Goal: Task Accomplishment & Management: Complete application form

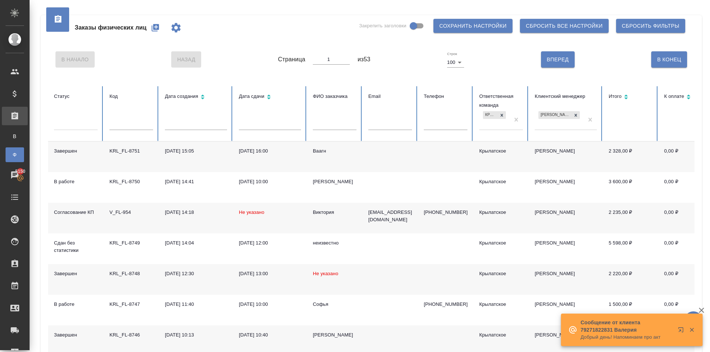
click at [680, 327] on button "button" at bounding box center [682, 332] width 18 height 18
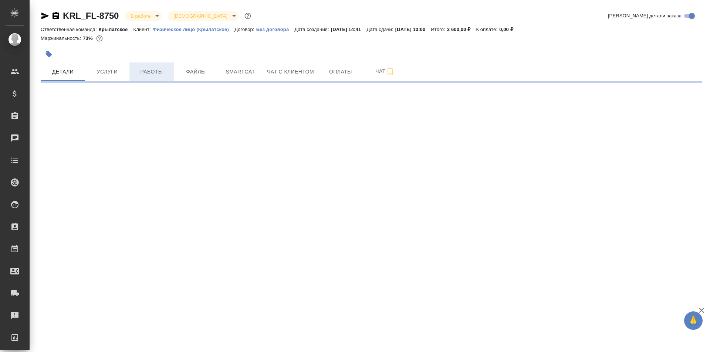
drag, startPoint x: 0, startPoint y: 0, endPoint x: 168, endPoint y: 66, distance: 180.7
click at [168, 66] on button "Работы" at bounding box center [151, 71] width 44 height 18
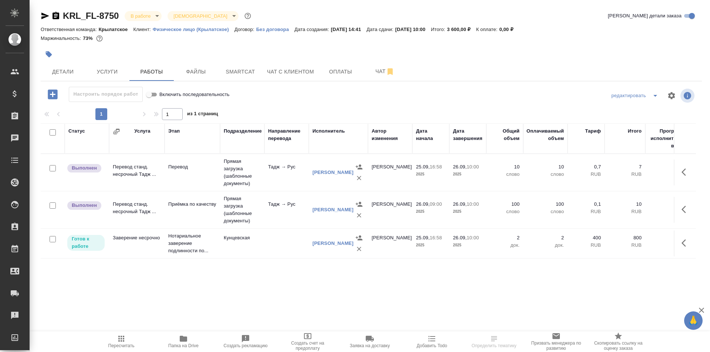
click at [114, 335] on span "Пересчитать" at bounding box center [121, 341] width 53 height 14
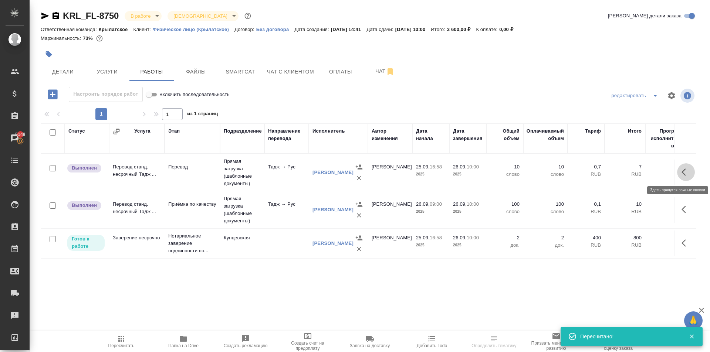
click at [682, 177] on button "button" at bounding box center [686, 172] width 18 height 18
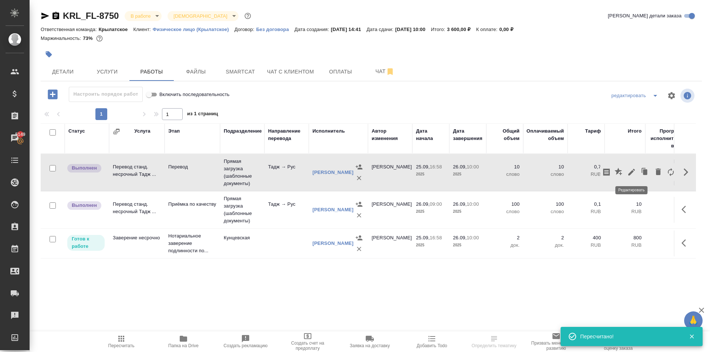
click at [629, 168] on icon "button" at bounding box center [631, 172] width 9 height 9
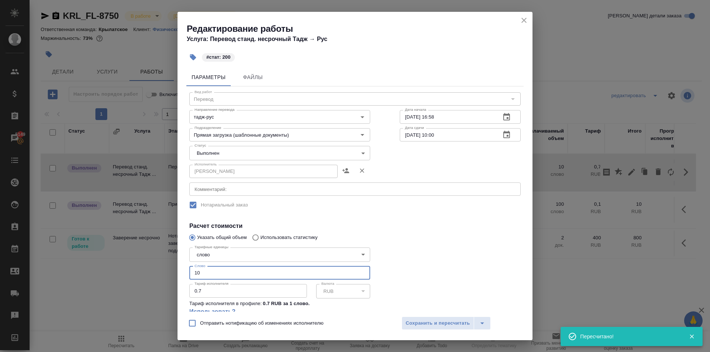
drag, startPoint x: 210, startPoint y: 272, endPoint x: 165, endPoint y: 277, distance: 44.6
click at [165, 277] on div "Редактирование работы Услуга: Перевод станд. несрочный Тадж → Рус #стат: 200 Па…" at bounding box center [355, 176] width 710 height 352
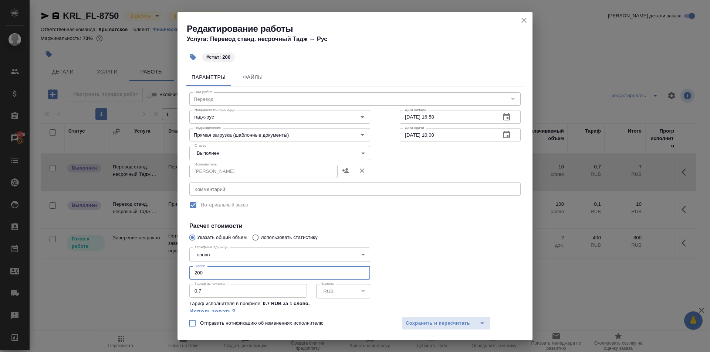
type input "200"
click at [221, 154] on body "🙏 .cls-1 fill:#fff; AWATERA Kasymov Timur Клиенты Спецификации Заказы 5149 Чаты…" at bounding box center [355, 176] width 710 height 352
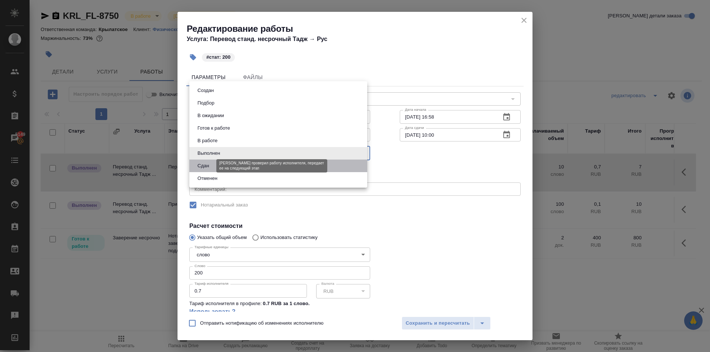
click at [202, 165] on button "Сдан" at bounding box center [203, 166] width 16 height 8
type input "closed"
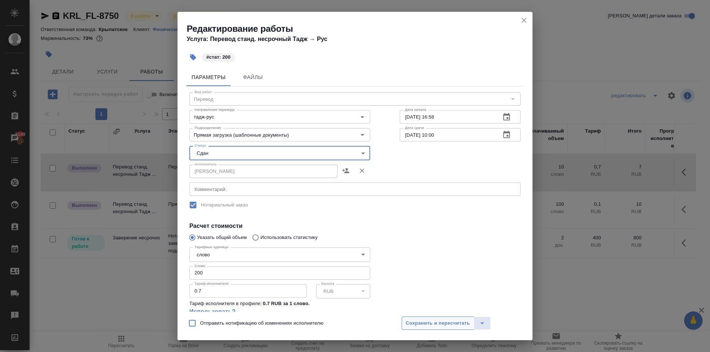
click at [409, 330] on button "Сохранить и пересчитать" at bounding box center [437, 323] width 72 height 13
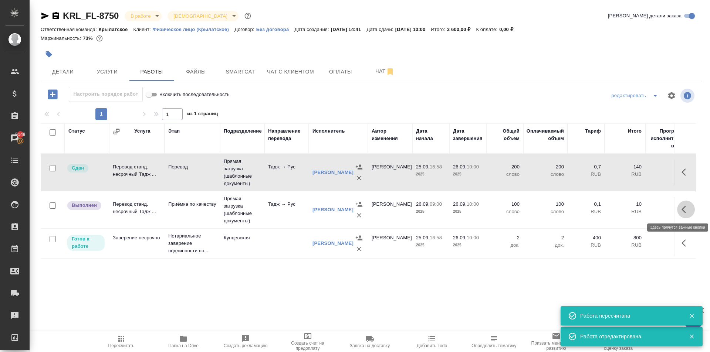
click at [682, 215] on button "button" at bounding box center [686, 210] width 18 height 18
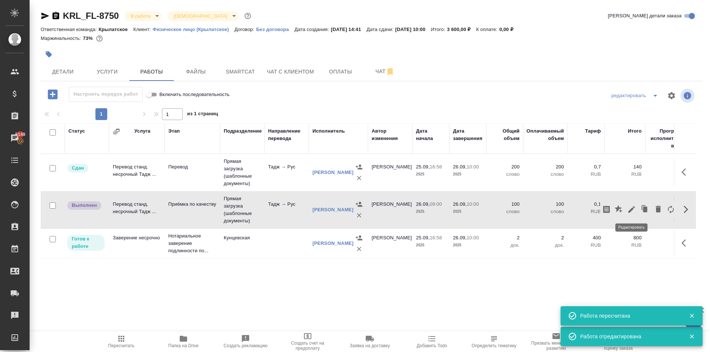
click at [630, 210] on icon "button" at bounding box center [631, 209] width 7 height 7
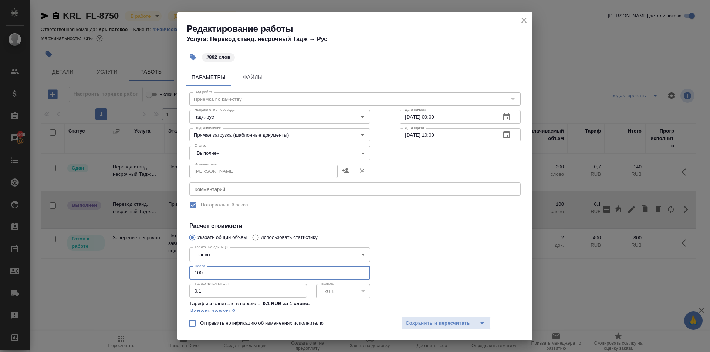
drag, startPoint x: 187, startPoint y: 268, endPoint x: 171, endPoint y: 266, distance: 15.6
click at [171, 266] on div "Редактирование работы Услуга: Перевод станд. несрочный Тадж → Рус #892 слов Пар…" at bounding box center [355, 176] width 710 height 352
type input "892"
click at [210, 160] on body "🙏 .cls-1 fill:#fff; AWATERA Kasymov Timur Клиенты Спецификации Заказы 5149 Чаты…" at bounding box center [355, 176] width 710 height 352
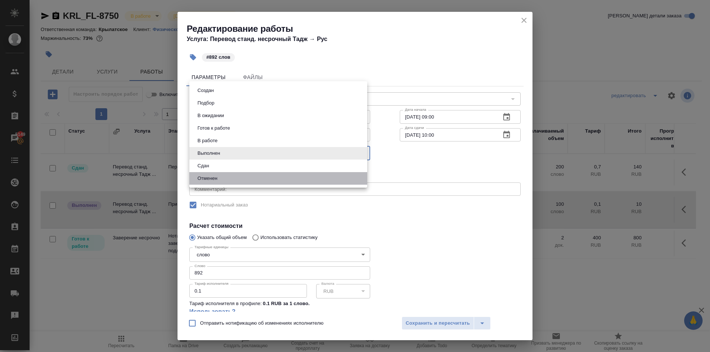
click at [207, 172] on ul "Создан Подбор В ожидании Готов к работе В работе Выполнен Сдан Отменен" at bounding box center [278, 134] width 178 height 106
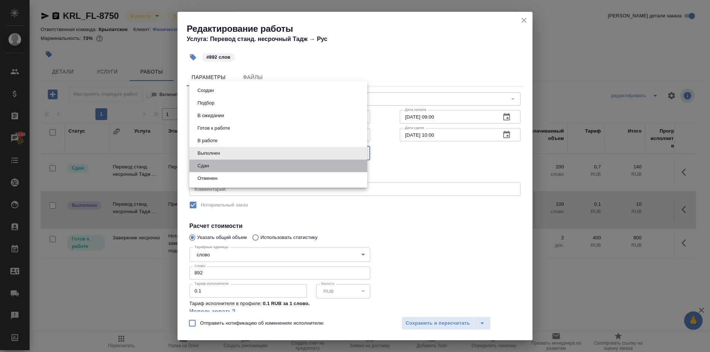
click at [207, 160] on li "Сдан" at bounding box center [278, 166] width 178 height 13
type input "closed"
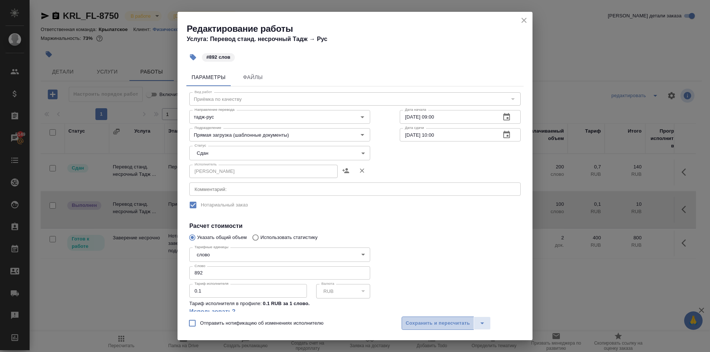
click at [421, 321] on span "Сохранить и пересчитать" at bounding box center [437, 323] width 64 height 8
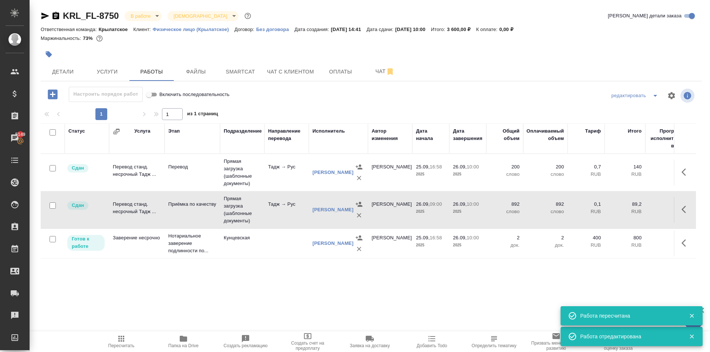
click at [110, 343] on span "Пересчитать" at bounding box center [121, 345] width 26 height 5
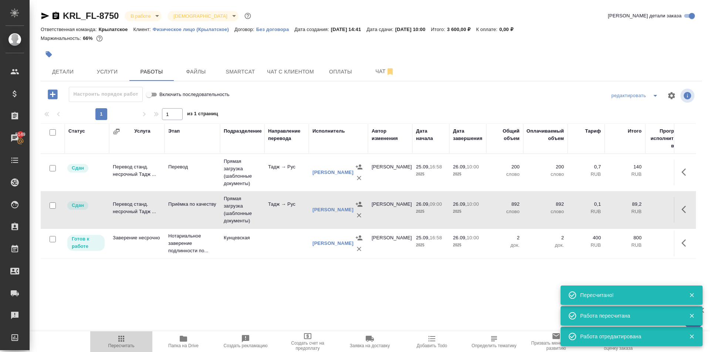
click at [127, 339] on span "Пересчитать" at bounding box center [121, 341] width 53 height 14
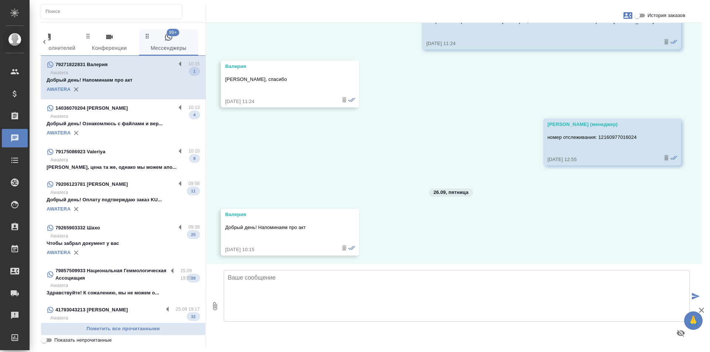
scroll to position [2570, 0]
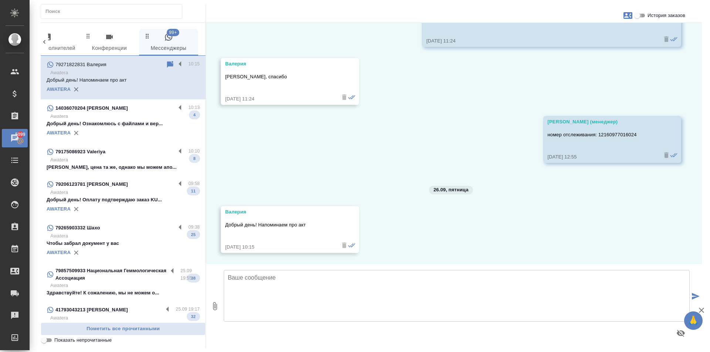
click at [639, 13] on input "История заказов" at bounding box center [636, 15] width 27 height 9
checkbox input "true"
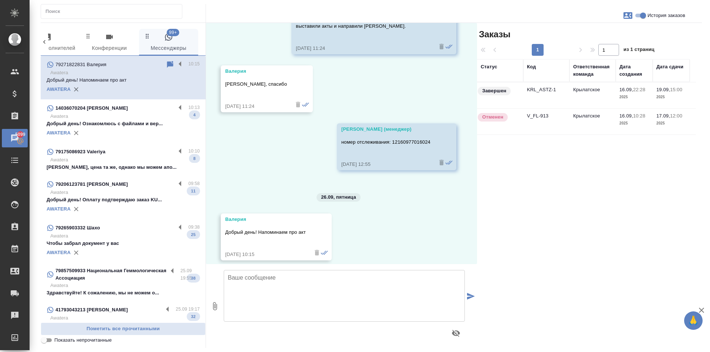
click at [550, 92] on td "KRL_ASTZ-1" at bounding box center [546, 95] width 46 height 26
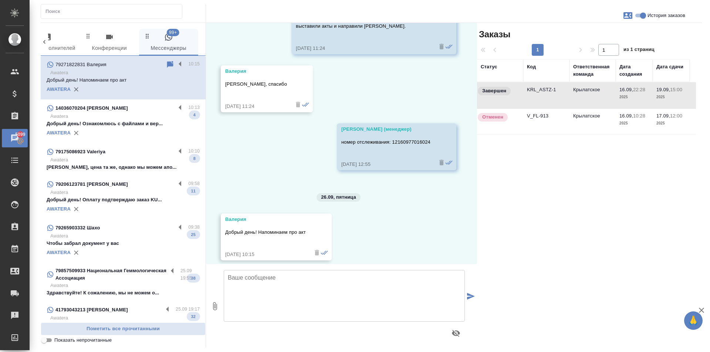
click at [550, 92] on td "KRL_ASTZ-1" at bounding box center [546, 95] width 46 height 26
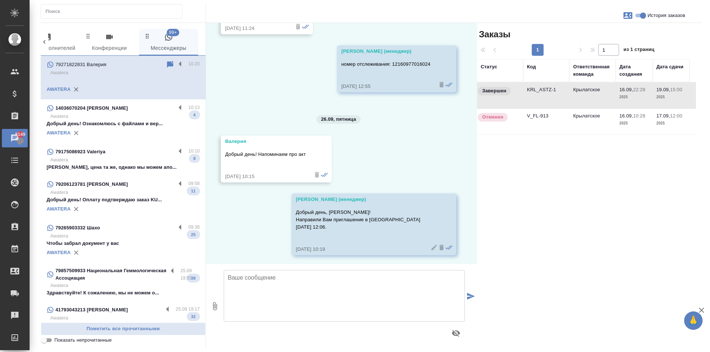
scroll to position [2830, 0]
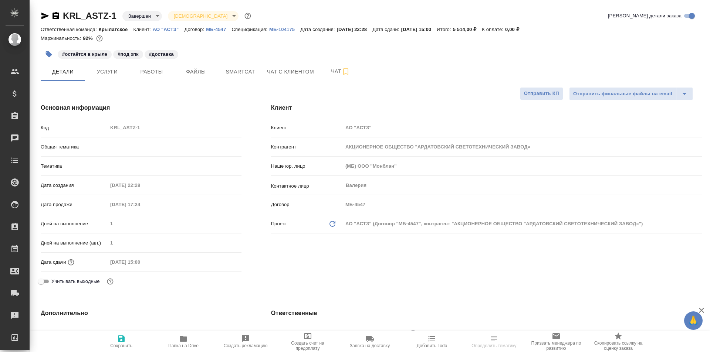
select select "RU"
type input "[PERSON_NAME]"
select select "RU"
type textarea "x"
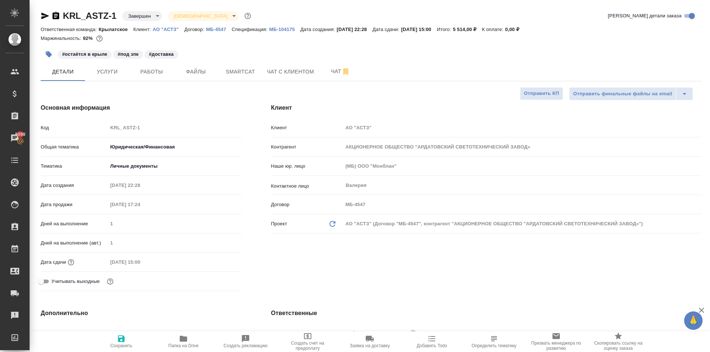
type textarea "x"
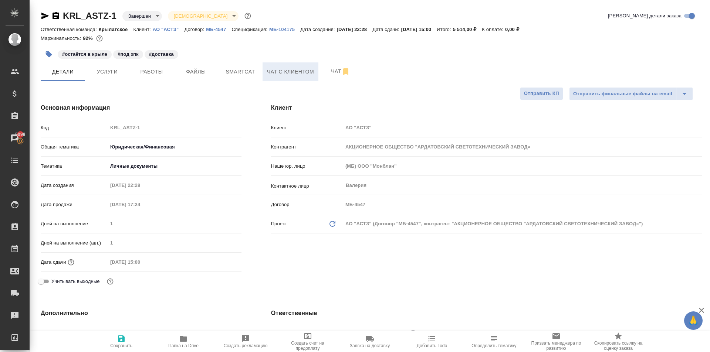
click at [280, 75] on span "Чат с клиентом" at bounding box center [290, 71] width 47 height 9
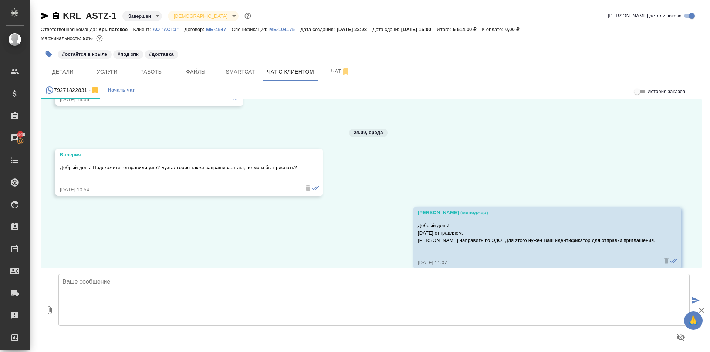
click at [135, 296] on textarea at bounding box center [373, 300] width 631 height 52
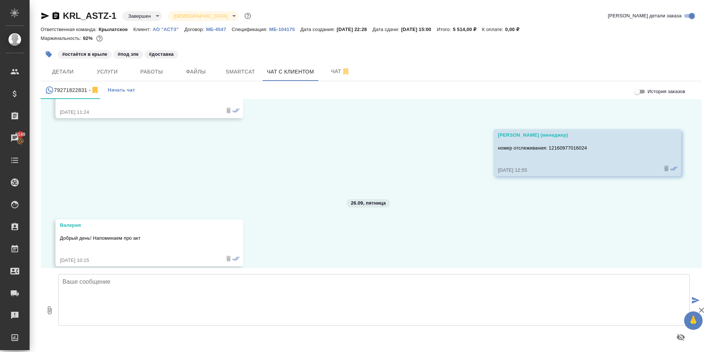
scroll to position [2627, 0]
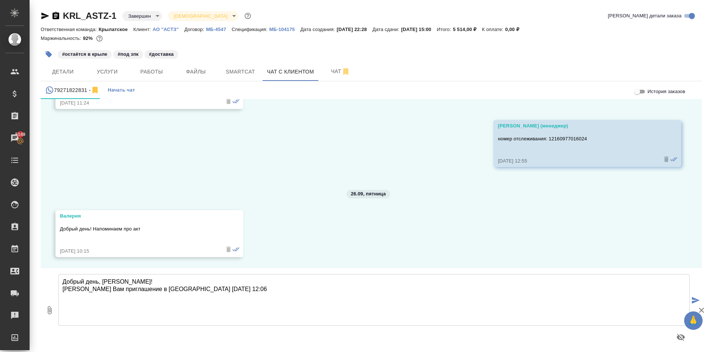
click at [164, 290] on textarea "Добрый день, [PERSON_NAME]! [PERSON_NAME] Вам приглашение в [GEOGRAPHIC_DATA] […" at bounding box center [373, 300] width 631 height 52
click at [270, 291] on textarea "Добрый день, [PERSON_NAME]! [PERSON_NAME] Вам приглашение в [GEOGRAPHIC_DATA] п…" at bounding box center [373, 300] width 631 height 52
type textarea "Добрый день, [PERSON_NAME]! [PERSON_NAME] Вам приглашение в [GEOGRAPHIC_DATA] п…"
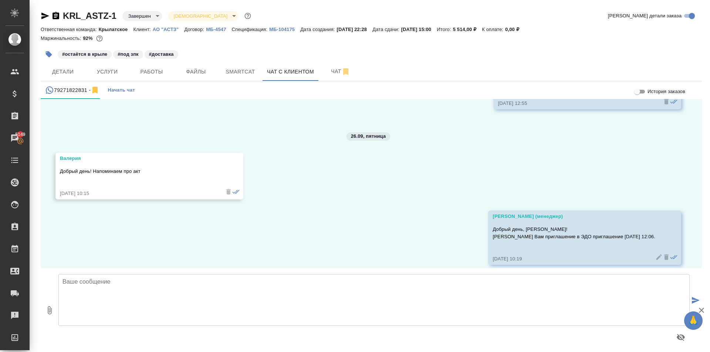
scroll to position [2692, 0]
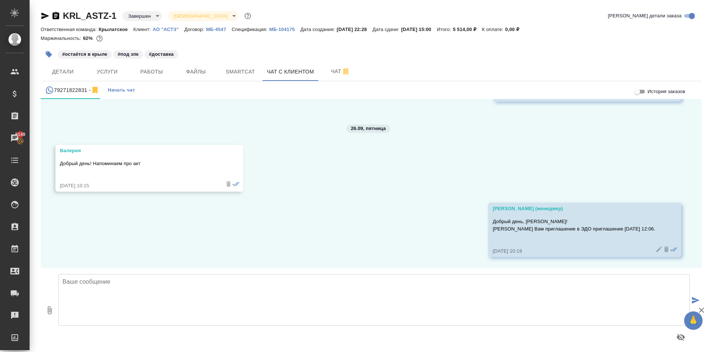
drag, startPoint x: 602, startPoint y: 229, endPoint x: 667, endPoint y: 247, distance: 67.1
click at [658, 244] on div "[PERSON_NAME] (менеджер) Добрый день, [PERSON_NAME]! [PERSON_NAME] Вам приглаше…" at bounding box center [584, 230] width 193 height 54
click at [656, 249] on icon at bounding box center [659, 249] width 6 height 6
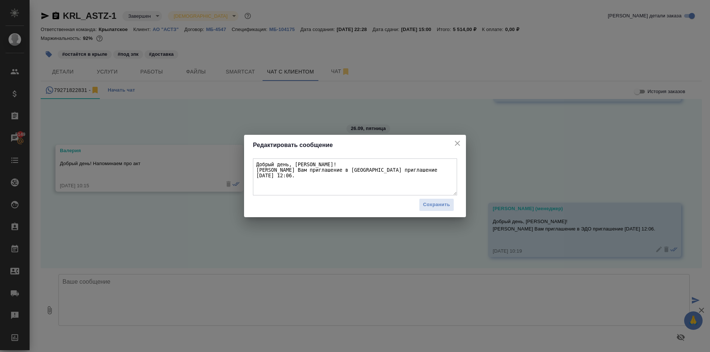
click at [357, 170] on textarea "Добрый день, [PERSON_NAME]! [PERSON_NAME] Вам приглашение в [GEOGRAPHIC_DATA] п…" at bounding box center [355, 177] width 204 height 37
type textarea "Добрый день, [PERSON_NAME]! [PERSON_NAME] Вам приглашение в [GEOGRAPHIC_DATA] […"
click at [441, 204] on span "Сохранить" at bounding box center [436, 205] width 27 height 8
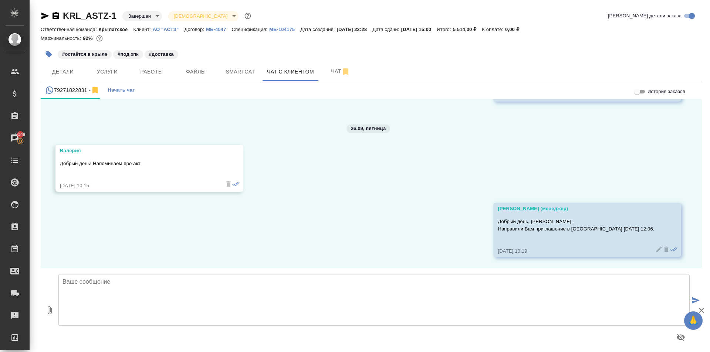
click at [44, 312] on button "0" at bounding box center [50, 310] width 18 height 84
type input "C:\fakepath\image (1).png"
click at [189, 303] on textarea at bounding box center [373, 300] width 631 height 52
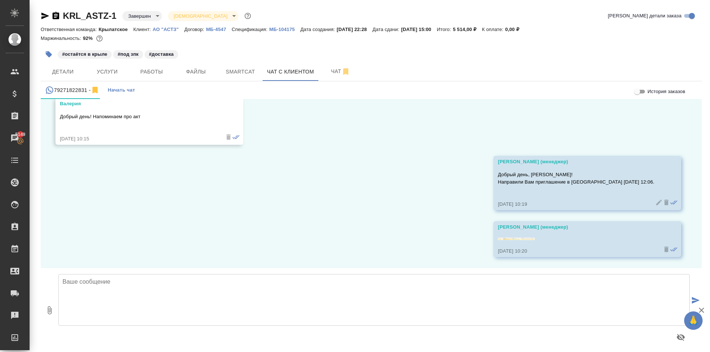
click at [517, 238] on img at bounding box center [515, 239] width 37 height 3
click at [508, 241] on link at bounding box center [575, 240] width 157 height 7
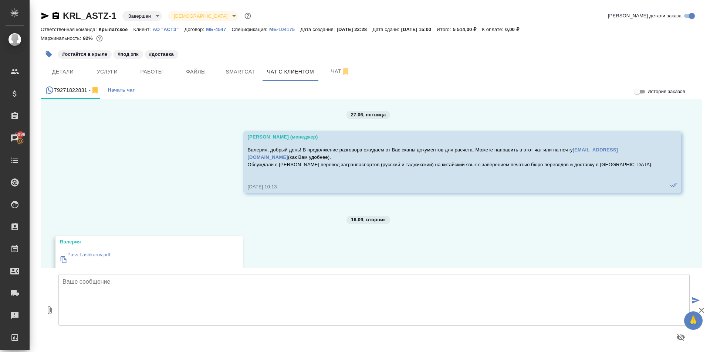
scroll to position [2739, 0]
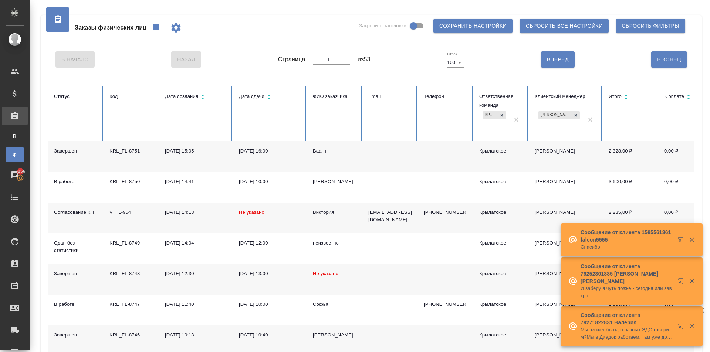
click at [319, 212] on div "Виктория" at bounding box center [335, 212] width 44 height 7
click at [78, 132] on div at bounding box center [76, 125] width 44 height 19
click at [76, 129] on div at bounding box center [76, 123] width 44 height 14
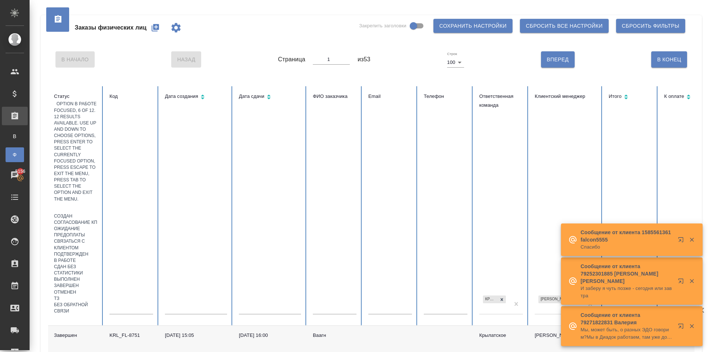
click at [82, 258] on div "В работе" at bounding box center [76, 261] width 44 height 6
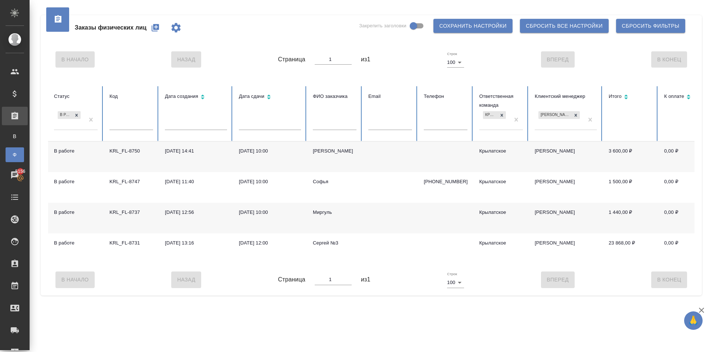
click at [322, 212] on div "Миргуль" at bounding box center [335, 212] width 44 height 7
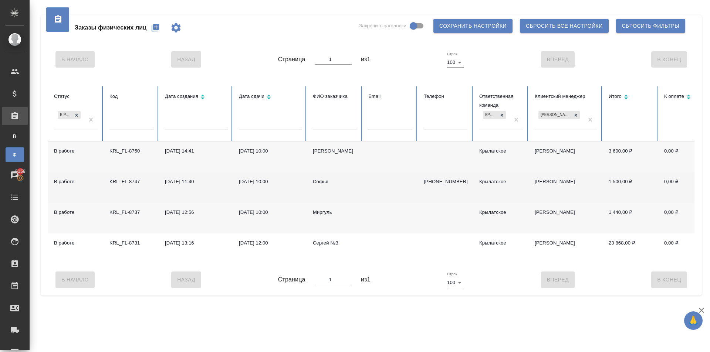
click at [319, 180] on div "Софья" at bounding box center [335, 181] width 44 height 7
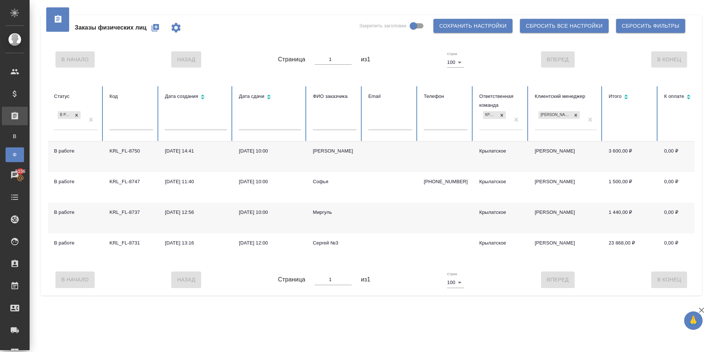
click at [324, 152] on div "Мухаммад" at bounding box center [335, 150] width 44 height 7
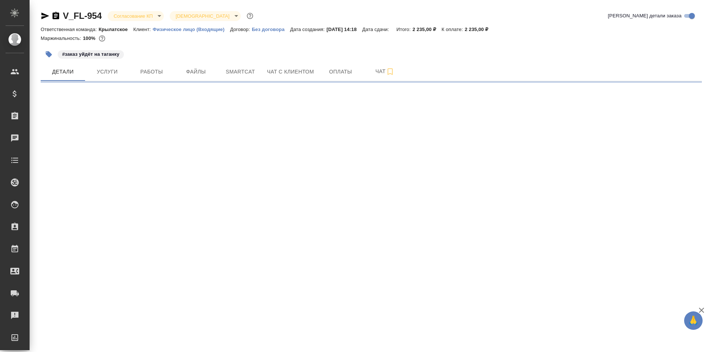
select select "RU"
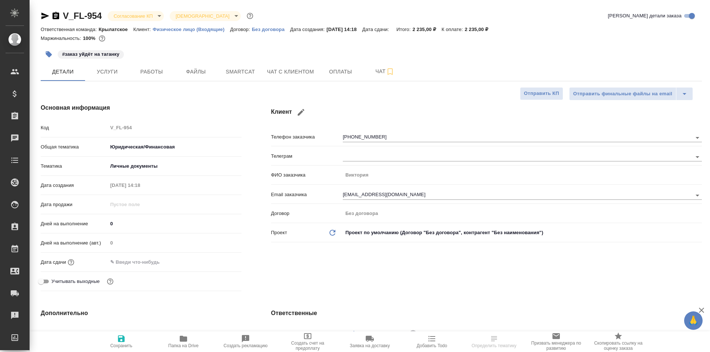
type textarea "x"
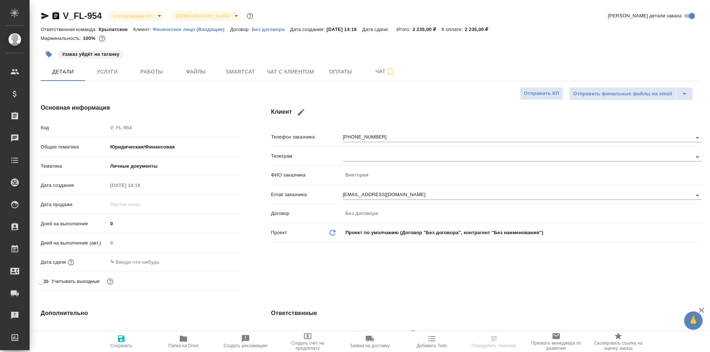
type textarea "x"
click at [314, 73] on button "Чат с клиентом" at bounding box center [290, 71] width 56 height 18
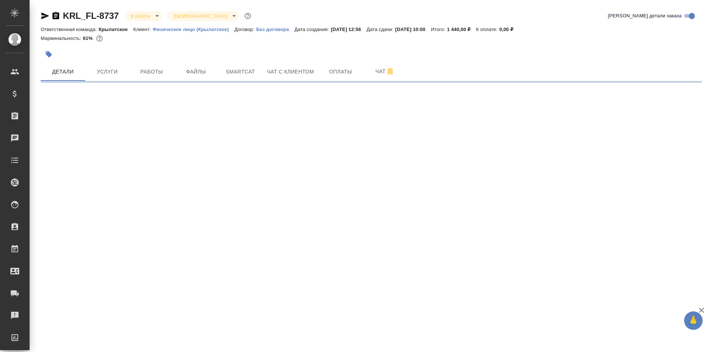
select select "RU"
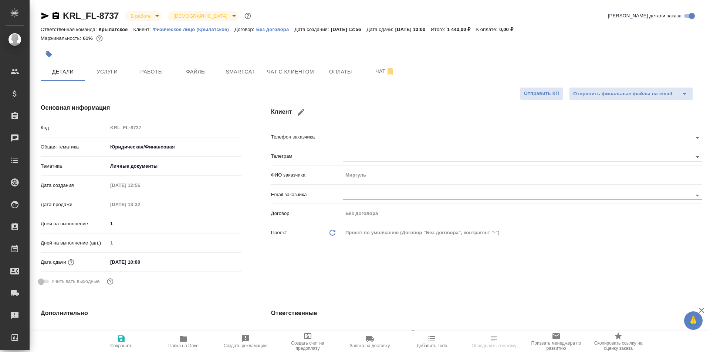
type textarea "x"
click at [150, 72] on span "Работы" at bounding box center [151, 71] width 35 height 9
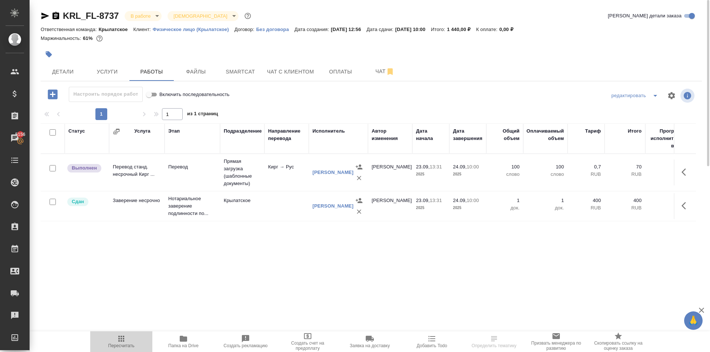
click at [113, 345] on span "Пересчитать" at bounding box center [121, 345] width 26 height 5
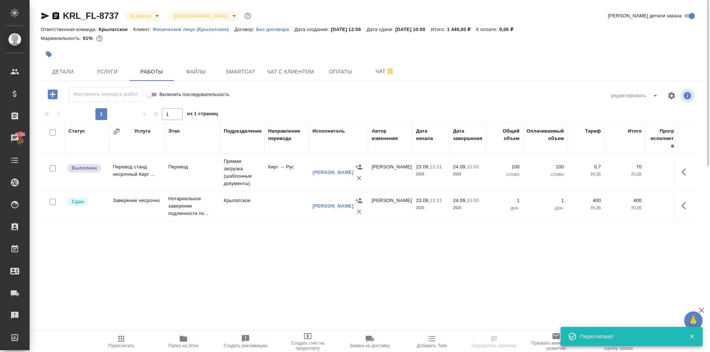
drag, startPoint x: 699, startPoint y: 170, endPoint x: 691, endPoint y: 171, distance: 7.9
click at [694, 171] on div "Статус Услуга Этап Подразделение Направление перевода Исполнитель Автор изменен…" at bounding box center [371, 206] width 661 height 166
click at [686, 174] on icon "button" at bounding box center [685, 172] width 9 height 9
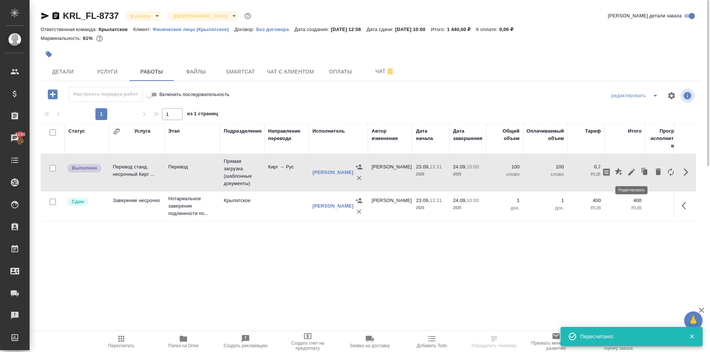
click at [626, 169] on button "button" at bounding box center [631, 172] width 13 height 18
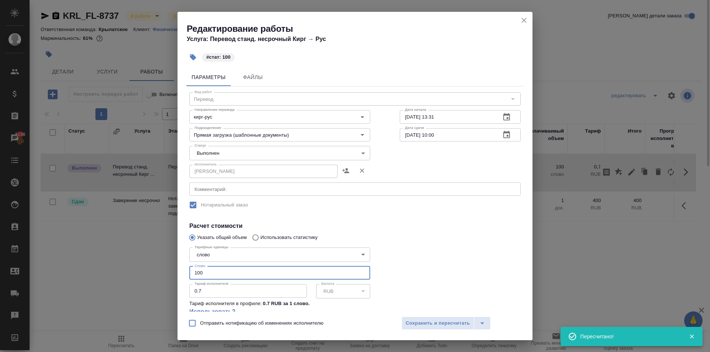
click at [227, 272] on input "100" at bounding box center [279, 272] width 181 height 13
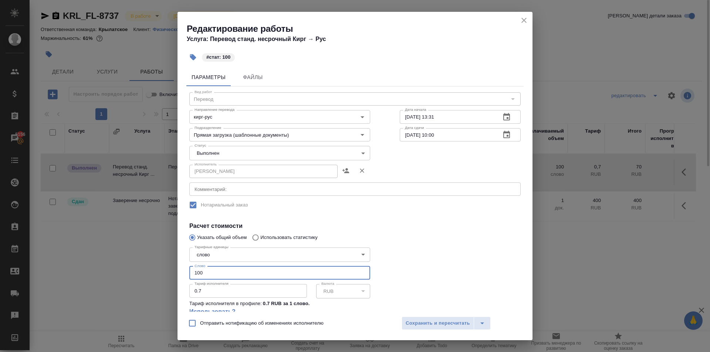
click at [210, 152] on body "🙏 .cls-1 fill:#fff; AWATERA Kasymov Timur Клиенты Спецификации Заказы 5156 Чаты…" at bounding box center [355, 176] width 710 height 352
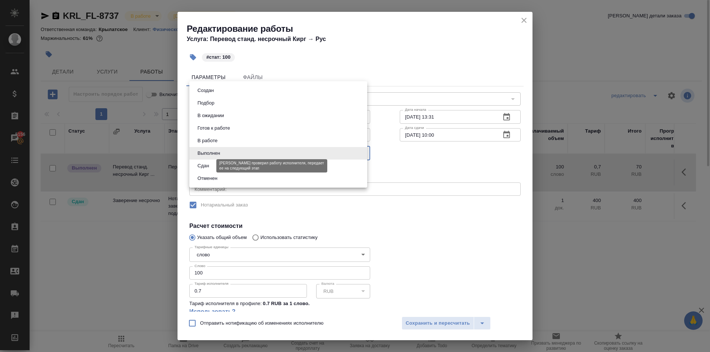
click at [200, 162] on button "Сдан" at bounding box center [203, 166] width 16 height 8
type input "closed"
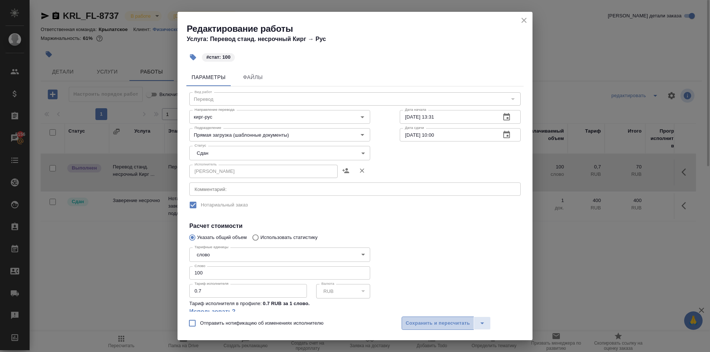
click at [428, 325] on span "Сохранить и пересчитать" at bounding box center [437, 323] width 64 height 8
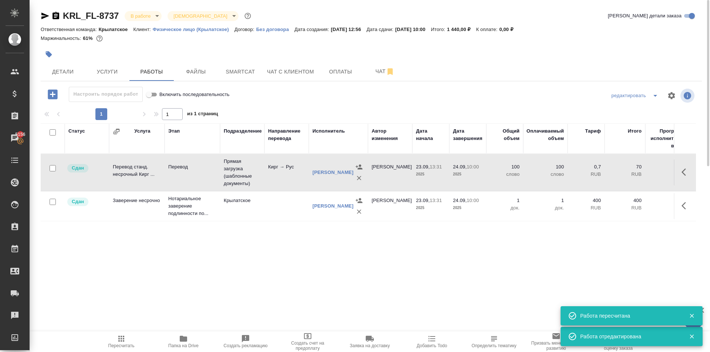
click at [125, 336] on icon "button" at bounding box center [121, 338] width 9 height 9
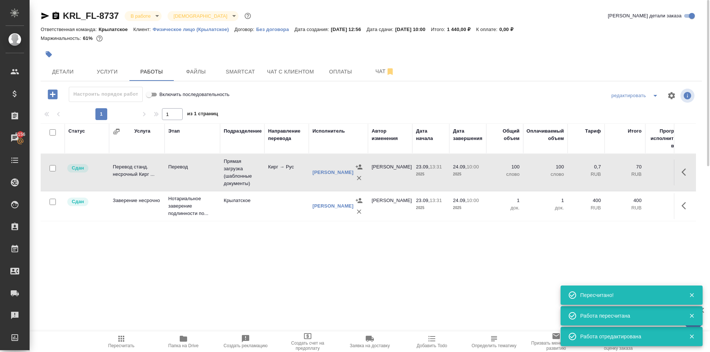
click at [154, 15] on body "🙏 .cls-1 fill:#fff; AWATERA Kasymov Timur Клиенты Спецификации Заказы 5156 Чаты…" at bounding box center [355, 176] width 710 height 352
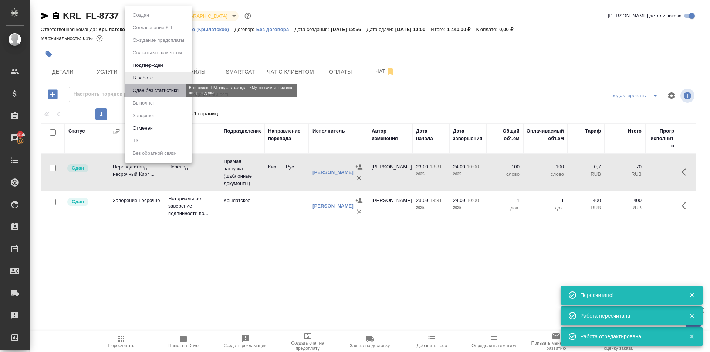
click at [149, 92] on button "Сдан без статистики" at bounding box center [155, 90] width 50 height 8
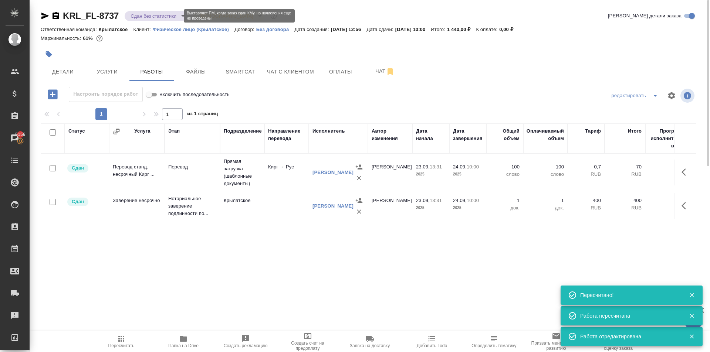
click at [147, 17] on body "🙏 .cls-1 fill:#fff; AWATERA Kasymov Timur Клиенты Спецификации Заказы 5156 Чаты…" at bounding box center [355, 176] width 710 height 352
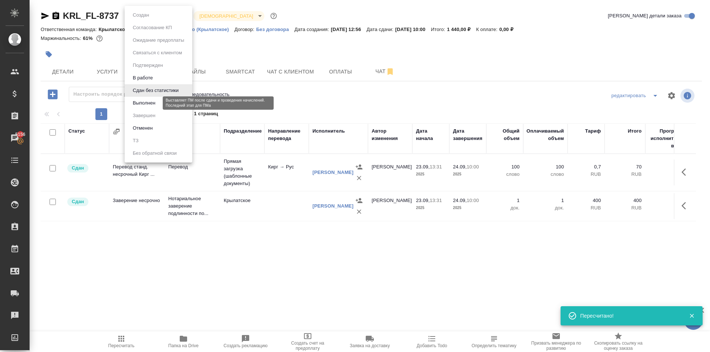
click at [152, 103] on button "Выполнен" at bounding box center [143, 103] width 27 height 8
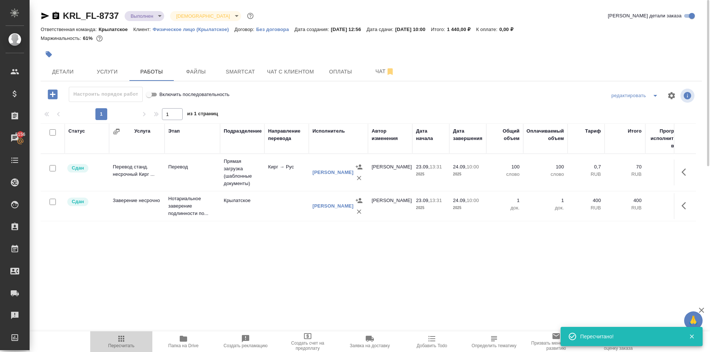
click at [123, 339] on icon "button" at bounding box center [121, 338] width 9 height 9
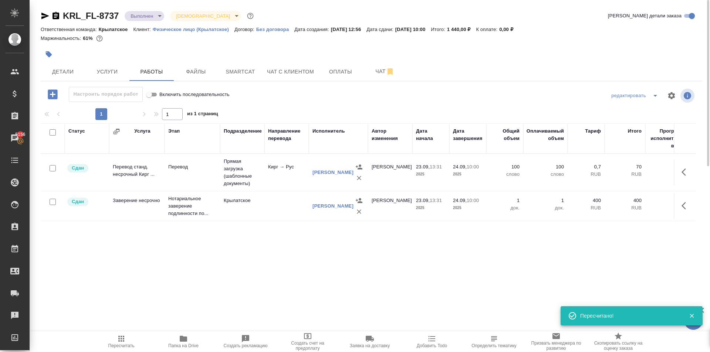
click at [161, 15] on body "🙏 .cls-1 fill:#fff; AWATERA Kasymov Timur Клиенты Спецификации Заказы 5156 Чаты…" at bounding box center [355, 176] width 710 height 352
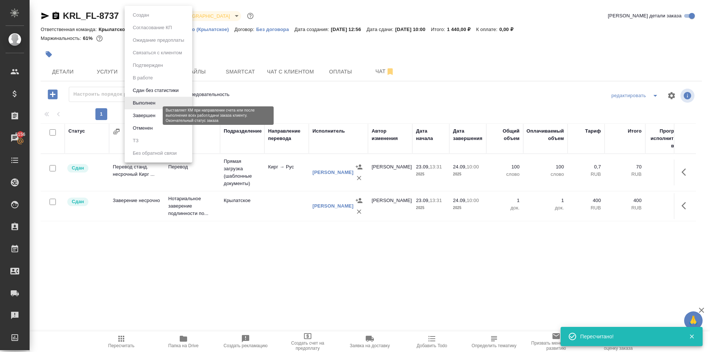
click at [146, 113] on button "Завершен" at bounding box center [143, 116] width 27 height 8
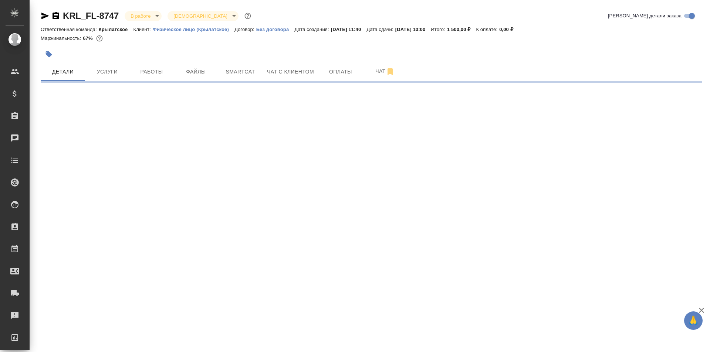
select select "RU"
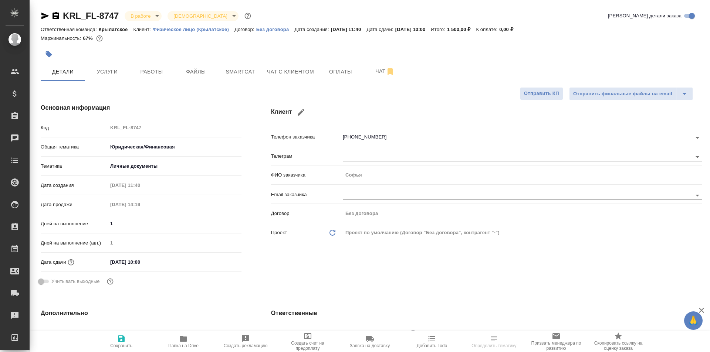
type textarea "x"
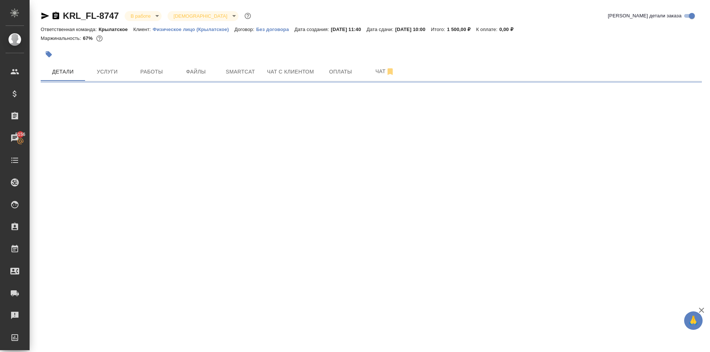
select select "RU"
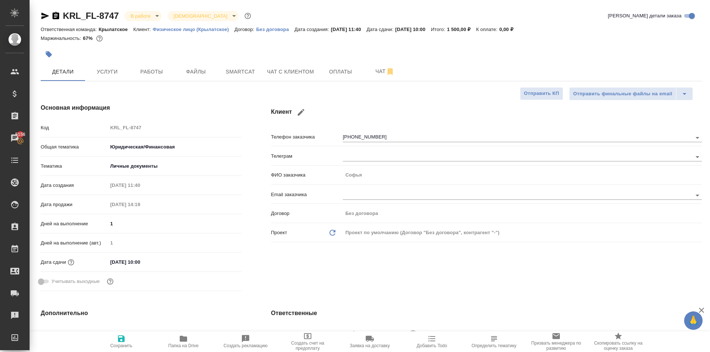
type textarea "x"
drag, startPoint x: 162, startPoint y: 60, endPoint x: 155, endPoint y: 74, distance: 15.2
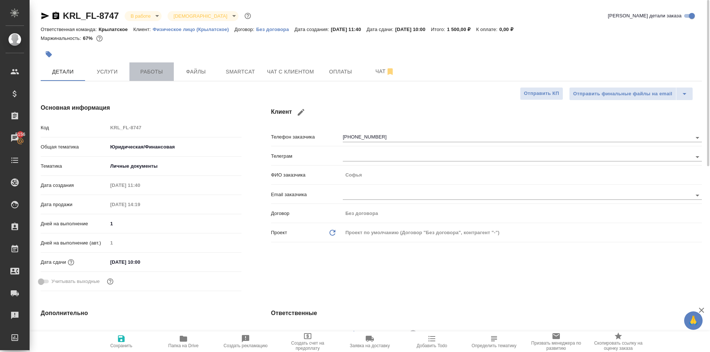
click at [155, 74] on span "Работы" at bounding box center [151, 71] width 35 height 9
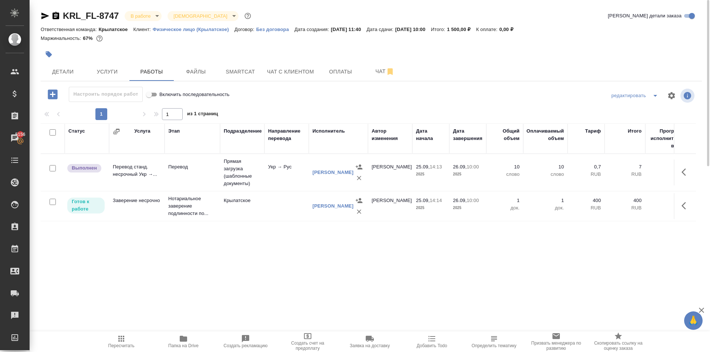
click at [136, 333] on button "Пересчитать" at bounding box center [121, 341] width 62 height 21
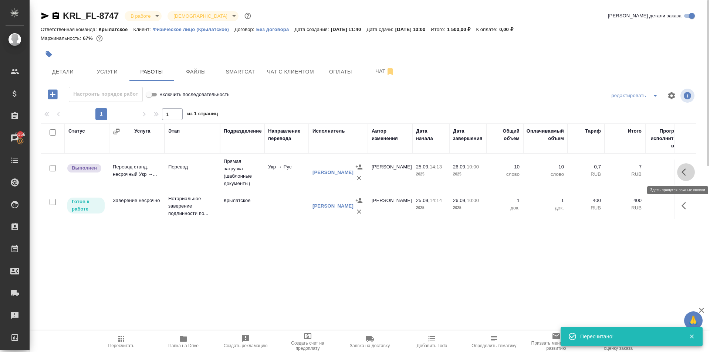
click at [681, 178] on button "button" at bounding box center [686, 172] width 18 height 18
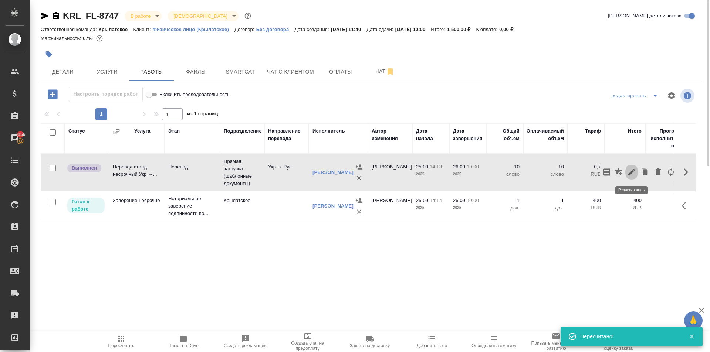
click at [633, 174] on icon "button" at bounding box center [631, 172] width 9 height 9
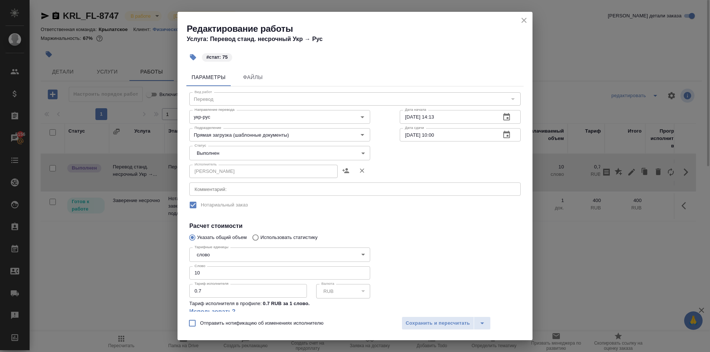
click at [229, 152] on body "🙏 .cls-1 fill:#fff; AWATERA [PERSON_NAME] Спецификации Заказы 5156 Чаты Todo Пр…" at bounding box center [355, 176] width 710 height 352
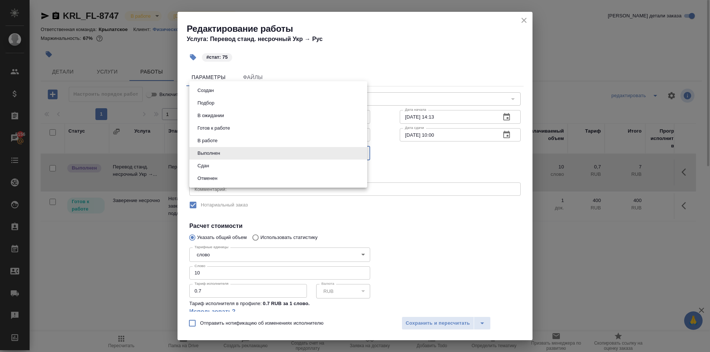
click at [217, 167] on li "Сдан" at bounding box center [278, 166] width 178 height 13
type input "closed"
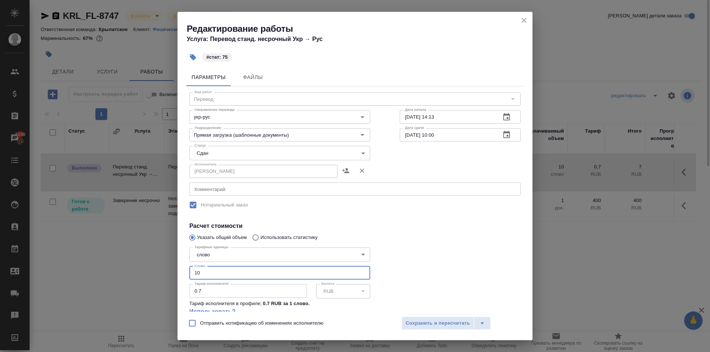
drag, startPoint x: 221, startPoint y: 271, endPoint x: 172, endPoint y: 264, distance: 49.2
click at [172, 264] on div "Редактирование работы Услуга: Перевод станд. несрочный Укр → Рус #стат: 75 Пара…" at bounding box center [355, 176] width 710 height 352
type input "75"
drag, startPoint x: 433, startPoint y: 314, endPoint x: 435, endPoint y: 318, distance: 4.1
click at [435, 317] on div "Отправить нотификацию об изменениях исполнителю Сохранить и пересчитать" at bounding box center [354, 326] width 355 height 28
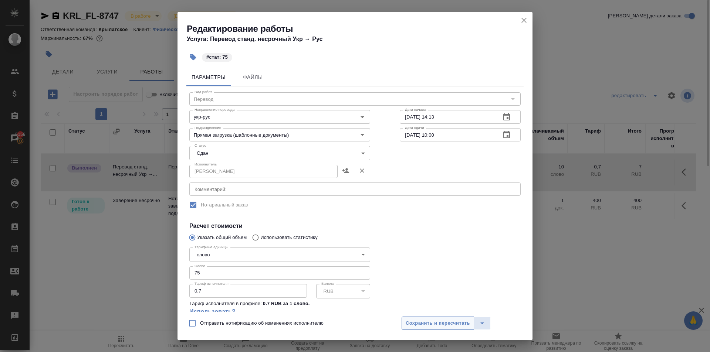
click at [436, 323] on span "Сохранить и пересчитать" at bounding box center [437, 323] width 64 height 8
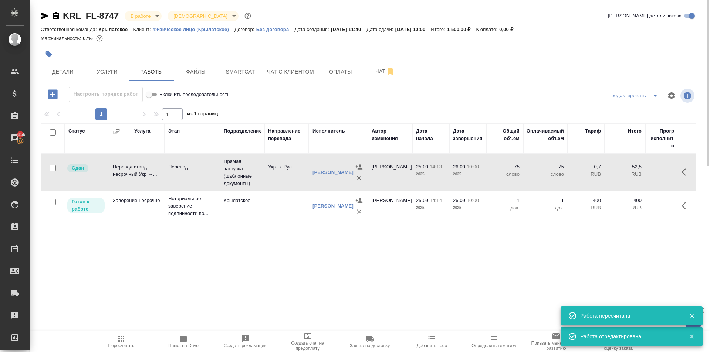
click at [110, 341] on span "Пересчитать" at bounding box center [121, 341] width 53 height 14
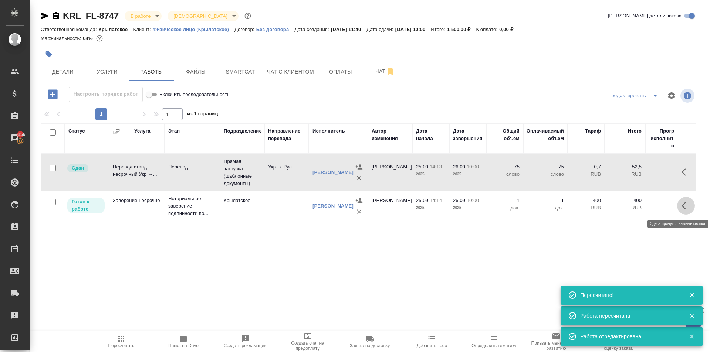
drag, startPoint x: 687, startPoint y: 207, endPoint x: 679, endPoint y: 211, distance: 9.4
click at [686, 207] on button "button" at bounding box center [686, 206] width 18 height 18
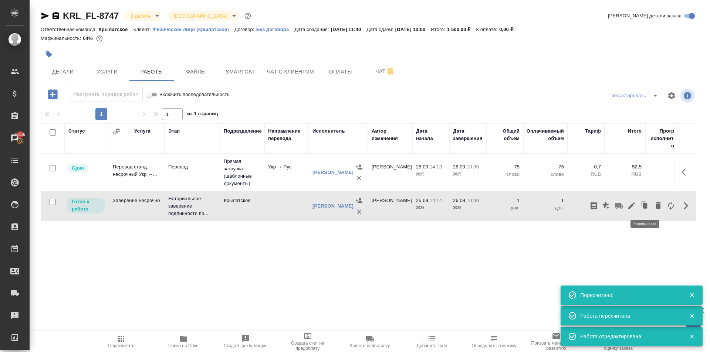
click at [633, 203] on icon "button" at bounding box center [631, 205] width 9 height 9
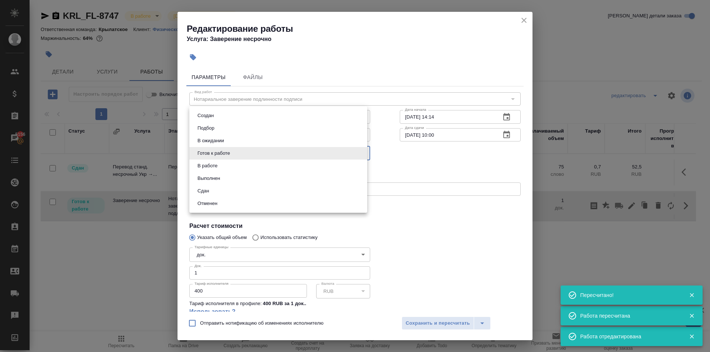
click at [238, 158] on body "🙏 .cls-1 fill:#fff; AWATERA Kasymov Timur Клиенты Спецификации Заказы 5156 Чаты…" at bounding box center [355, 176] width 710 height 352
click at [213, 190] on li "Сдан" at bounding box center [278, 191] width 178 height 13
type input "closed"
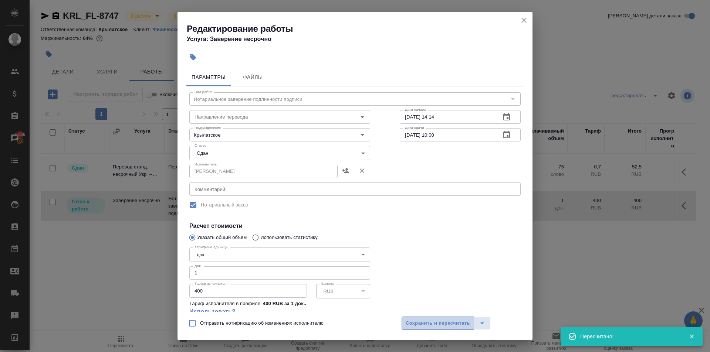
click at [414, 323] on span "Сохранить и пересчитать" at bounding box center [437, 323] width 64 height 8
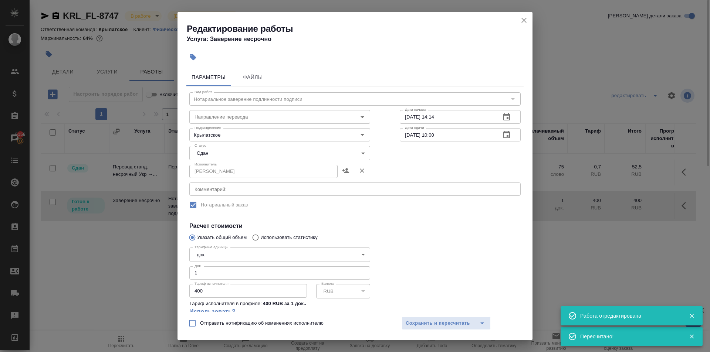
click at [123, 337] on icon "button" at bounding box center [121, 339] width 6 height 6
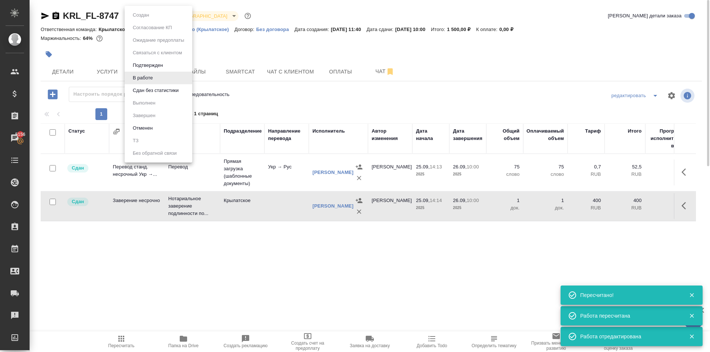
click at [149, 16] on body "🙏 .cls-1 fill:#fff; AWATERA Kasymov Timur Клиенты Спецификации Заказы 5156 Чаты…" at bounding box center [355, 176] width 710 height 352
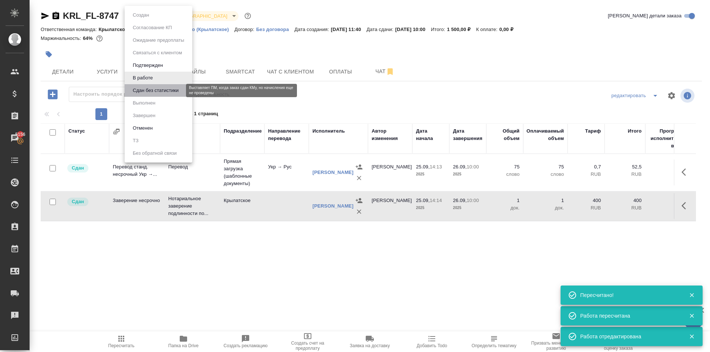
click at [150, 93] on button "Сдан без статистики" at bounding box center [155, 90] width 50 height 8
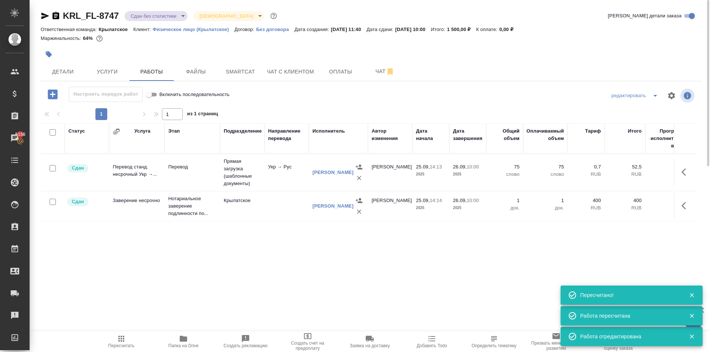
click at [138, 10] on div "KRL_FL-8747 Сдан без статистики distributed Святая троица holyTrinity" at bounding box center [160, 16] width 238 height 12
click at [139, 12] on body "🙏 .cls-1 fill:#fff; AWATERA Kasymov Timur Клиенты Спецификации Заказы 5156 Чаты…" at bounding box center [355, 176] width 710 height 352
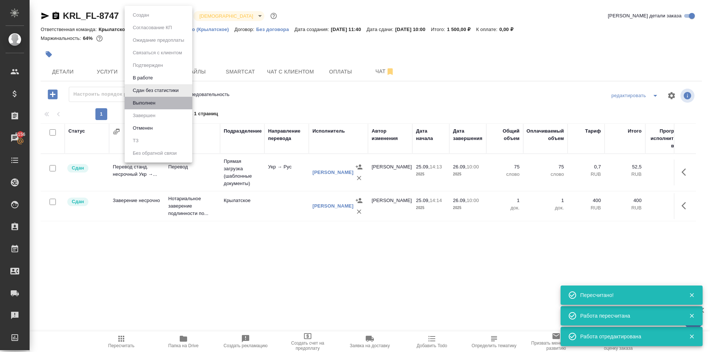
click at [150, 98] on li "Выполнен" at bounding box center [159, 103] width 68 height 13
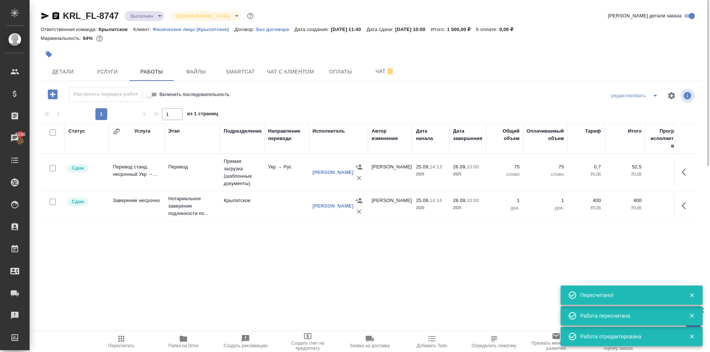
click at [133, 17] on body "🙏 .cls-1 fill:#fff; AWATERA Kasymov Timur Клиенты Спецификации Заказы 5156 Чаты…" at bounding box center [355, 176] width 710 height 352
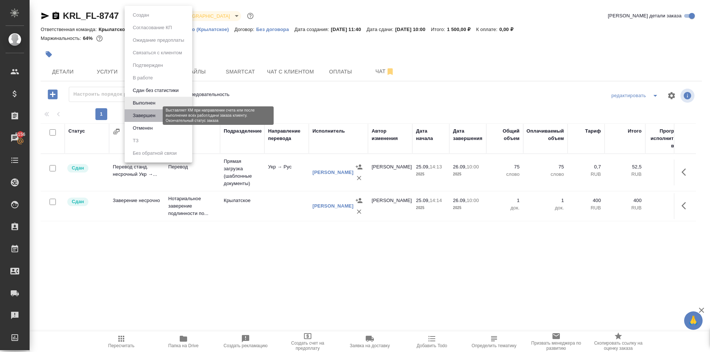
click at [147, 112] on button "Завершен" at bounding box center [143, 116] width 27 height 8
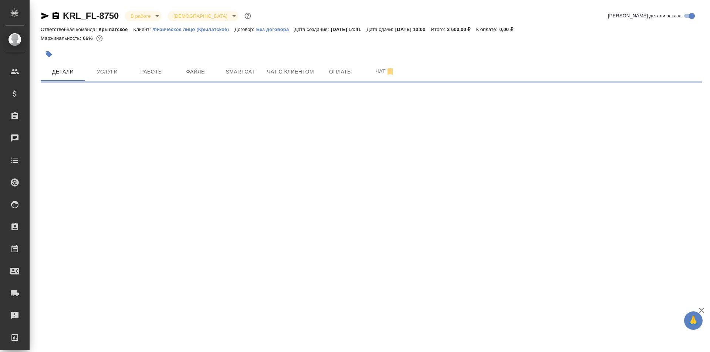
select select "RU"
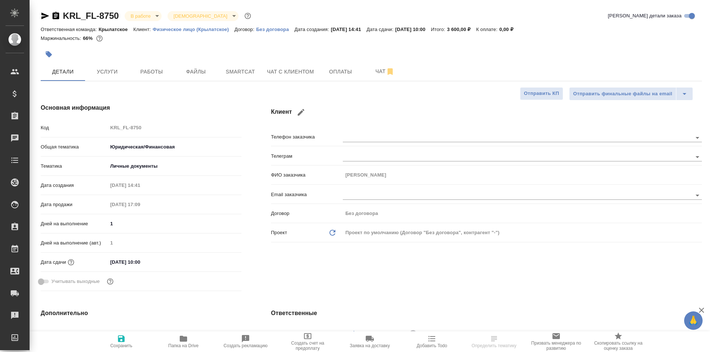
type textarea "x"
click at [151, 68] on span "Работы" at bounding box center [151, 71] width 35 height 9
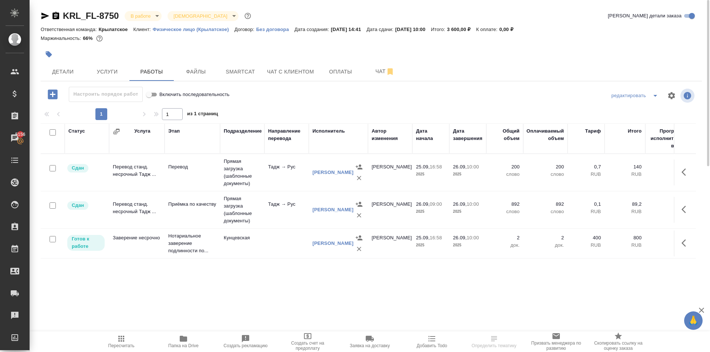
click at [110, 341] on span "Пересчитать" at bounding box center [121, 341] width 53 height 14
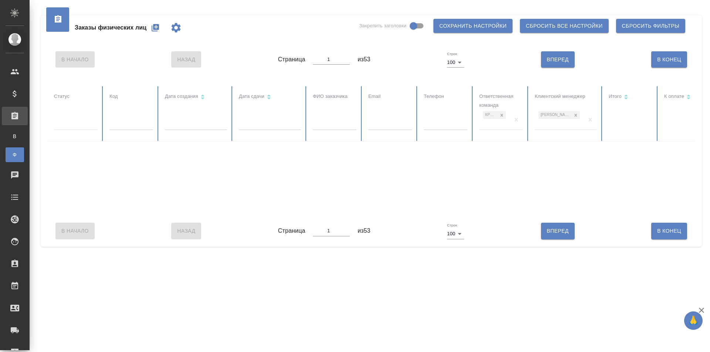
click at [89, 126] on div at bounding box center [76, 123] width 44 height 11
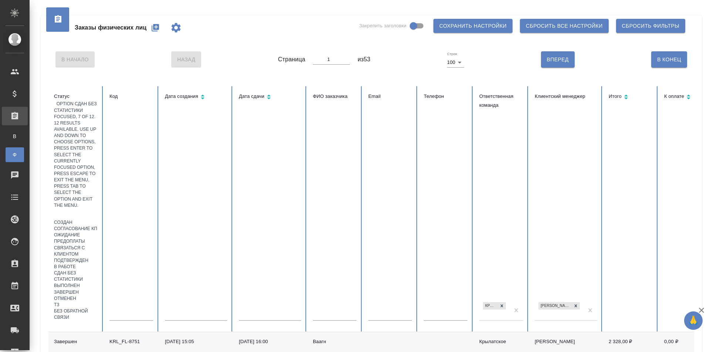
click at [90, 270] on div "Сдан без статистики" at bounding box center [76, 276] width 44 height 13
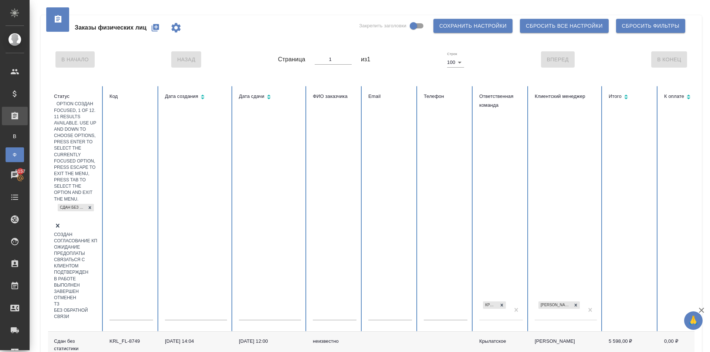
drag, startPoint x: 83, startPoint y: 124, endPoint x: 86, endPoint y: 119, distance: 6.2
click at [86, 203] on div "Сдан без статистики" at bounding box center [76, 217] width 44 height 29
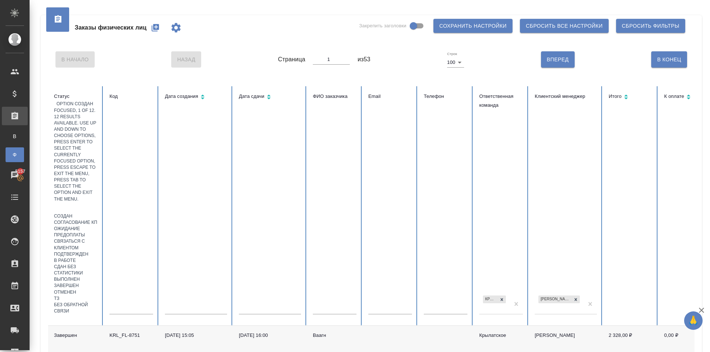
click at [86, 203] on div at bounding box center [76, 208] width 44 height 11
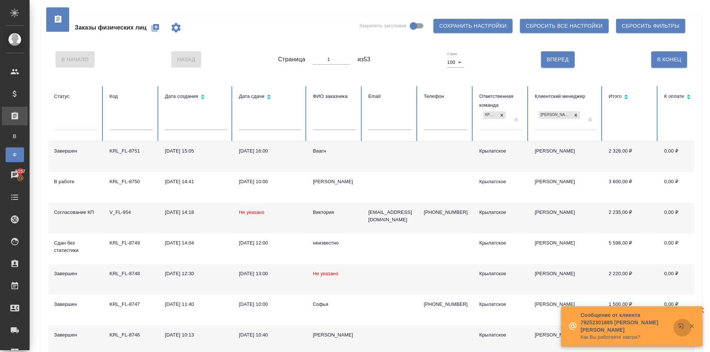
click at [679, 326] on icon "button" at bounding box center [681, 327] width 9 height 9
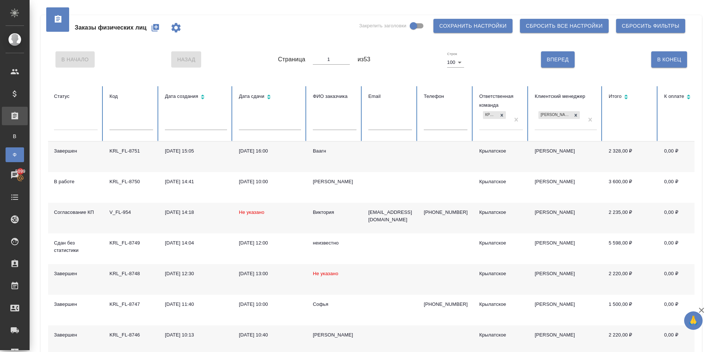
click at [72, 134] on div at bounding box center [76, 125] width 44 height 19
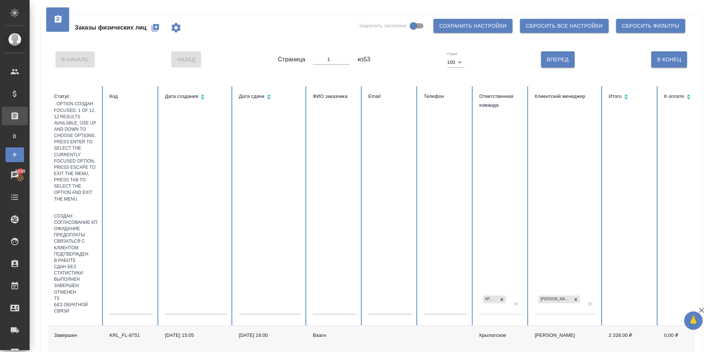
click at [73, 203] on div at bounding box center [76, 208] width 44 height 11
click at [81, 213] on div "Создан" at bounding box center [76, 216] width 44 height 6
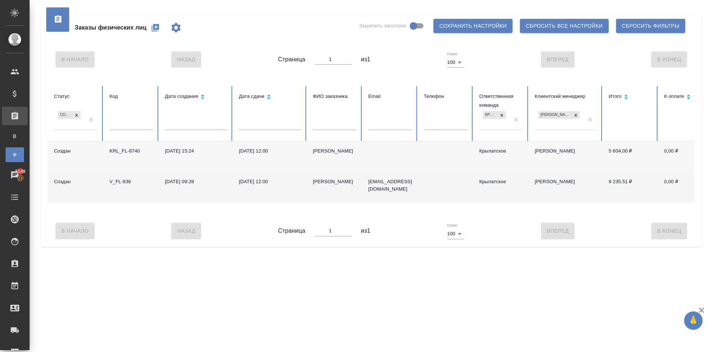
click at [319, 181] on div "Яна" at bounding box center [335, 181] width 44 height 7
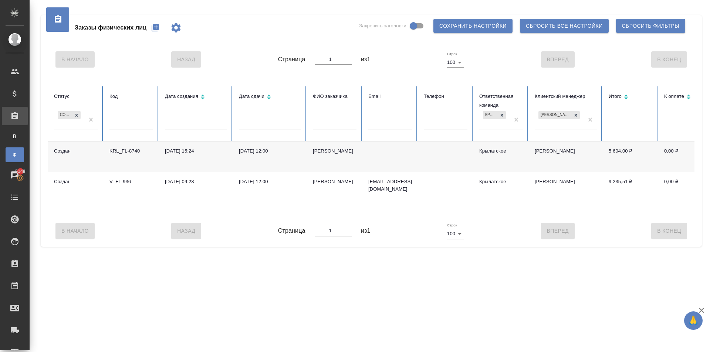
click at [327, 150] on div "Наталья" at bounding box center [335, 150] width 44 height 7
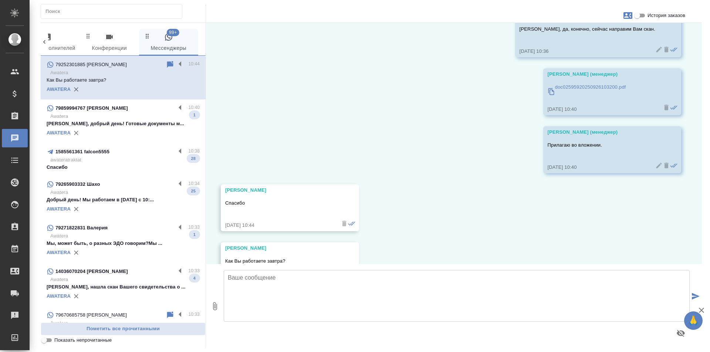
scroll to position [5461, 0]
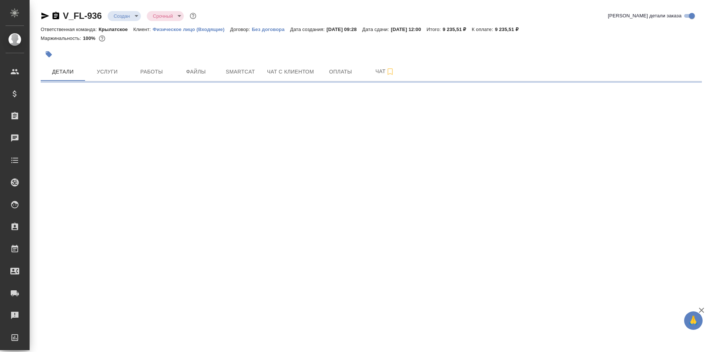
select select "RU"
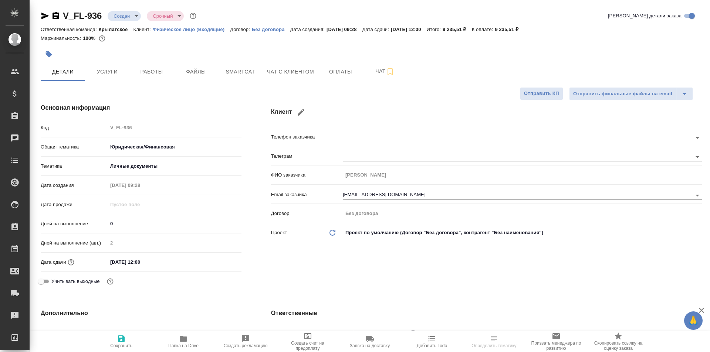
type textarea "x"
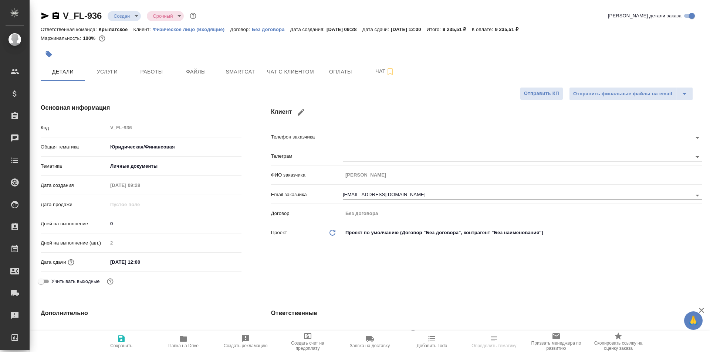
type textarea "x"
click at [138, 16] on body "🙏 .cls-1 fill:#fff; AWATERA Kasymov Timur Клиенты Спецификации Заказы 5149 Чаты…" at bounding box center [355, 176] width 710 height 352
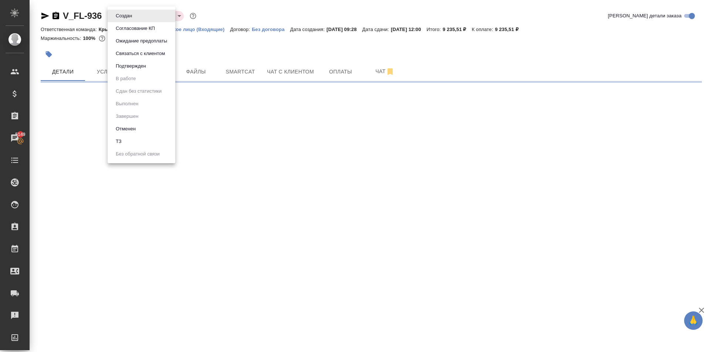
select select "RU"
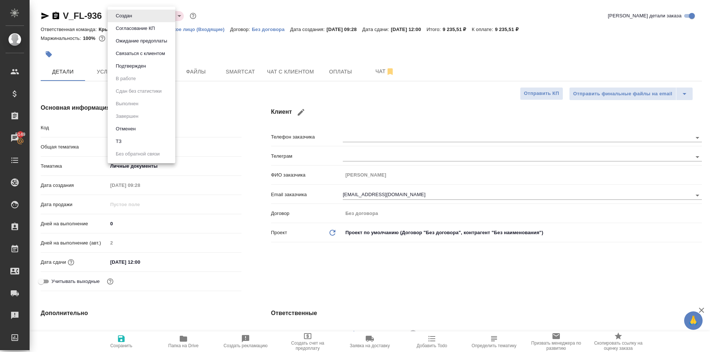
type textarea "x"
click at [232, 142] on div at bounding box center [355, 176] width 710 height 352
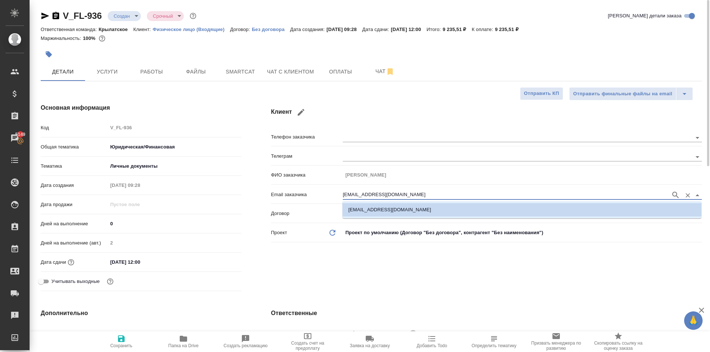
drag, startPoint x: 408, startPoint y: 192, endPoint x: 274, endPoint y: 190, distance: 133.8
click at [274, 190] on div "Email заказчика yadmitrievna@yandex.ru" at bounding box center [486, 194] width 431 height 13
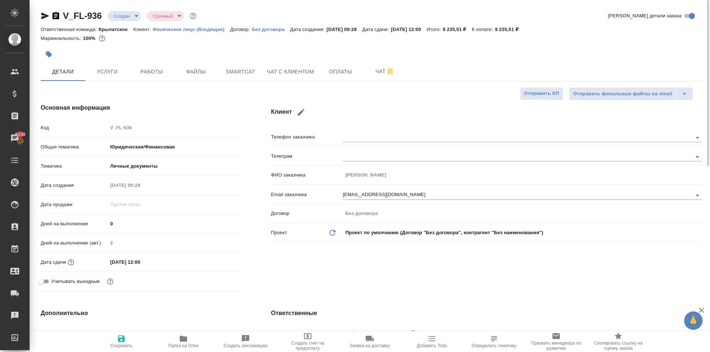
type textarea "x"
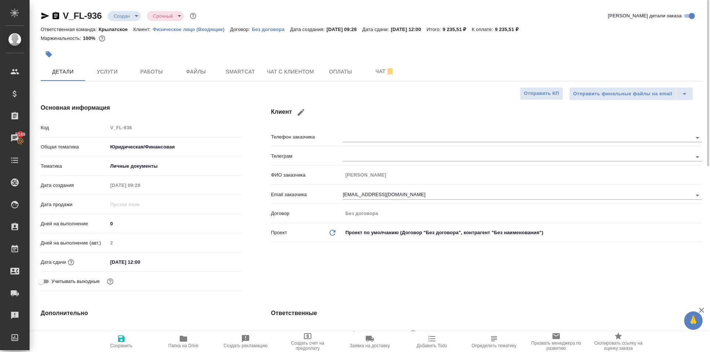
type textarea "x"
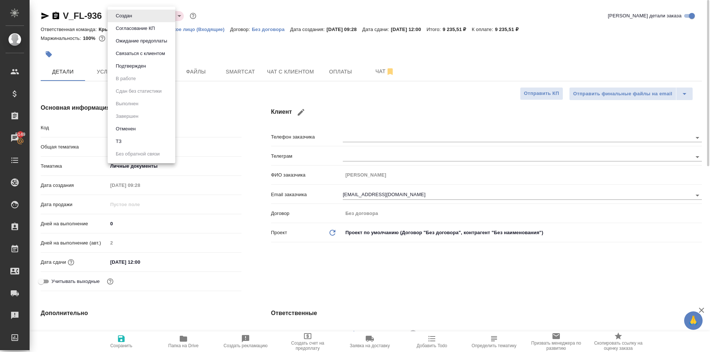
click at [115, 16] on body "🙏 .cls-1 fill:#fff; AWATERA Kasymov Timur Клиенты Спецификации Заказы 5149 Чаты…" at bounding box center [355, 176] width 710 height 352
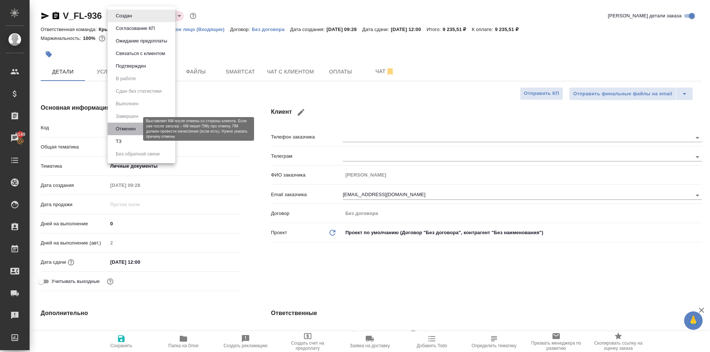
click at [122, 129] on button "Отменен" at bounding box center [125, 129] width 24 height 8
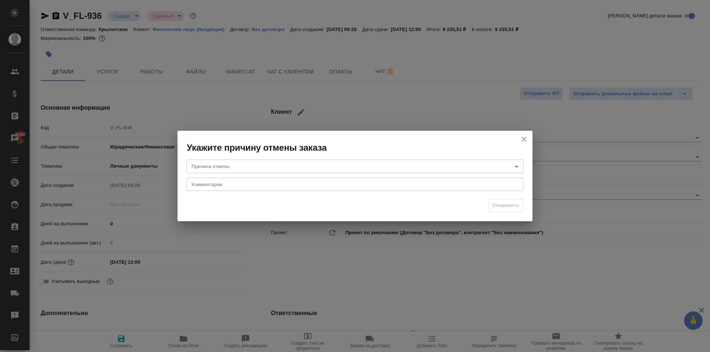
click at [265, 173] on body "🙏 .cls-1 fill:#fff; AWATERA Kasymov Timur Клиенты Спецификации Заказы 5149 Чаты…" at bounding box center [355, 176] width 710 height 352
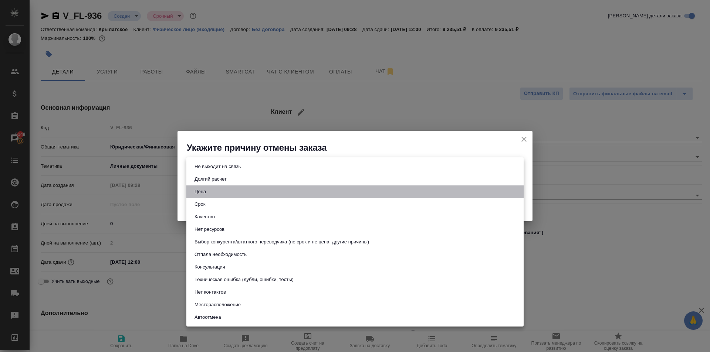
drag, startPoint x: 227, startPoint y: 192, endPoint x: 238, endPoint y: 191, distance: 10.7
click at [227, 191] on li "Цена" at bounding box center [354, 192] width 337 height 13
type input "price"
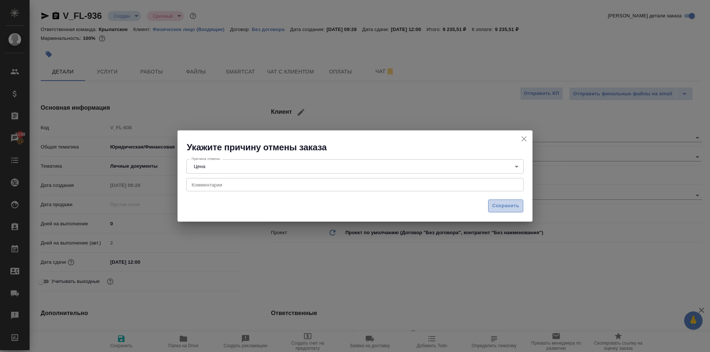
drag, startPoint x: 501, startPoint y: 204, endPoint x: 484, endPoint y: 195, distance: 19.0
click at [501, 204] on span "Сохранить" at bounding box center [505, 206] width 27 height 8
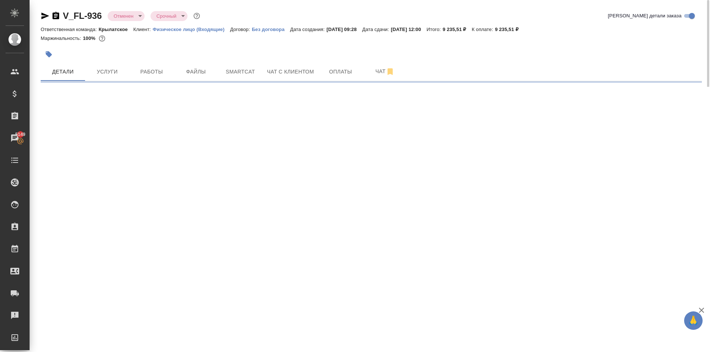
select select "RU"
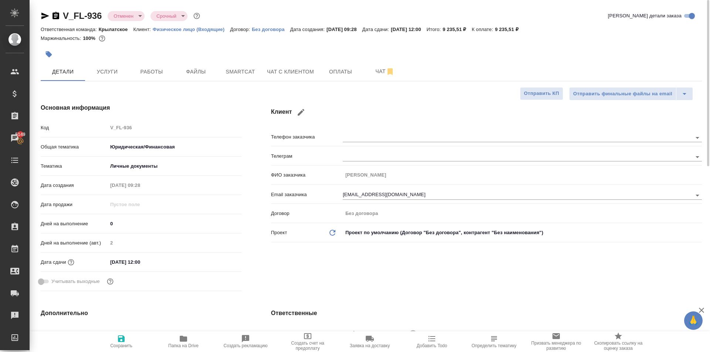
type textarea "x"
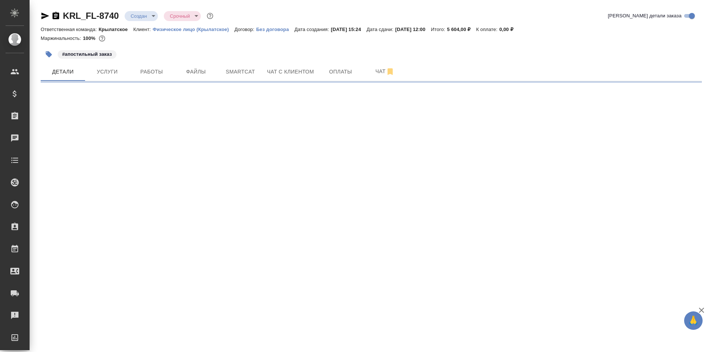
select select "RU"
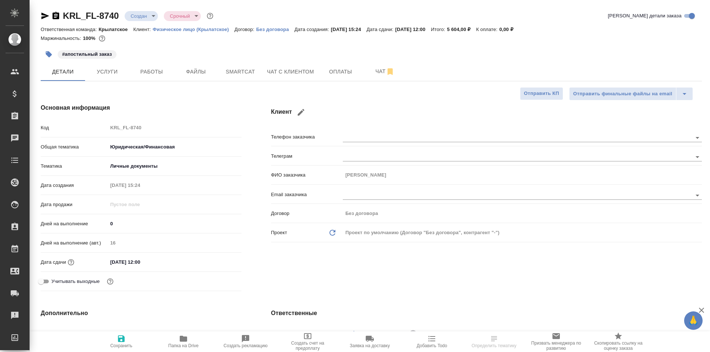
type textarea "x"
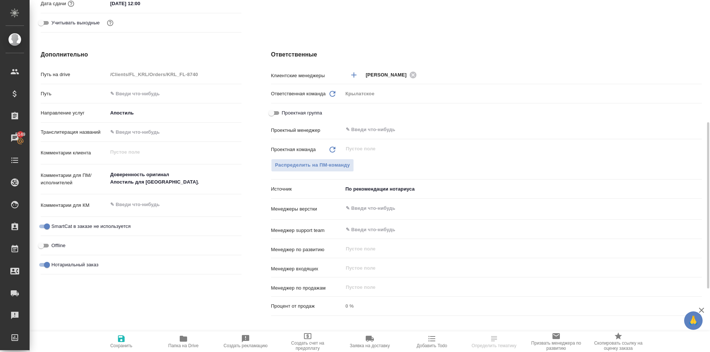
click at [390, 123] on div "Проектная группа" at bounding box center [486, 114] width 431 height 17
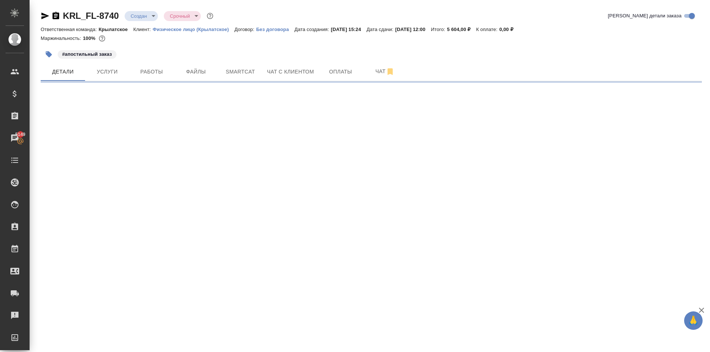
scroll to position [0, 0]
select select "RU"
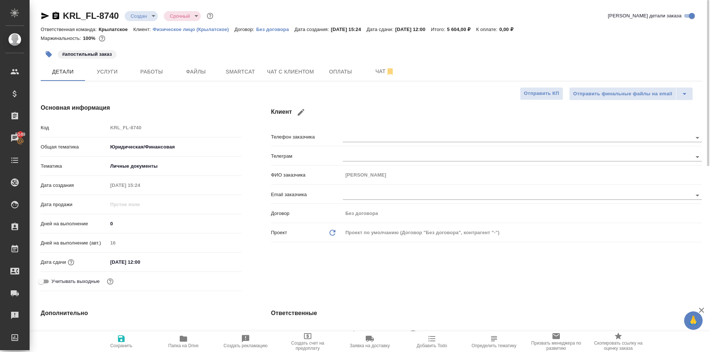
type textarea "x"
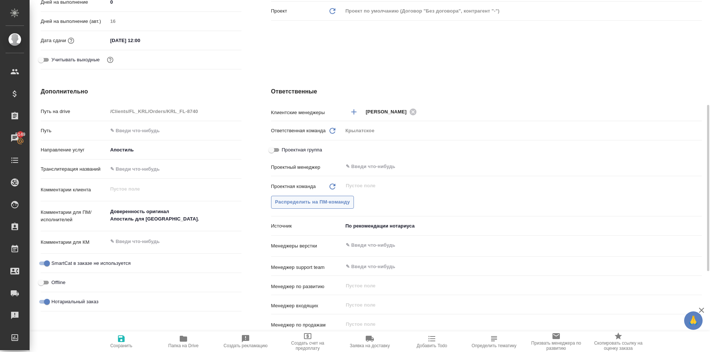
scroll to position [333, 0]
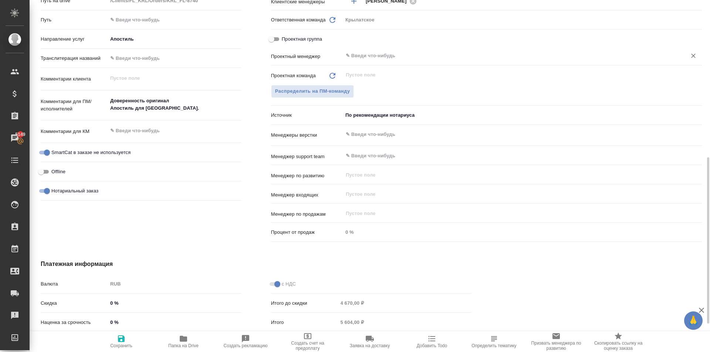
click at [368, 61] on div "​" at bounding box center [522, 55] width 359 height 13
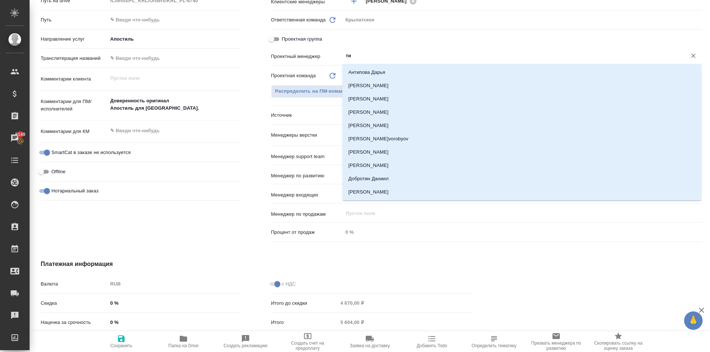
type input "тим"
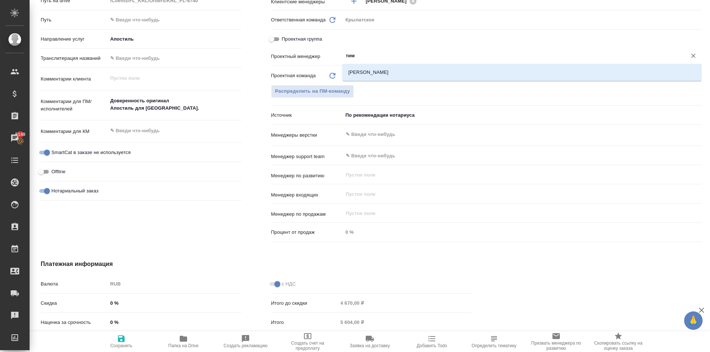
click at [367, 77] on li "[PERSON_NAME]" at bounding box center [521, 72] width 359 height 13
type textarea "x"
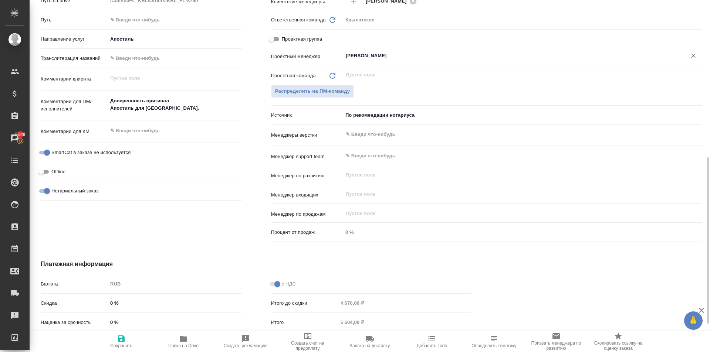
type input "[PERSON_NAME]"
click at [128, 341] on span "Сохранить" at bounding box center [121, 341] width 53 height 14
type textarea "x"
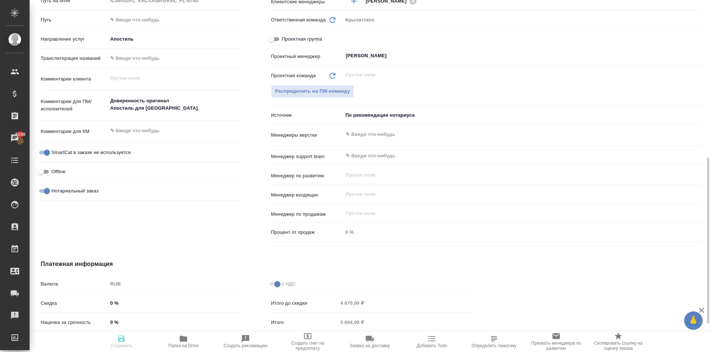
type textarea "x"
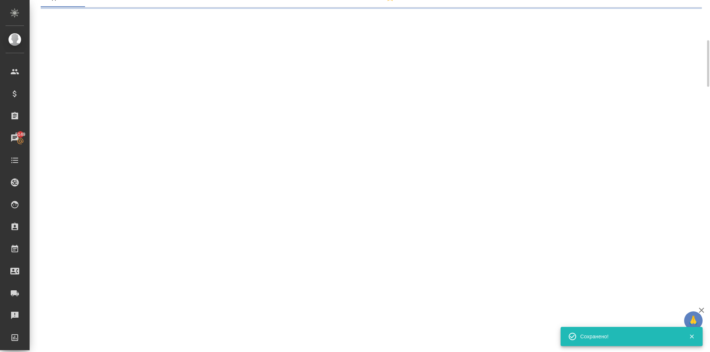
scroll to position [0, 0]
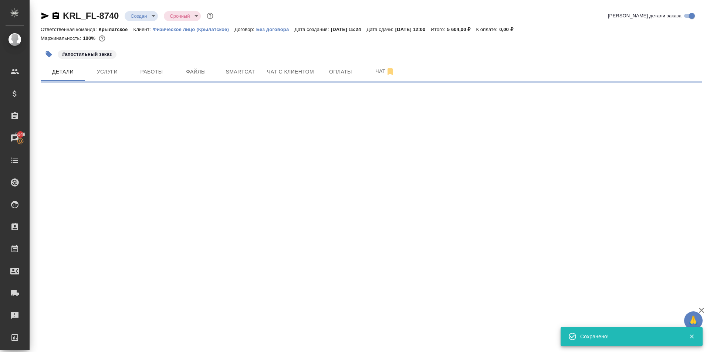
click at [152, 19] on body "🙏 .cls-1 fill:#fff; AWATERA [PERSON_NAME] Спецификации Заказы 5149 Чаты Todo Пр…" at bounding box center [355, 176] width 710 height 352
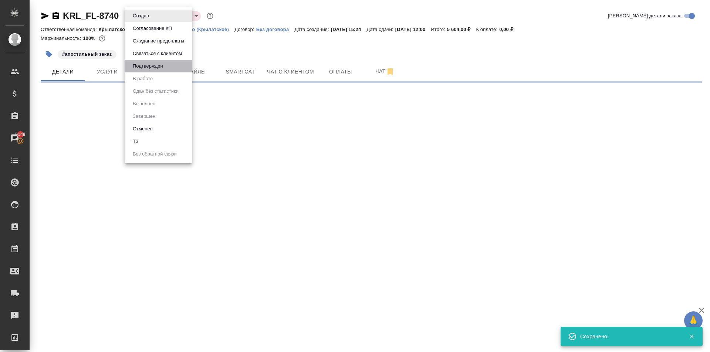
click at [164, 71] on li "Подтвержден" at bounding box center [159, 66] width 68 height 13
select select "RU"
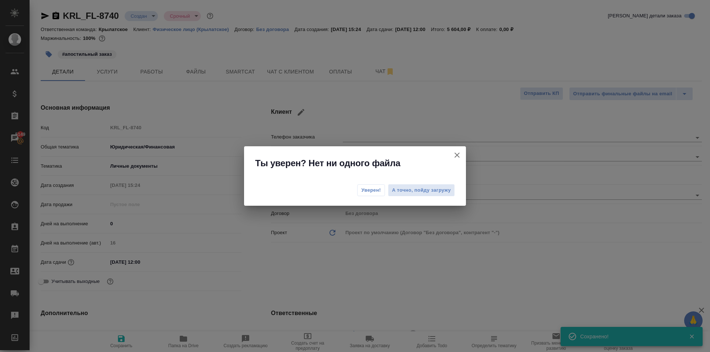
type textarea "x"
click at [367, 181] on div "Уверен! А точно, пойду загружу" at bounding box center [355, 192] width 222 height 30
click at [368, 197] on div "Уверен! А точно, пойду загружу" at bounding box center [355, 192] width 222 height 30
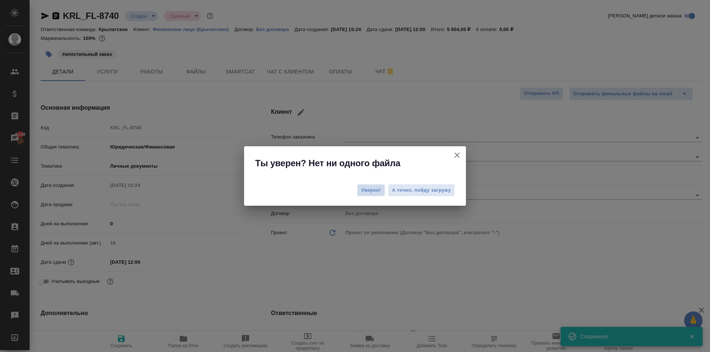
click at [360, 185] on button "Уверен!" at bounding box center [371, 190] width 28 height 12
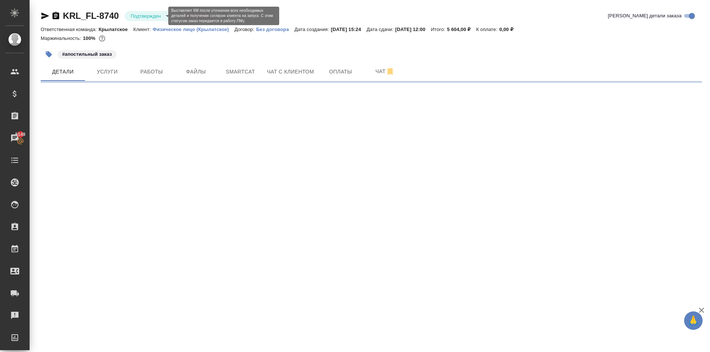
click at [148, 19] on body "🙏 .cls-1 fill:#fff; AWATERA [PERSON_NAME] Спецификации Заказы 5149 Чаты Todo Пр…" at bounding box center [355, 176] width 710 height 352
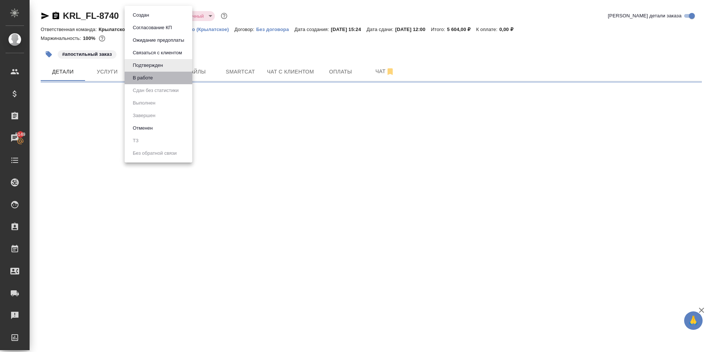
click at [160, 83] on li "В работе" at bounding box center [159, 78] width 68 height 13
click at [142, 18] on body "🙏 .cls-1 fill:#fff; AWATERA [PERSON_NAME] Спецификации Заказы 5149 Чаты Todo Пр…" at bounding box center [355, 176] width 710 height 352
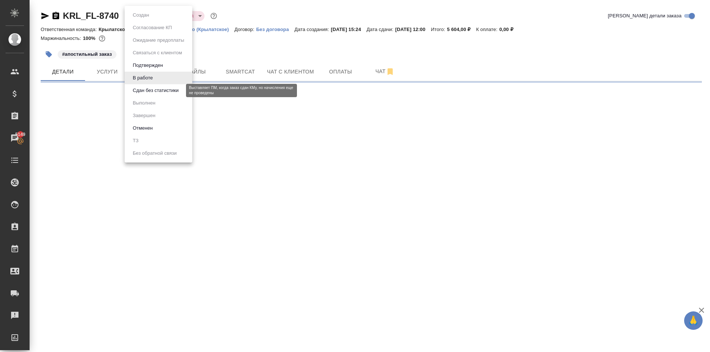
click at [159, 93] on button "Сдан без статистики" at bounding box center [155, 90] width 50 height 8
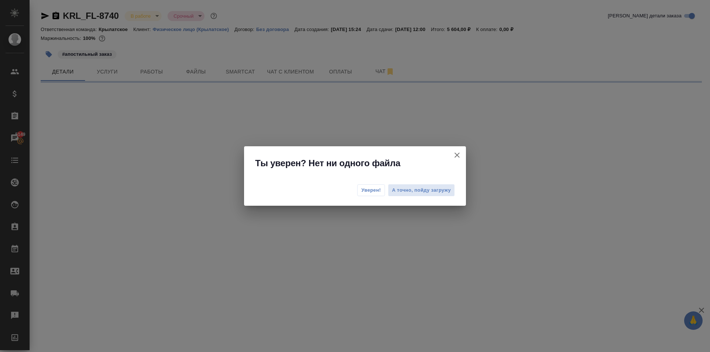
select select "RU"
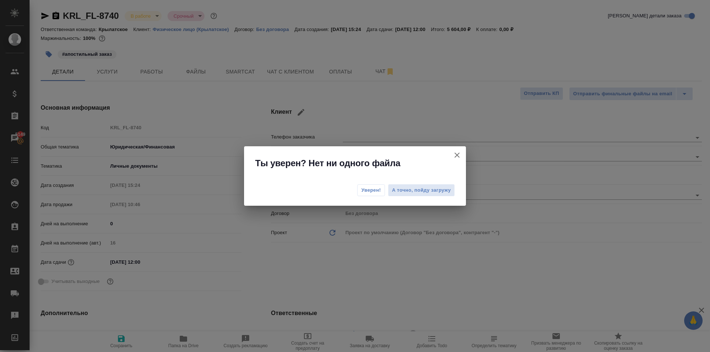
type textarea "x"
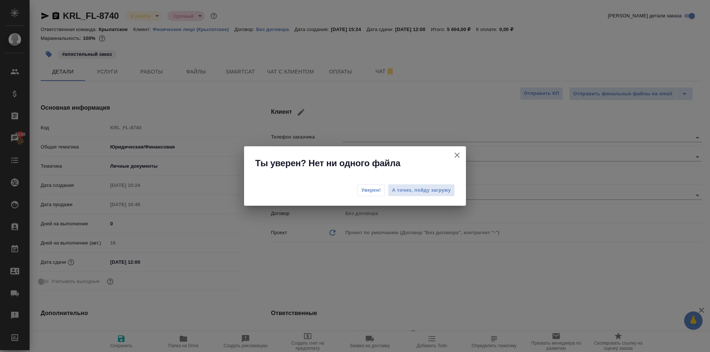
type textarea "x"
click at [370, 186] on button "Уверен!" at bounding box center [371, 190] width 28 height 12
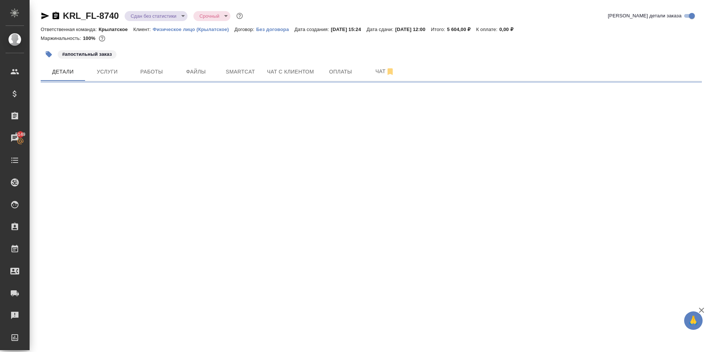
select select "RU"
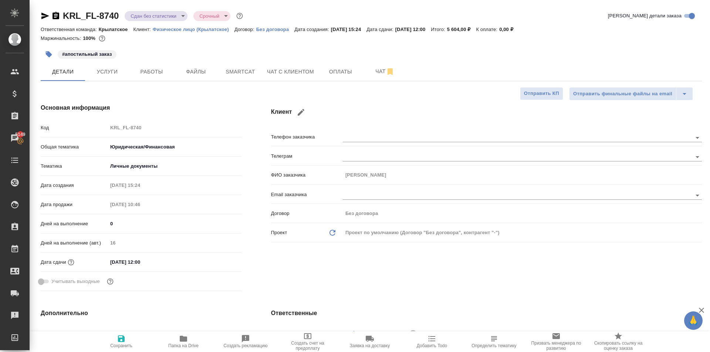
type textarea "x"
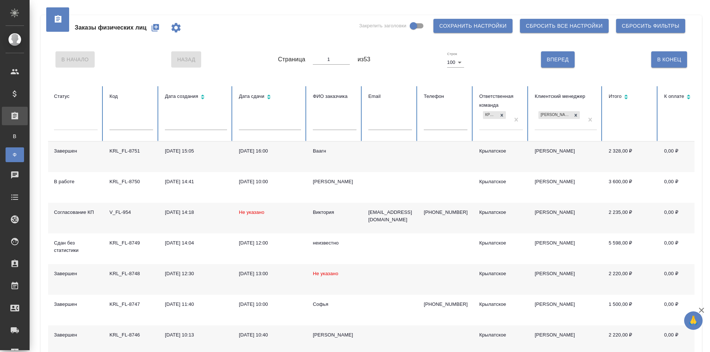
click at [73, 127] on div at bounding box center [76, 123] width 44 height 11
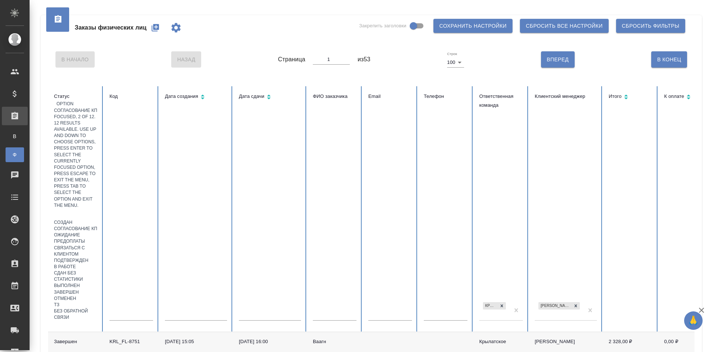
drag, startPoint x: 104, startPoint y: 155, endPoint x: 112, endPoint y: 156, distance: 7.5
click at [98, 226] on div "Согласование КП" at bounding box center [76, 229] width 44 height 6
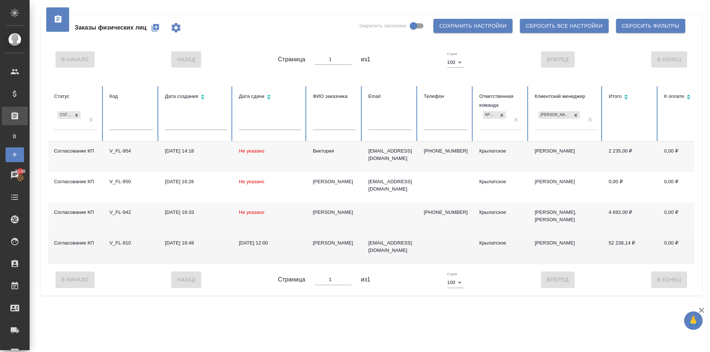
click at [337, 240] on div "[PERSON_NAME]" at bounding box center [335, 242] width 44 height 7
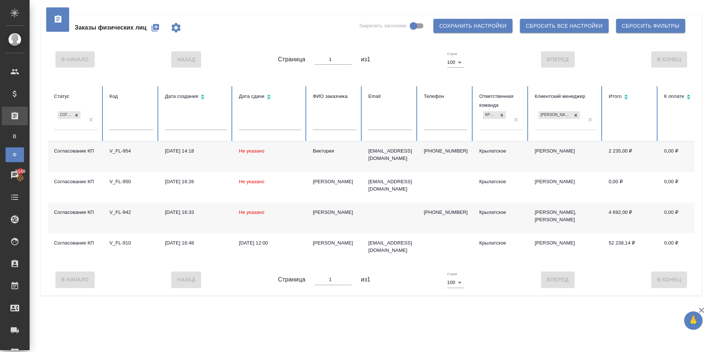
click at [324, 209] on div "Александр" at bounding box center [335, 212] width 44 height 7
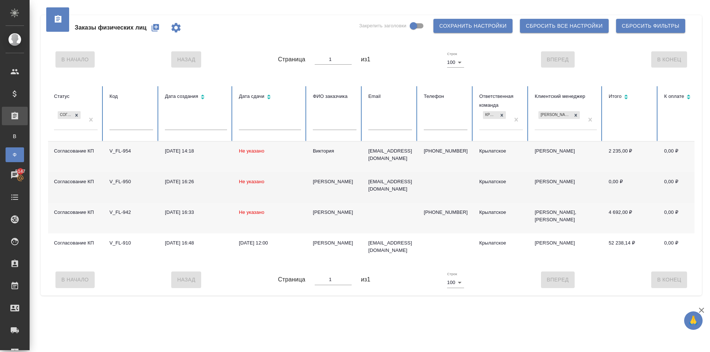
click at [325, 183] on div "Александра" at bounding box center [335, 181] width 44 height 7
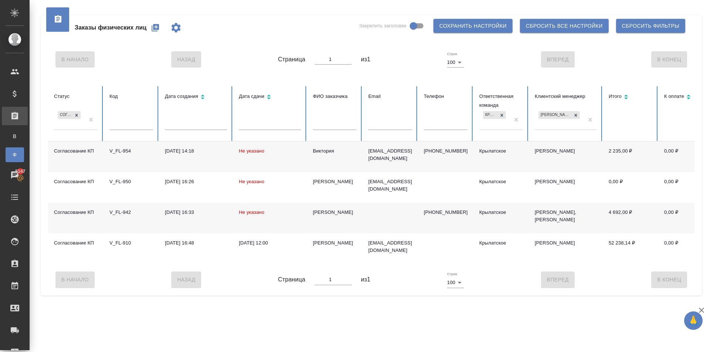
click at [322, 149] on div "Виктория" at bounding box center [335, 150] width 44 height 7
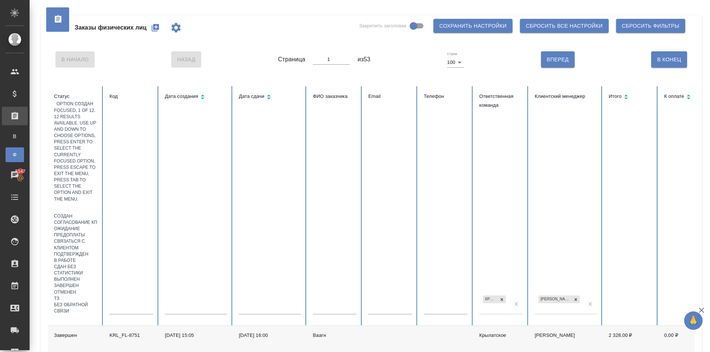
click at [79, 203] on div at bounding box center [76, 208] width 44 height 11
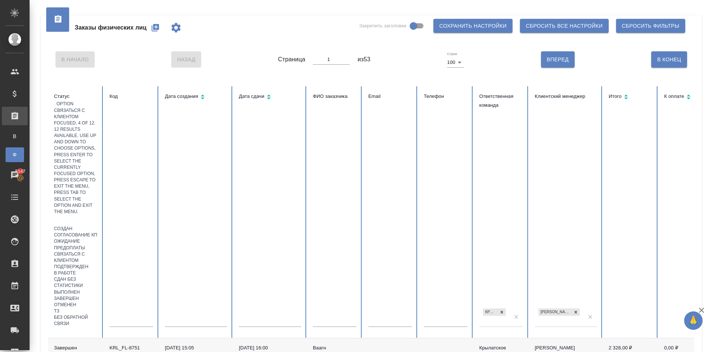
click at [98, 251] on div "Связаться с клиентом" at bounding box center [76, 257] width 44 height 13
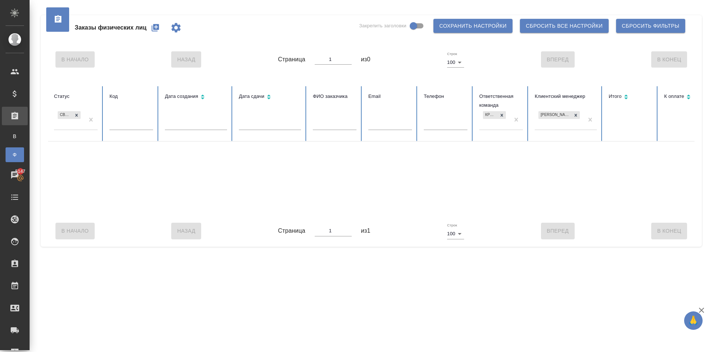
click at [79, 127] on div "Связаться с клиентом" at bounding box center [69, 120] width 30 height 20
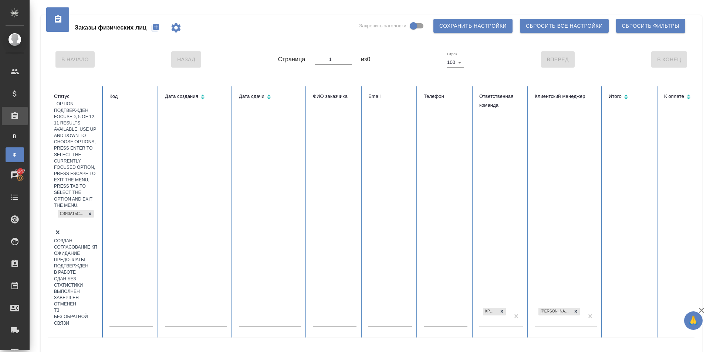
click at [98, 263] on div "Подтвержден" at bounding box center [76, 266] width 44 height 6
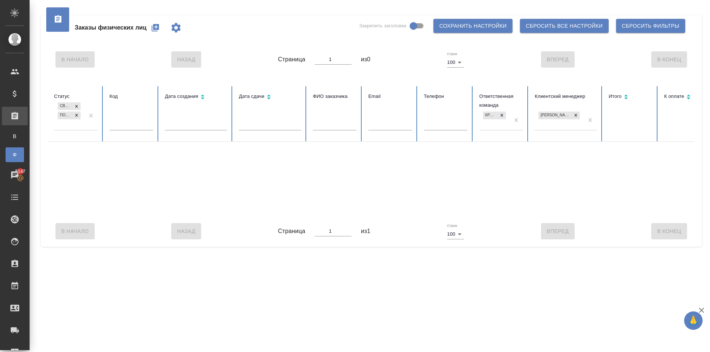
click at [78, 130] on div "Связаться с клиентом Подтвержден" at bounding box center [69, 115] width 30 height 29
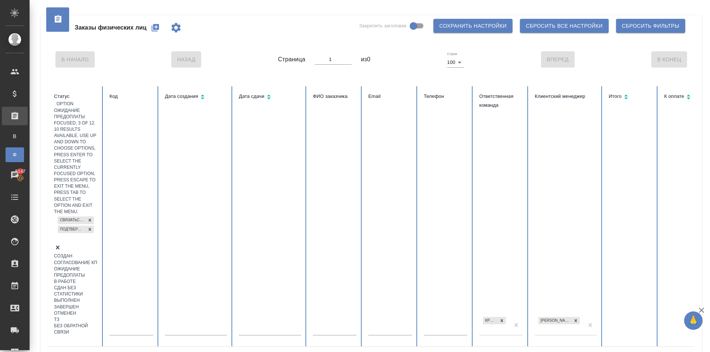
click at [98, 266] on div "Ожидание предоплаты" at bounding box center [76, 272] width 44 height 13
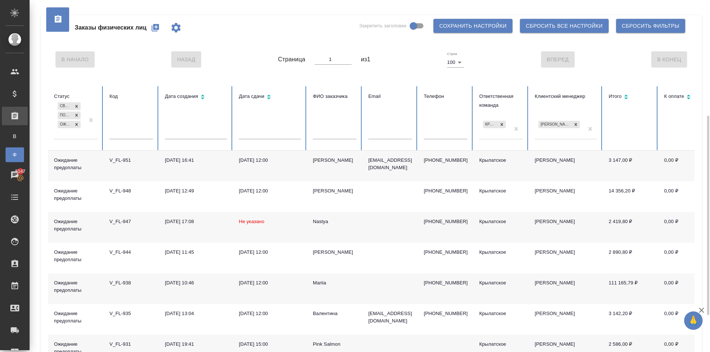
scroll to position [269, 0]
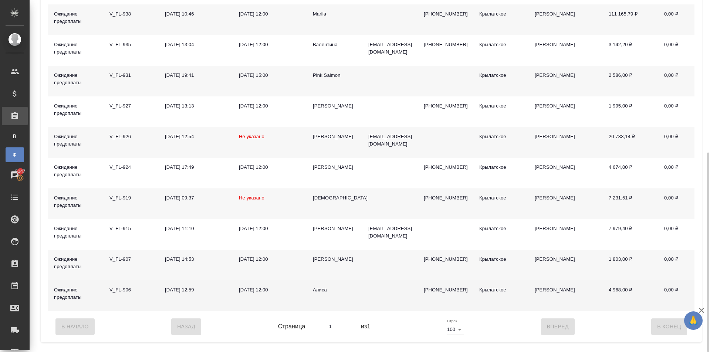
click at [320, 293] on div "Алиса" at bounding box center [335, 289] width 44 height 7
click at [322, 293] on div "Алиса" at bounding box center [335, 289] width 44 height 7
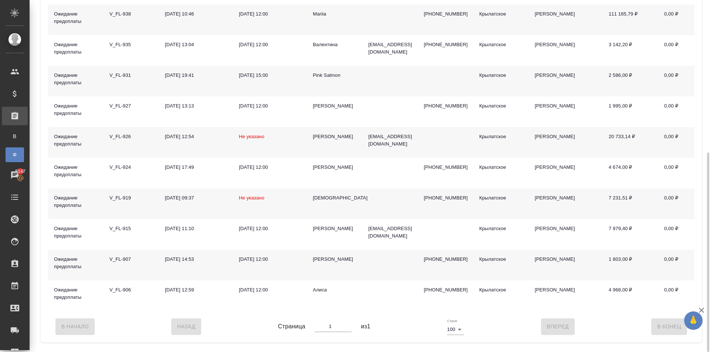
click at [331, 261] on div "ЛХААСУРЭНДОРЖ ЭНХЖАРГАЛ" at bounding box center [335, 259] width 44 height 7
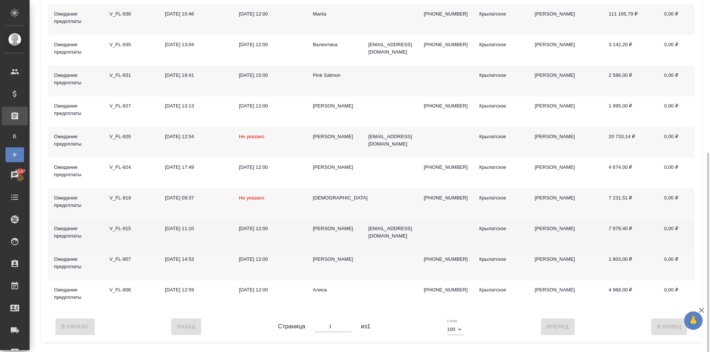
click at [322, 228] on div "Ирина" at bounding box center [335, 228] width 44 height 7
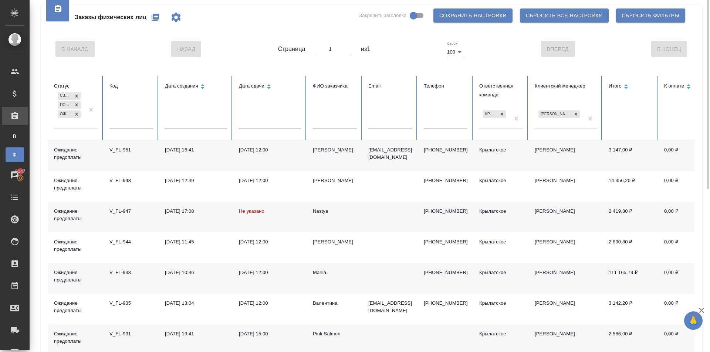
scroll to position [0, 0]
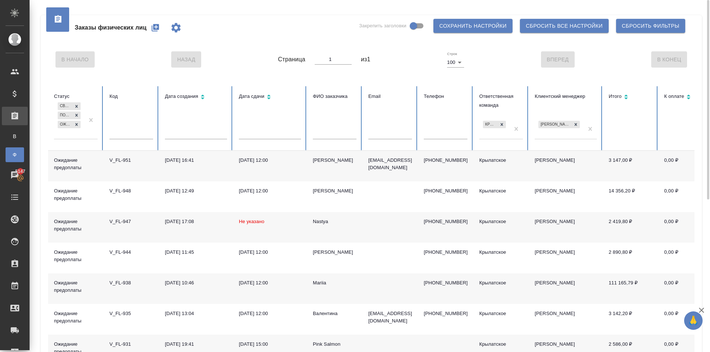
click at [158, 25] on icon "button" at bounding box center [155, 27] width 7 height 7
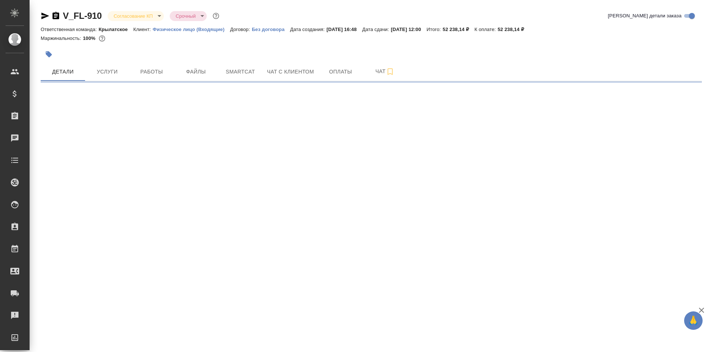
select select "RU"
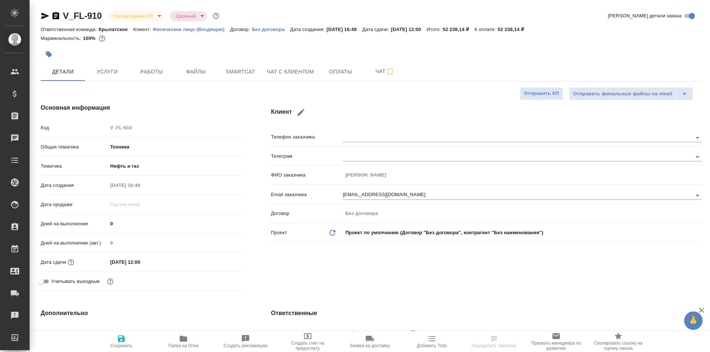
type textarea "x"
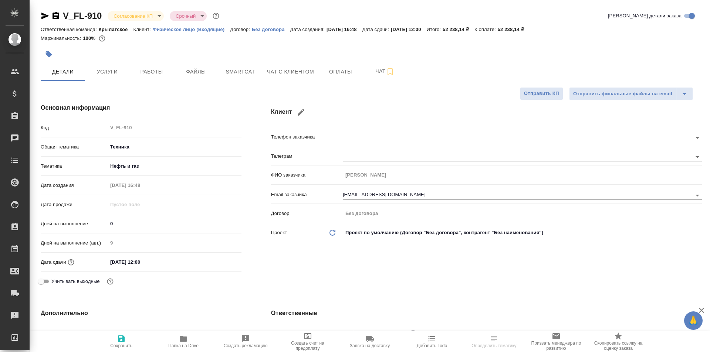
type textarea "x"
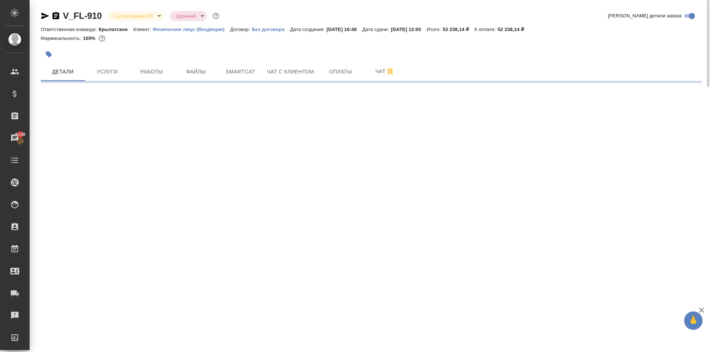
drag, startPoint x: 414, startPoint y: 194, endPoint x: 235, endPoint y: 210, distance: 179.9
click at [235, 210] on div ".cls-1 fill:#fff; AWATERA [PERSON_NAME] Спецификации Заказы 5149 Чаты Todo Прое…" at bounding box center [355, 176] width 710 height 352
select select "RU"
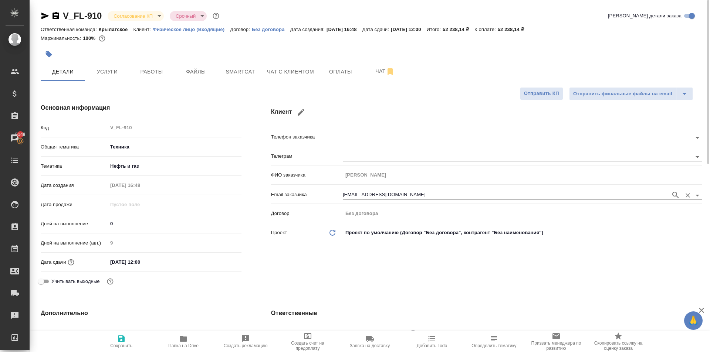
type textarea "x"
click at [349, 192] on input "[EMAIL_ADDRESS][DOMAIN_NAME]" at bounding box center [505, 195] width 324 height 9
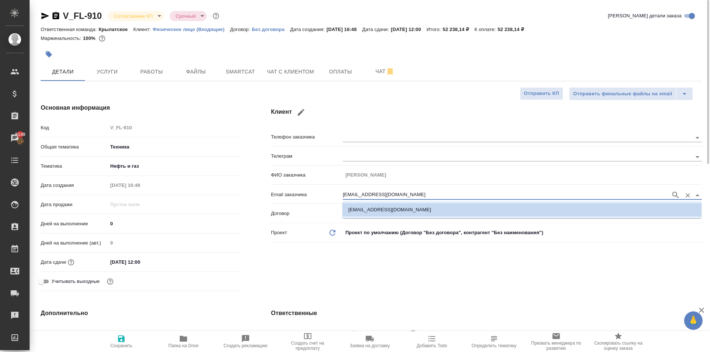
click at [349, 192] on input "[EMAIL_ADDRESS][DOMAIN_NAME]" at bounding box center [505, 195] width 324 height 9
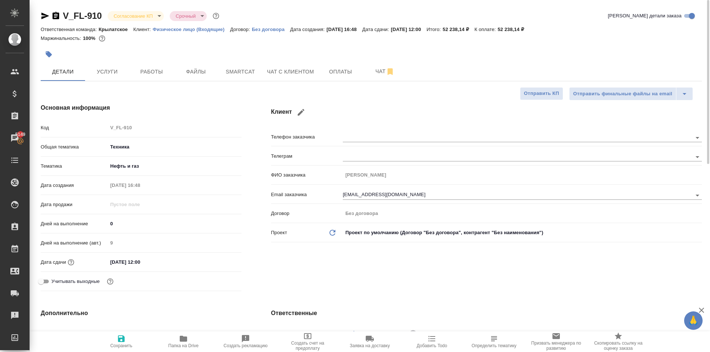
type textarea "x"
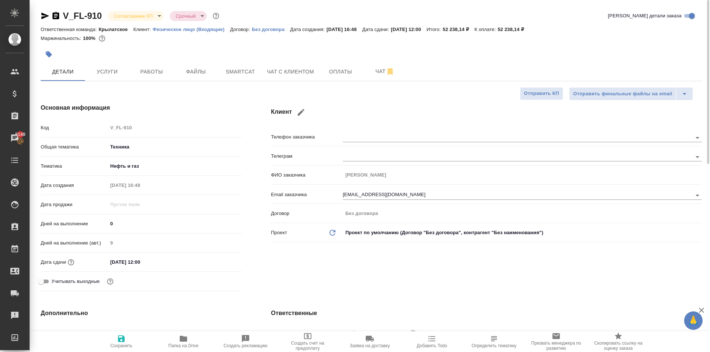
type textarea "x"
click at [129, 16] on body "🙏 .cls-1 fill:#fff; AWATERA [PERSON_NAME] Спецификации Заказы 5149 Чаты Todo Пр…" at bounding box center [355, 176] width 710 height 352
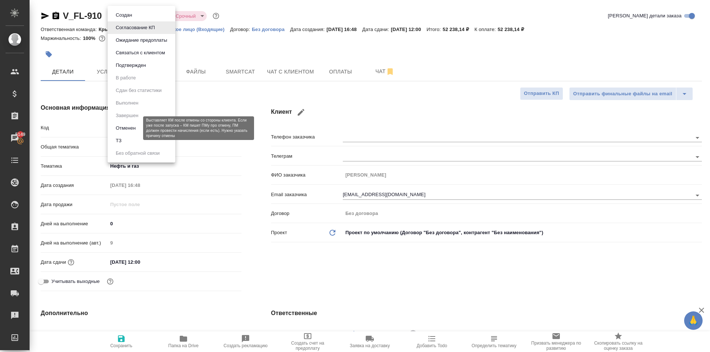
click at [137, 130] on button "Отменен" at bounding box center [125, 128] width 24 height 8
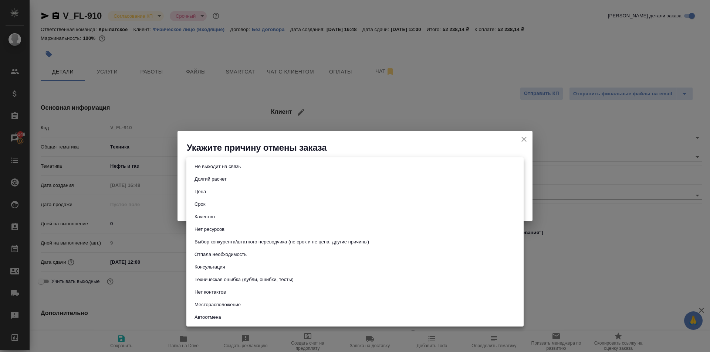
click at [273, 170] on body "🙏 .cls-1 fill:#fff; AWATERA [PERSON_NAME] Спецификации Заказы 5149 Чаты Todo Пр…" at bounding box center [355, 176] width 710 height 352
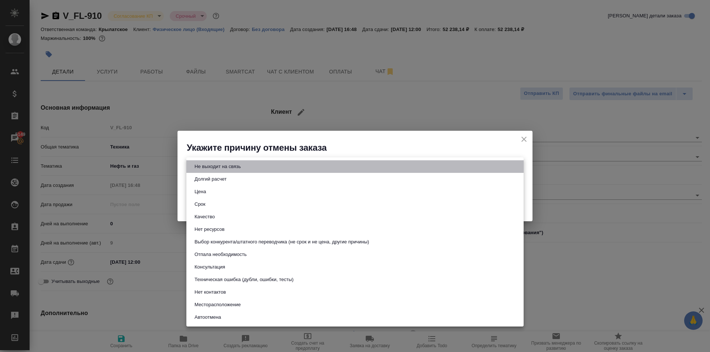
click at [248, 164] on li "Не выходит на связь" at bounding box center [354, 166] width 337 height 13
type input "stopContacting"
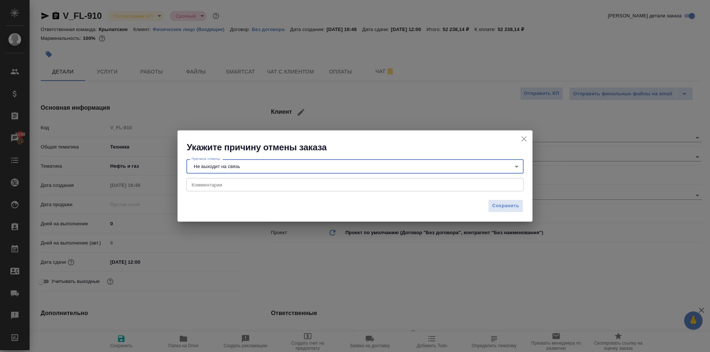
click at [512, 194] on div "Причина отмены Не выходит на связь stopContacting Причина отмены Комментарии x …" at bounding box center [354, 174] width 355 height 42
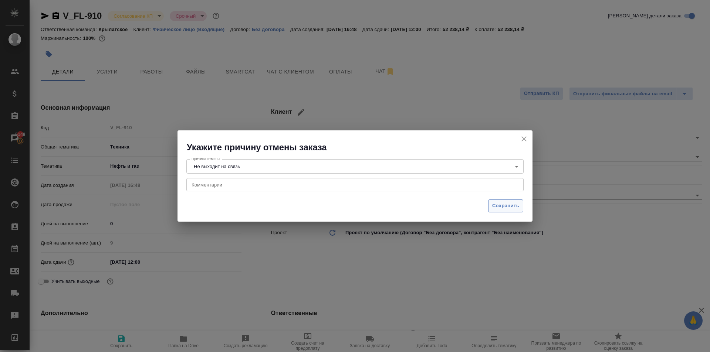
click at [511, 203] on span "Сохранить" at bounding box center [505, 206] width 27 height 8
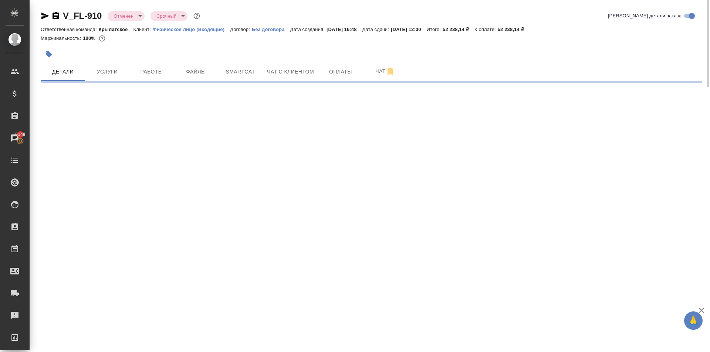
select select "RU"
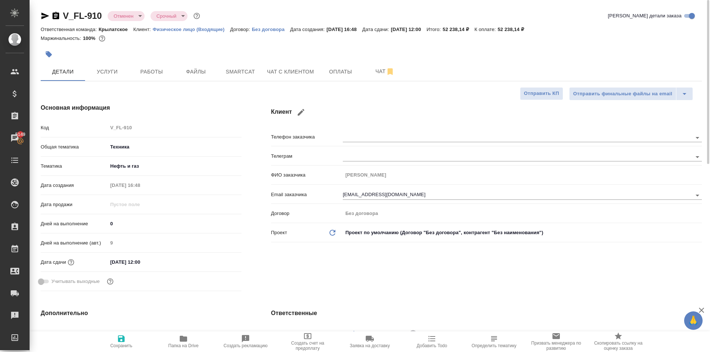
type textarea "x"
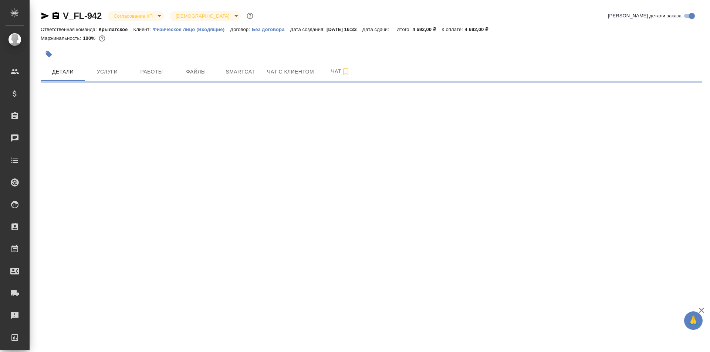
select select "RU"
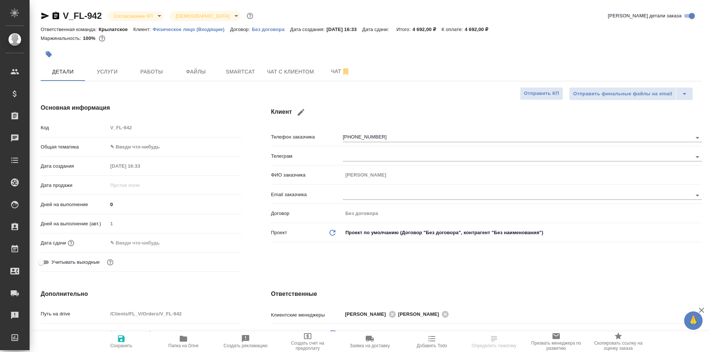
type textarea "x"
click at [276, 73] on span "Чат с клиентом" at bounding box center [290, 71] width 47 height 9
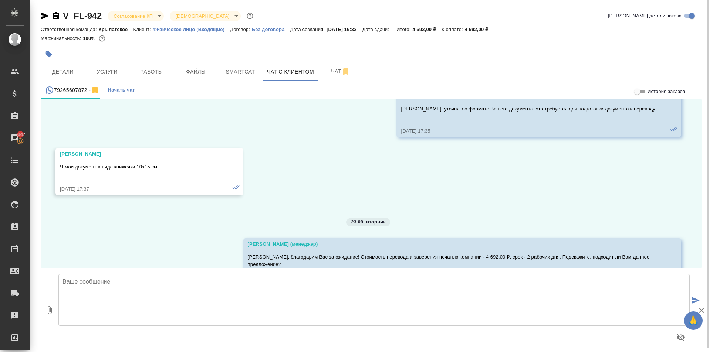
scroll to position [902, 0]
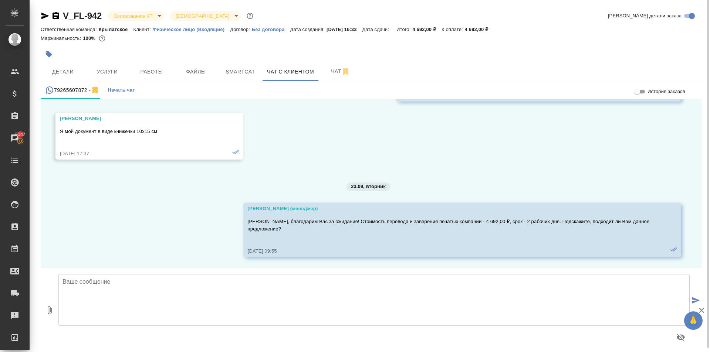
click at [152, 11] on body "🙏 .cls-1 fill:#fff; AWATERA [PERSON_NAME] Клиенты Спецификации Заказы 5147 Чаты…" at bounding box center [355, 176] width 710 height 352
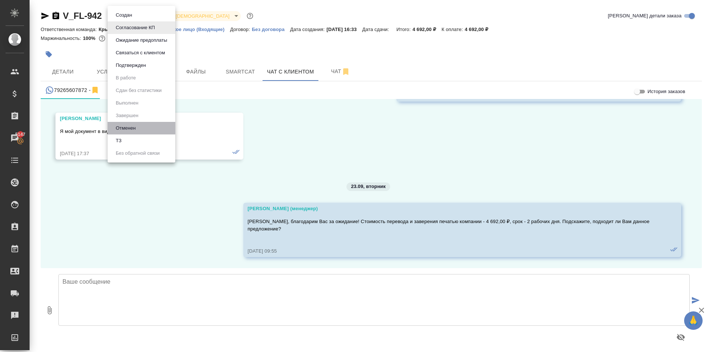
click at [140, 127] on li "Отменен" at bounding box center [142, 128] width 68 height 13
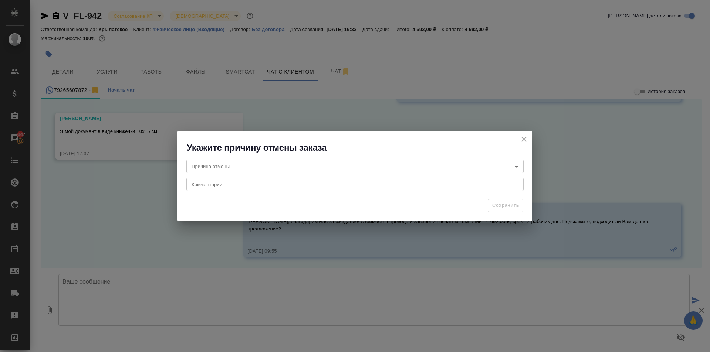
click at [320, 170] on body "🙏 .cls-1 fill:#fff; AWATERA [PERSON_NAME] Клиенты Спецификации Заказы 5147 Чаты…" at bounding box center [355, 176] width 710 height 352
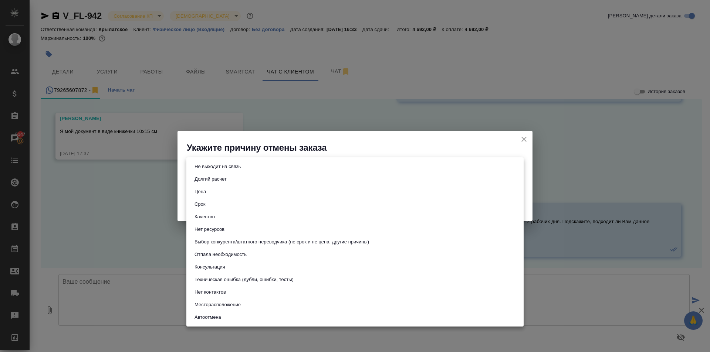
click at [271, 166] on li "Не выходит на связь" at bounding box center [354, 166] width 337 height 13
type input "stopContacting"
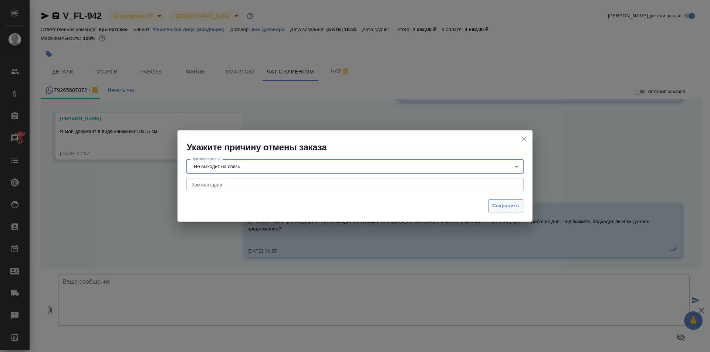
click at [507, 205] on span "Сохранить" at bounding box center [505, 206] width 27 height 8
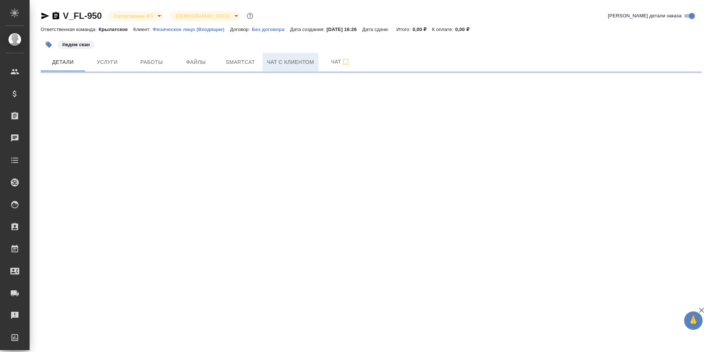
select select "RU"
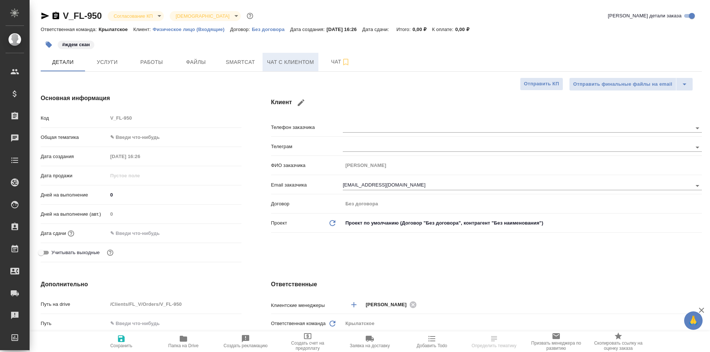
type textarea "x"
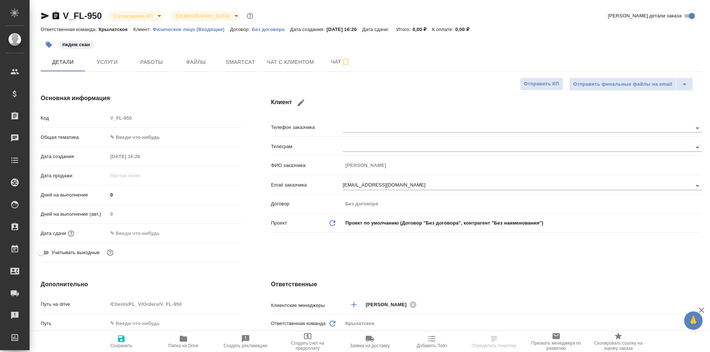
type textarea "x"
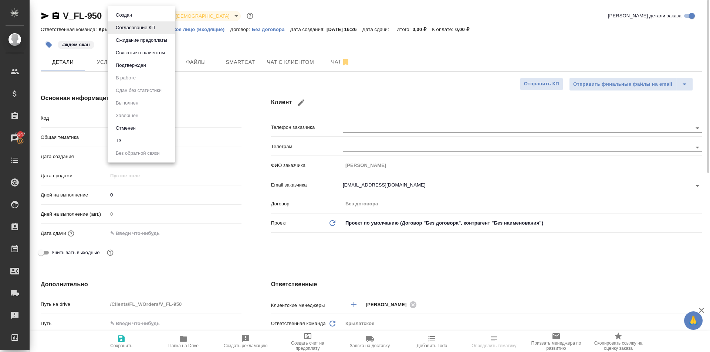
click at [138, 18] on body "🙏 .cls-1 fill:#fff; AWATERA Kasymov Timur Клиенты Спецификации Заказы 5147 Чаты…" at bounding box center [355, 176] width 710 height 352
drag, startPoint x: 128, startPoint y: 132, endPoint x: 228, endPoint y: 70, distance: 118.1
click at [228, 70] on div "Создан Согласование КП Ожидание предоплаты Связаться с клиентом Подтвержден В р…" at bounding box center [355, 176] width 710 height 352
click at [230, 76] on div at bounding box center [355, 176] width 710 height 352
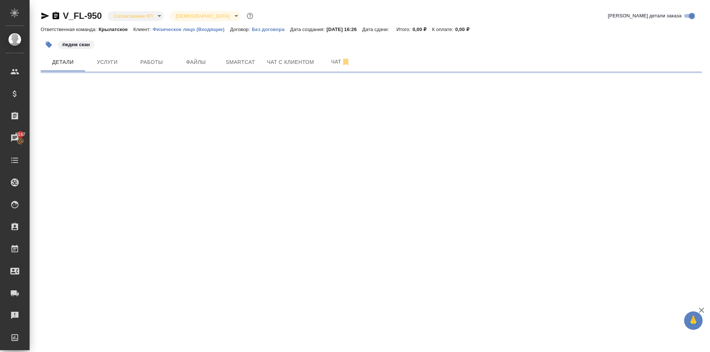
select select "RU"
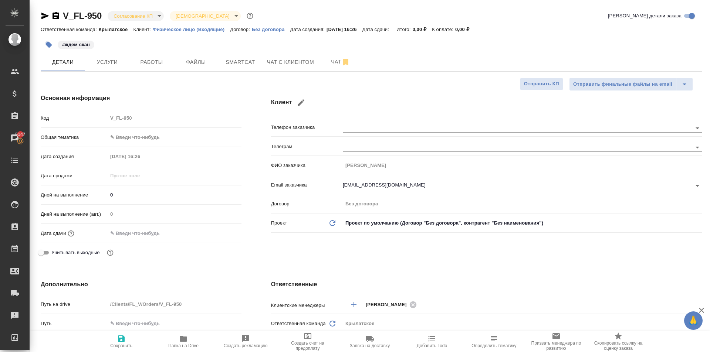
type textarea "x"
click at [146, 231] on input "text" at bounding box center [140, 233] width 65 height 11
click at [222, 232] on icon "button" at bounding box center [219, 232] width 9 height 9
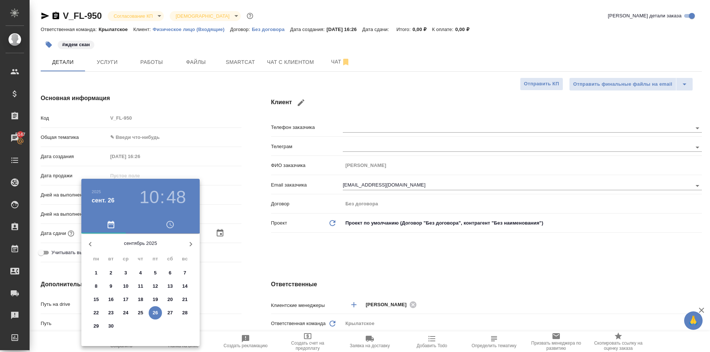
click at [98, 326] on p "29" at bounding box center [96, 326] width 6 height 7
type input "29.09.2025 10:48"
type textarea "x"
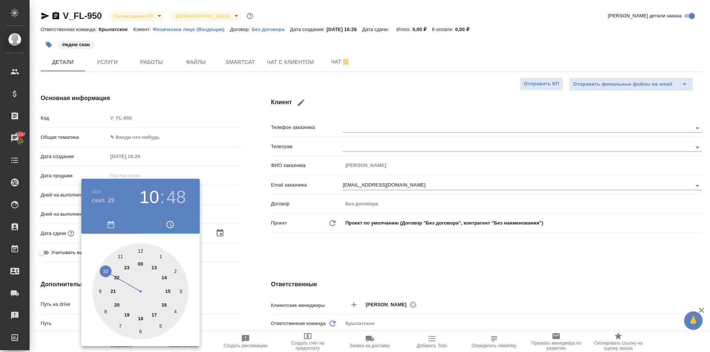
click at [140, 252] on div at bounding box center [140, 292] width 96 height 96
type input "29.09.2025 12:48"
type textarea "x"
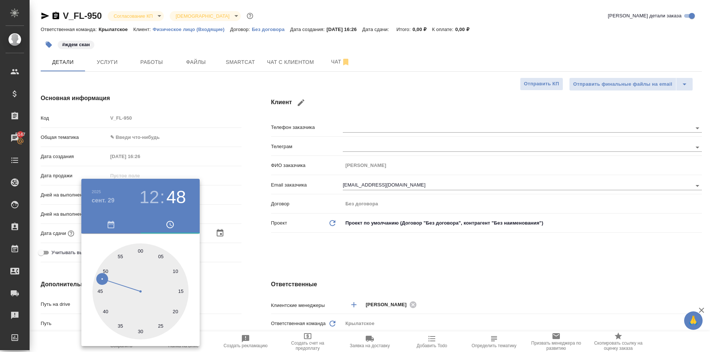
click at [140, 252] on div at bounding box center [140, 292] width 96 height 96
type input "29.09.2025 12:00"
type textarea "x"
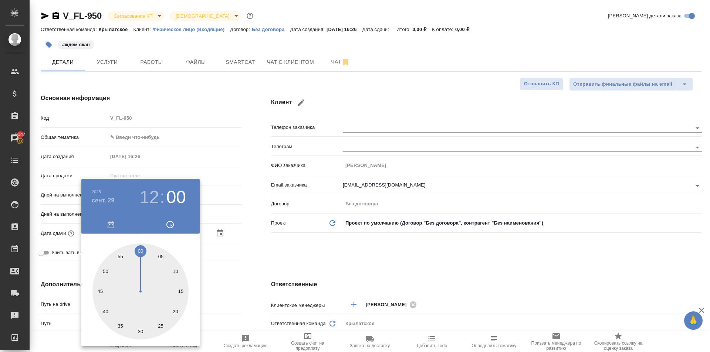
drag, startPoint x: 265, startPoint y: 265, endPoint x: 227, endPoint y: 286, distance: 43.0
click at [261, 269] on div at bounding box center [355, 176] width 710 height 352
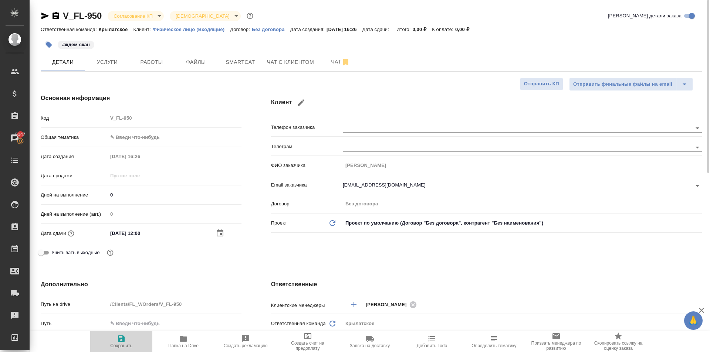
drag, startPoint x: 109, startPoint y: 341, endPoint x: 123, endPoint y: 339, distance: 14.9
click at [108, 340] on span "Сохранить" at bounding box center [121, 341] width 53 height 14
type textarea "x"
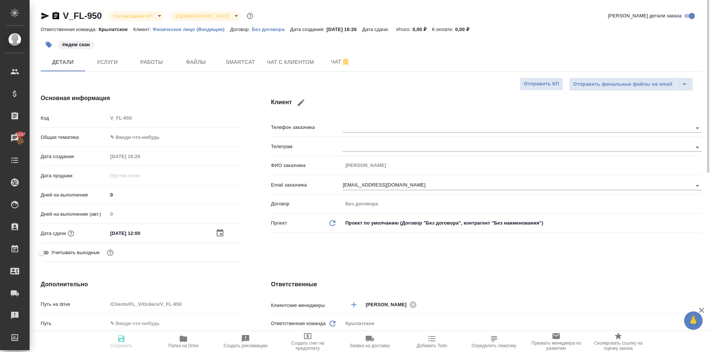
type textarea "x"
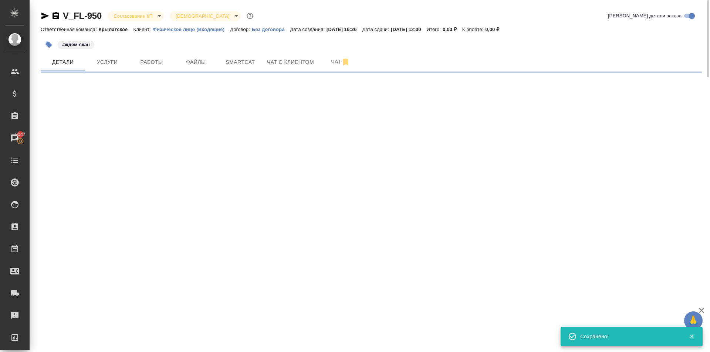
select select "RU"
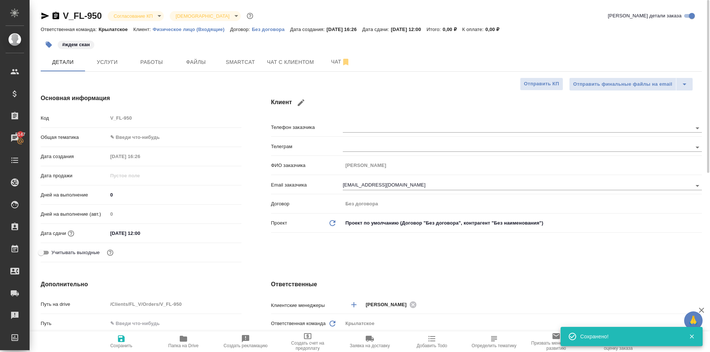
type textarea "x"
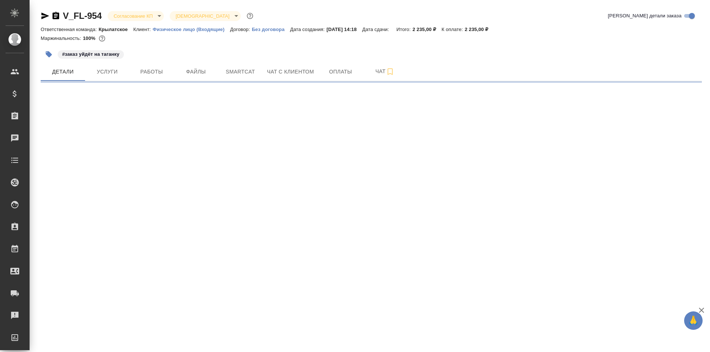
select select "RU"
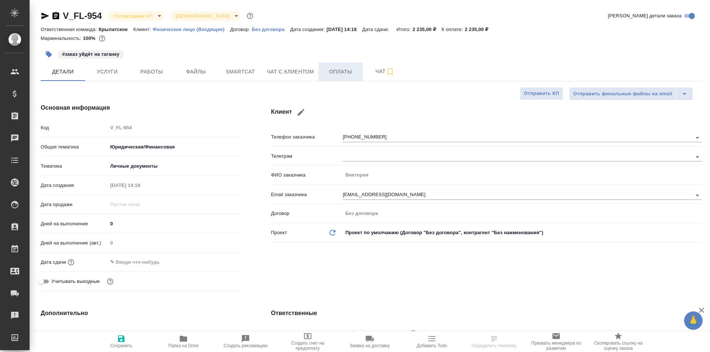
type textarea "x"
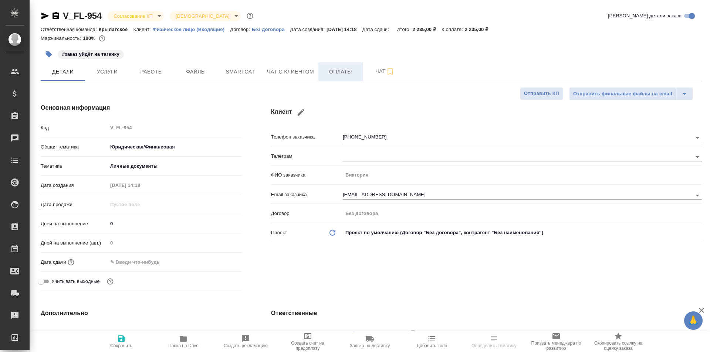
type textarea "x"
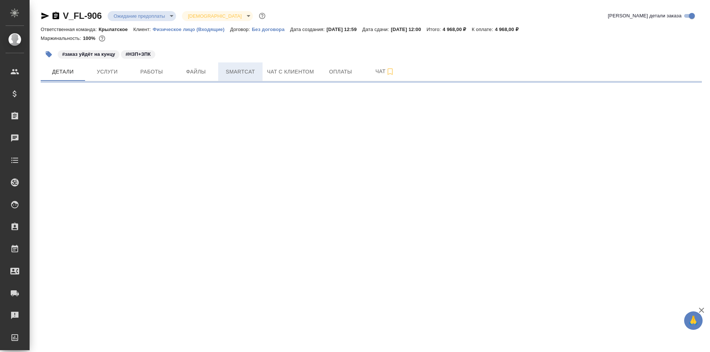
select select "RU"
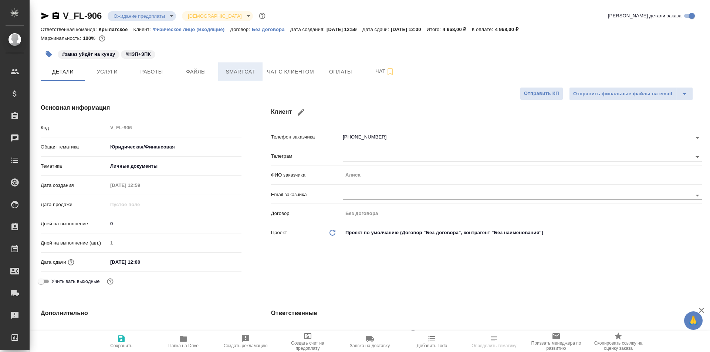
type textarea "x"
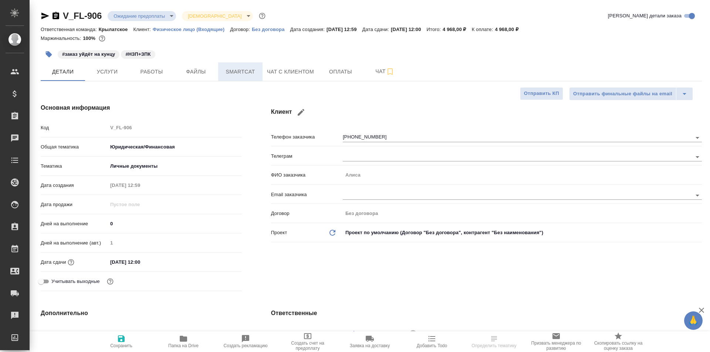
type textarea "x"
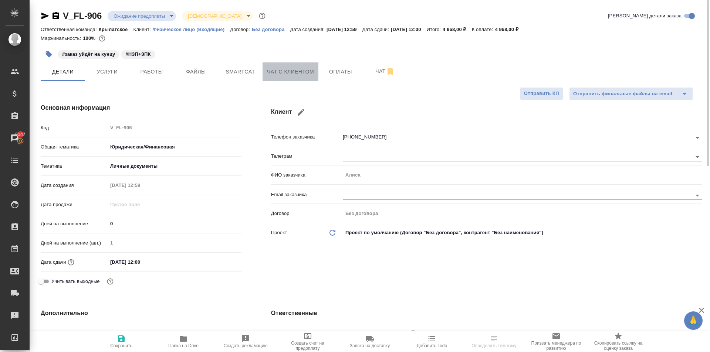
click at [285, 76] on button "Чат с клиентом" at bounding box center [290, 71] width 56 height 18
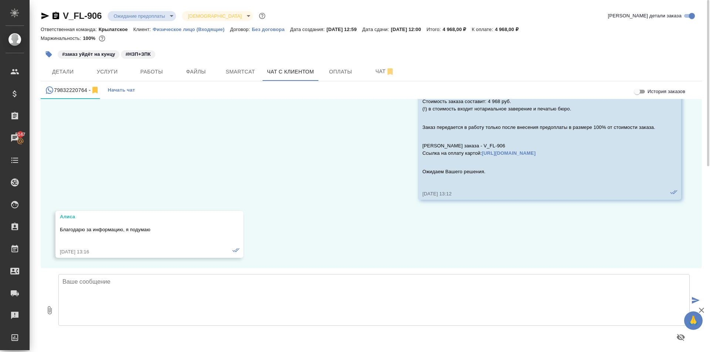
scroll to position [724, 0]
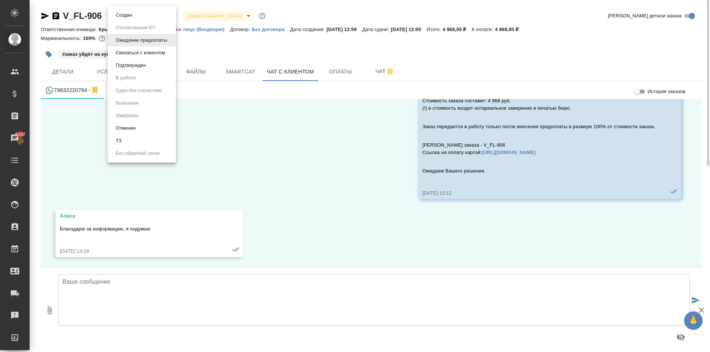
click at [163, 20] on body "🙏 .cls-1 fill:#fff; AWATERA Kasymov Timur Клиенты Спецификации Заказы 5147 Чаты…" at bounding box center [355, 176] width 710 height 352
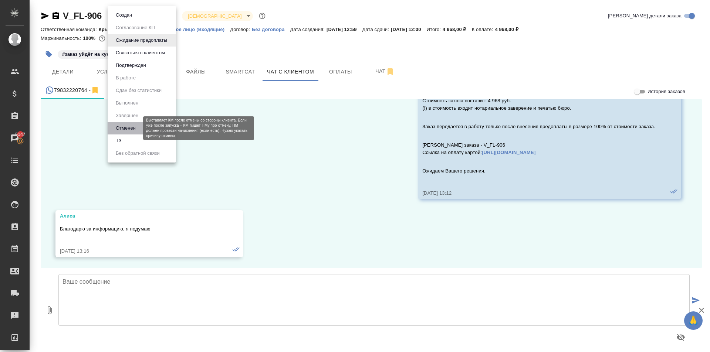
click at [134, 129] on button "Отменен" at bounding box center [125, 128] width 24 height 8
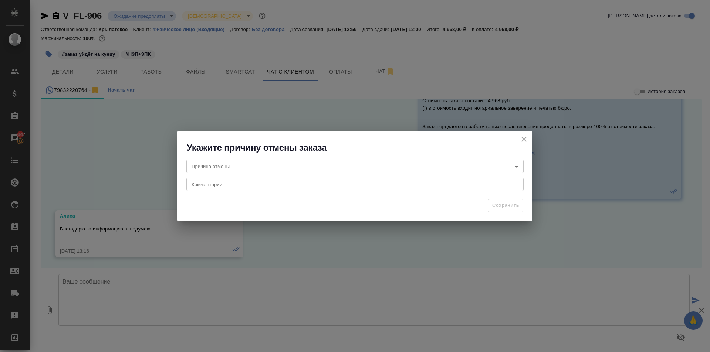
click at [251, 168] on body "🙏 .cls-1 fill:#fff; AWATERA Kasymov Timur Клиенты Спецификации Заказы 5147 Чаты…" at bounding box center [355, 176] width 710 height 352
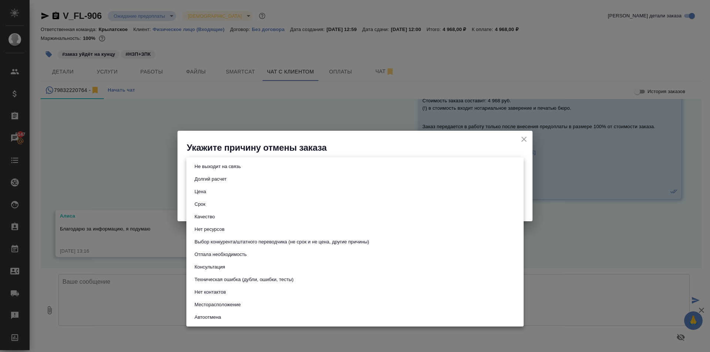
drag, startPoint x: 256, startPoint y: 187, endPoint x: 233, endPoint y: 258, distance: 75.3
click at [233, 259] on ul "Не выходит на связь Долгий расчет Цена Срок Качество Нет ресурсов Выбор конкуре…" at bounding box center [354, 241] width 337 height 169
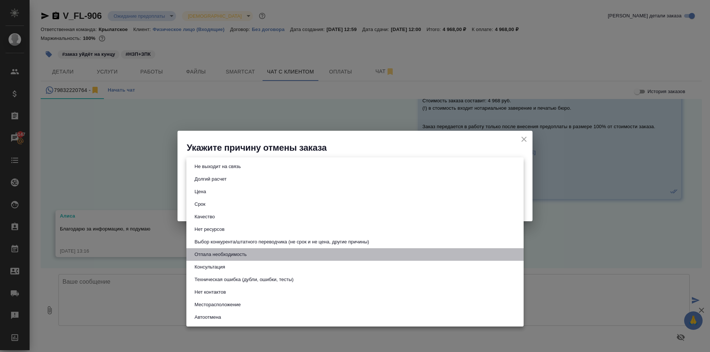
click at [233, 258] on button "Отпала необходимость" at bounding box center [220, 255] width 57 height 8
type input "noNeed"
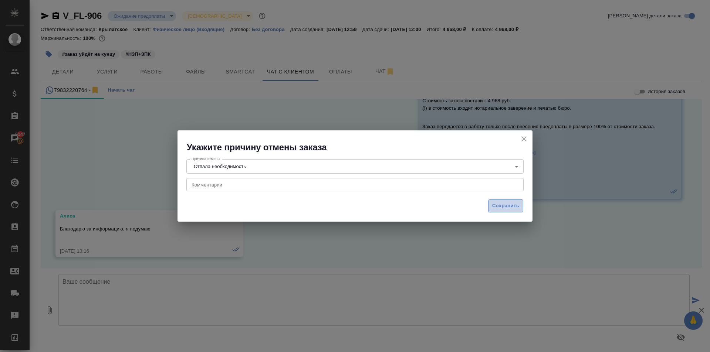
click at [494, 208] on span "Сохранить" at bounding box center [505, 206] width 27 height 8
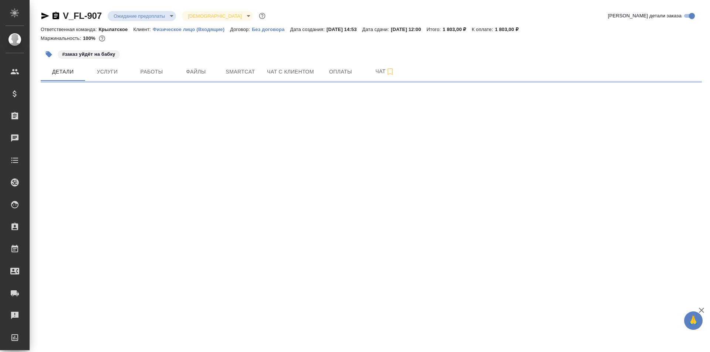
click at [167, 16] on body "🙏 .cls-1 fill:#fff; AWATERA [PERSON_NAME] Спецификации Заказы Чаты Todo Проекты…" at bounding box center [355, 176] width 710 height 352
select select "RU"
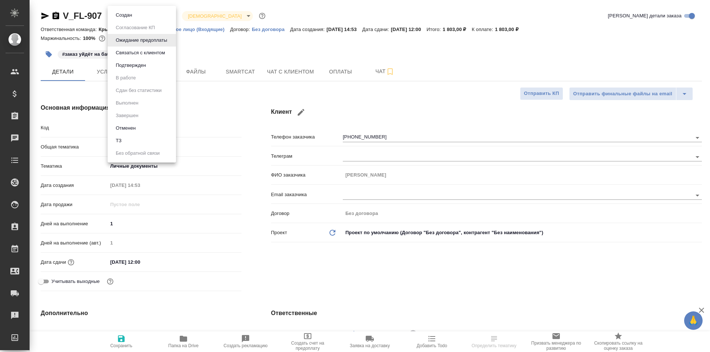
type textarea "x"
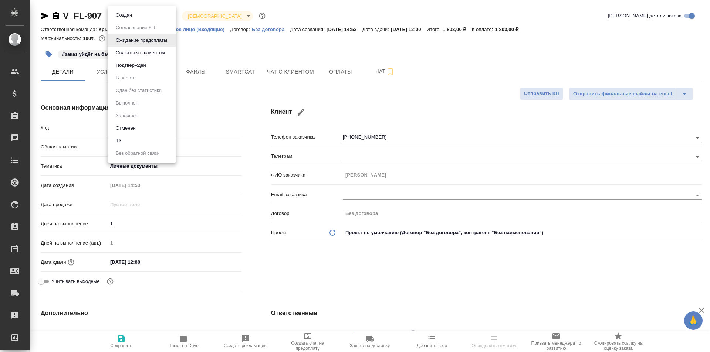
type textarea "x"
click at [145, 125] on li "Отменен" at bounding box center [142, 128] width 68 height 13
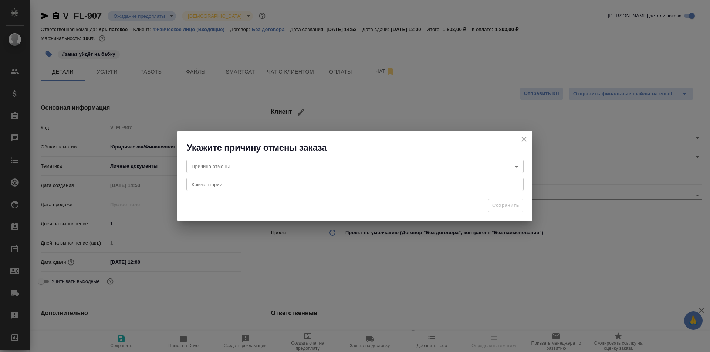
click at [197, 163] on body "🙏 .cls-1 fill:#fff; AWATERA [PERSON_NAME] Спецификации Заказы Чаты Todo Проекты…" at bounding box center [355, 176] width 710 height 352
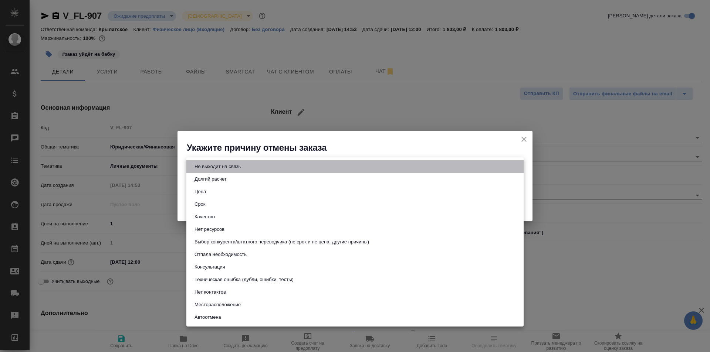
click at [247, 161] on li "Не выходит на связь" at bounding box center [354, 166] width 337 height 13
type input "stopContacting"
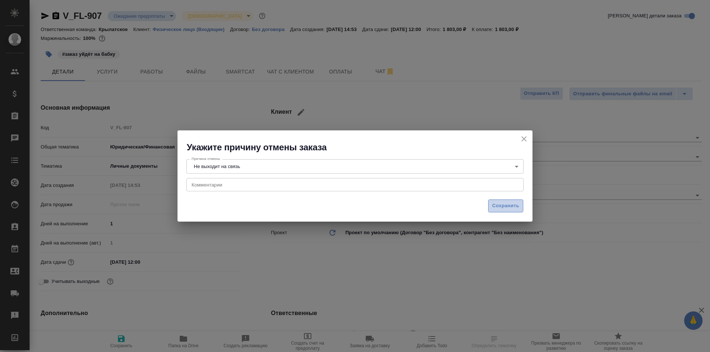
click at [491, 208] on button "Сохранить" at bounding box center [505, 206] width 35 height 13
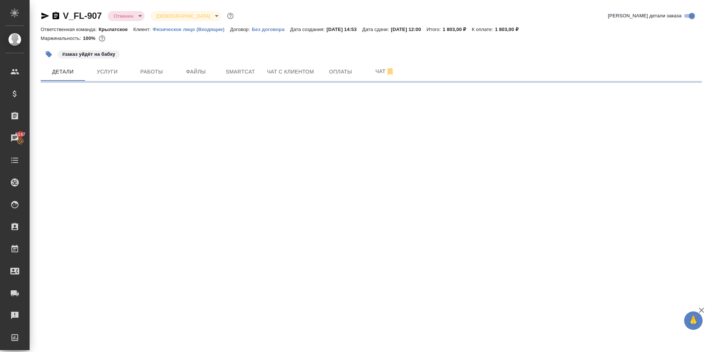
select select "RU"
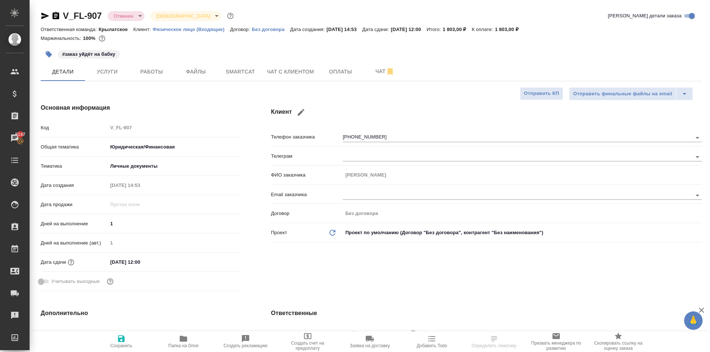
type textarea "x"
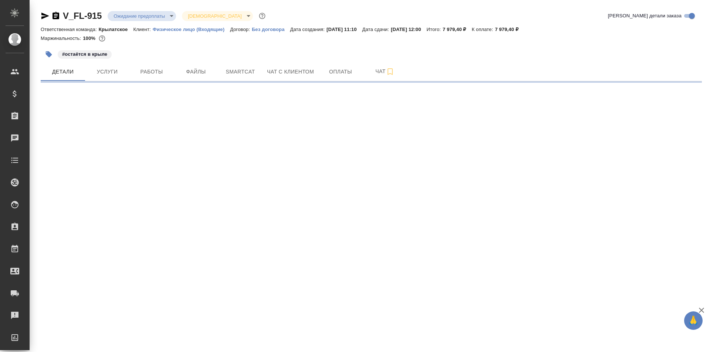
select select "RU"
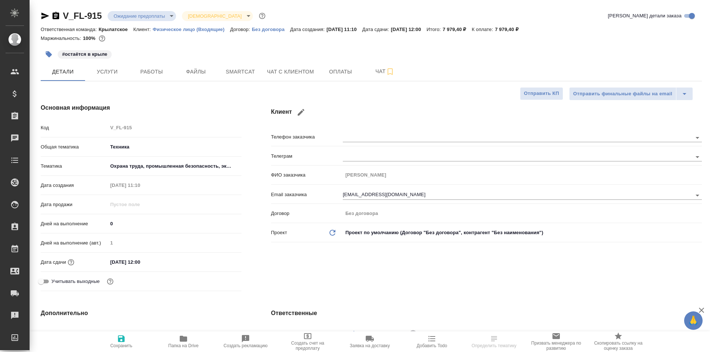
type textarea "x"
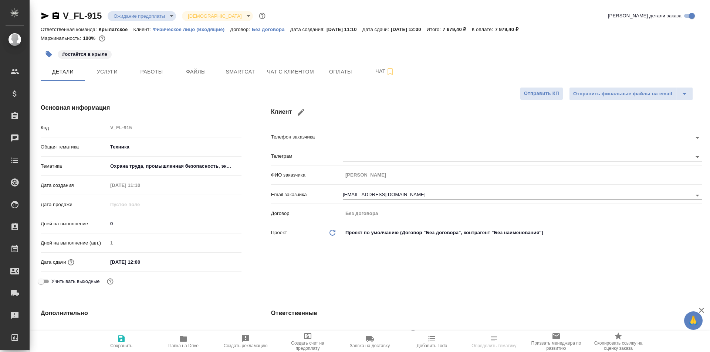
type textarea "x"
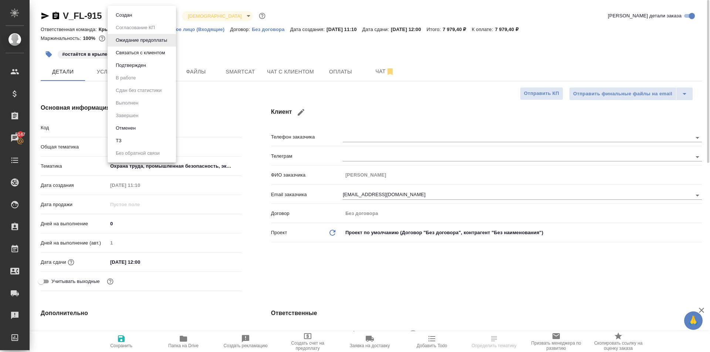
click at [141, 16] on body "🙏 .cls-1 fill:#fff; AWATERA [PERSON_NAME] Спецификации Заказы 5147 Чаты Todo Пр…" at bounding box center [355, 176] width 710 height 352
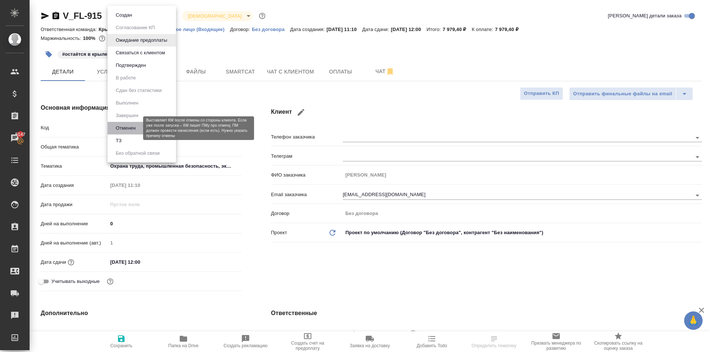
click at [133, 130] on button "Отменен" at bounding box center [125, 128] width 24 height 8
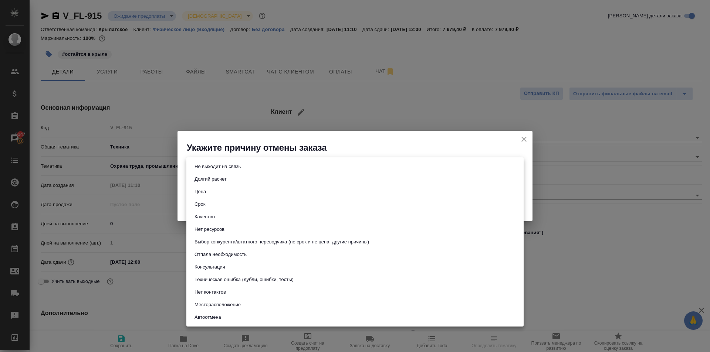
click at [262, 166] on body "🙏 .cls-1 fill:#fff; AWATERA Kasymov Timur Клиенты Спецификации Заказы 5147 Чаты…" at bounding box center [355, 176] width 710 height 352
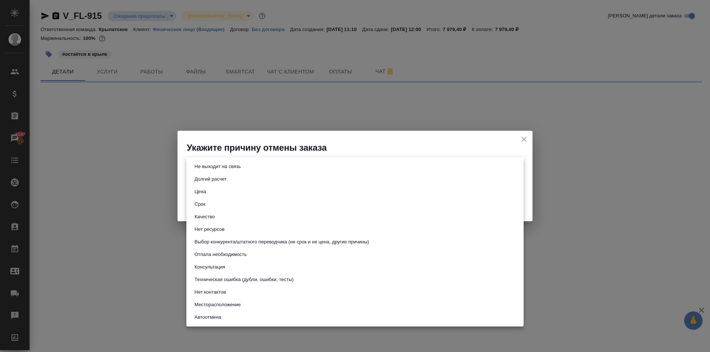
click at [89, 125] on div at bounding box center [355, 176] width 710 height 352
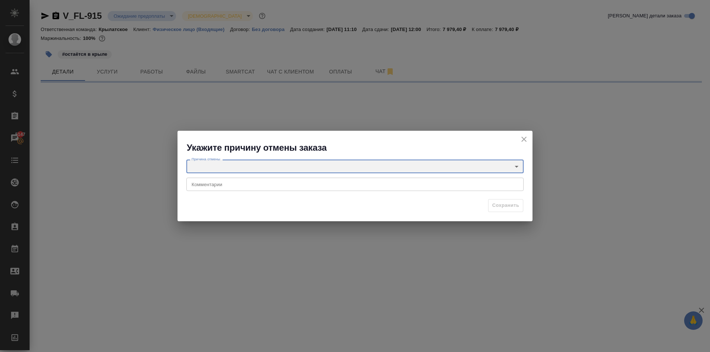
select select "RU"
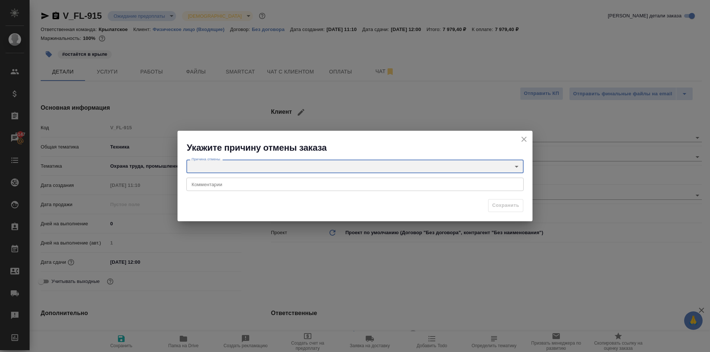
type textarea "x"
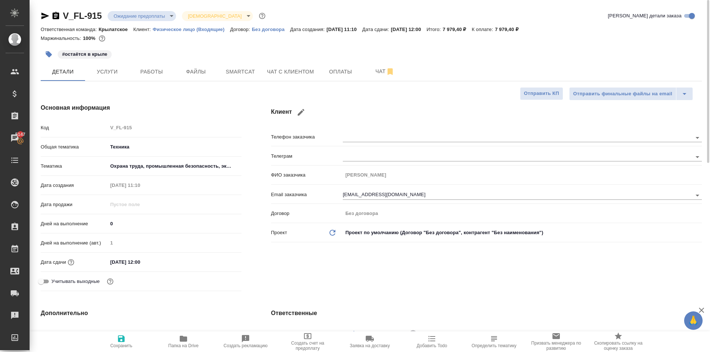
type textarea "x"
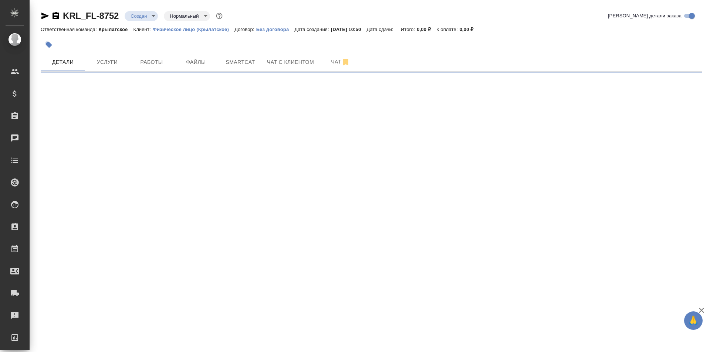
select select "RU"
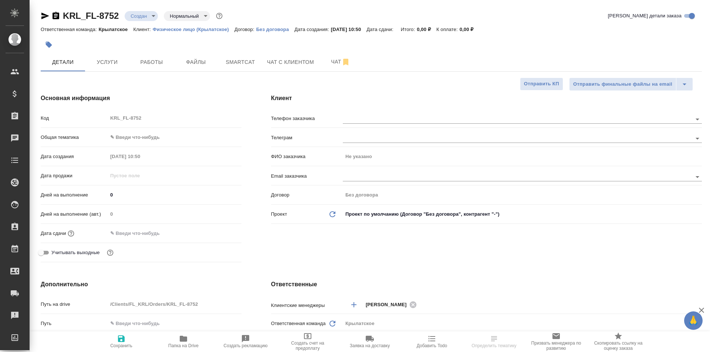
type textarea "x"
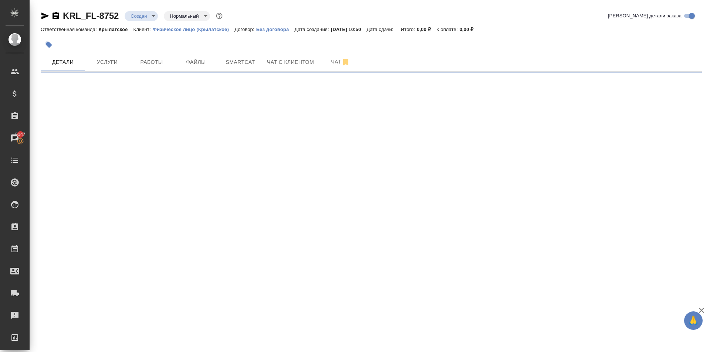
select select "RU"
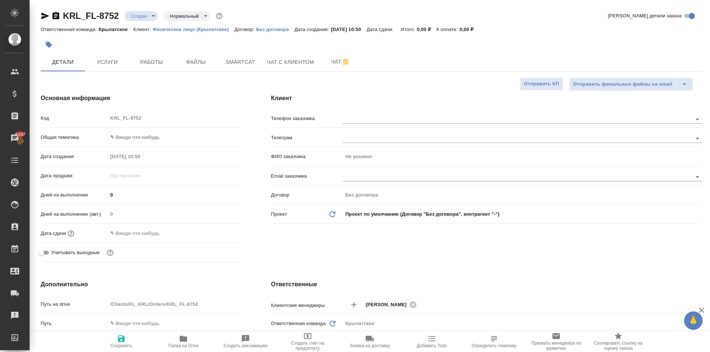
type textarea "x"
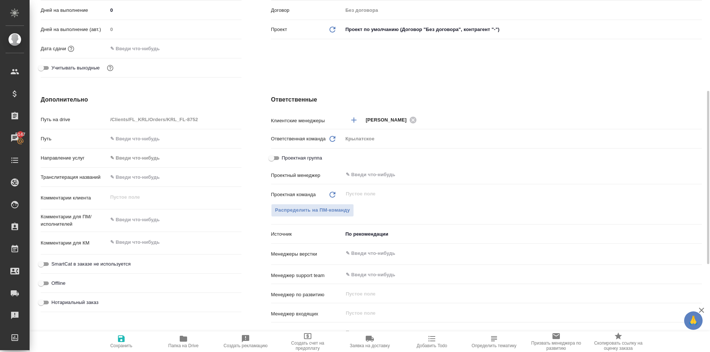
click at [185, 157] on body "🙏 .cls-1 fill:#fff; AWATERA [PERSON_NAME] Клиенты Спецификации Заказы 5147 Чаты…" at bounding box center [355, 176] width 710 height 352
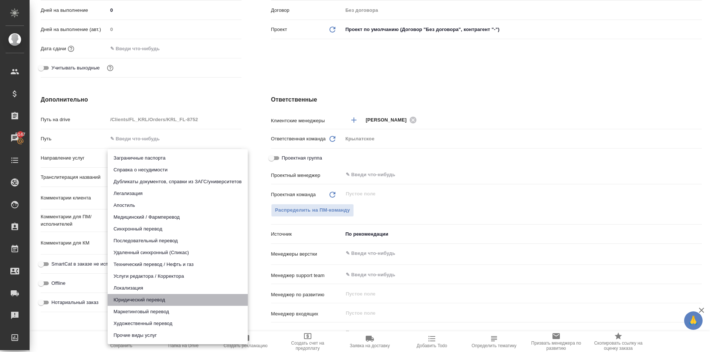
click at [159, 299] on li "Юридический перевод" at bounding box center [178, 300] width 140 height 12
type input "legalTranslation"
type textarea "x"
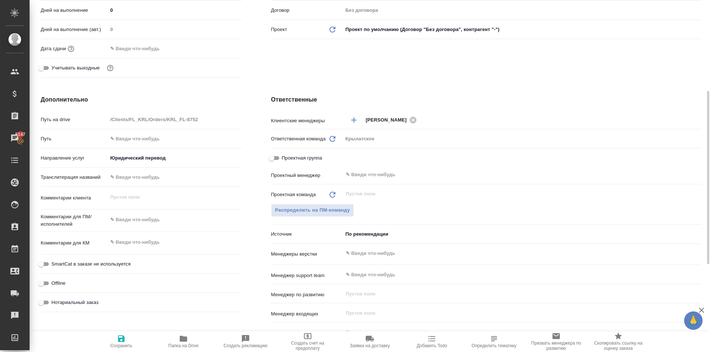
click at [87, 296] on div "Нотариальный заказ" at bounding box center [141, 302] width 201 height 13
click at [87, 300] on span "Нотариальный заказ" at bounding box center [74, 302] width 47 height 7
click at [54, 300] on input "Нотариальный заказ" at bounding box center [41, 302] width 27 height 9
checkbox input "true"
type textarea "x"
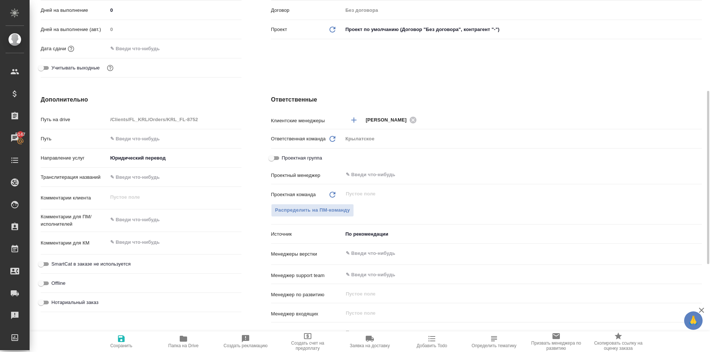
type textarea "x"
click at [106, 252] on div "Комментарии для КМ x" at bounding box center [141, 246] width 201 height 23
click at [101, 270] on div "SmartCat в заказе не используется" at bounding box center [141, 264] width 201 height 13
click at [102, 264] on span "SmartCat в заказе не используется" at bounding box center [90, 264] width 79 height 7
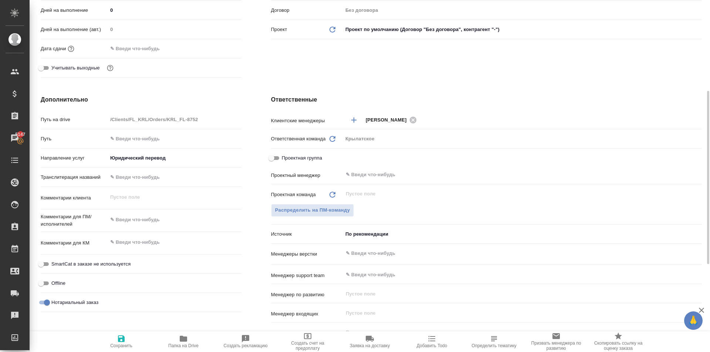
click at [54, 264] on input "SmartCat в заказе не используется" at bounding box center [41, 264] width 27 height 9
checkbox input "true"
type textarea "x"
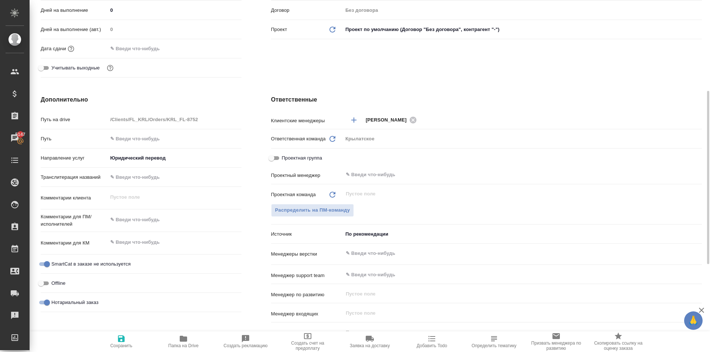
click at [109, 343] on span "Сохранить" at bounding box center [121, 341] width 53 height 14
type textarea "x"
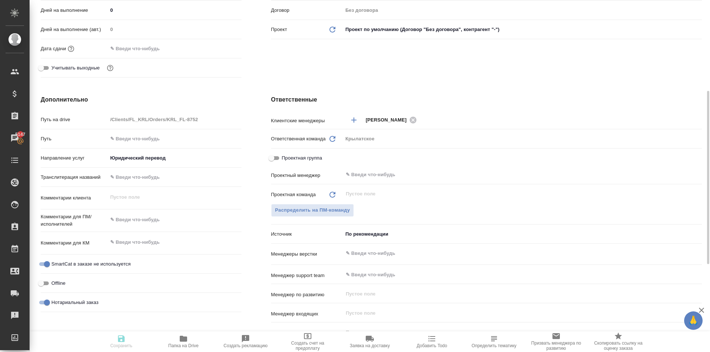
type textarea "x"
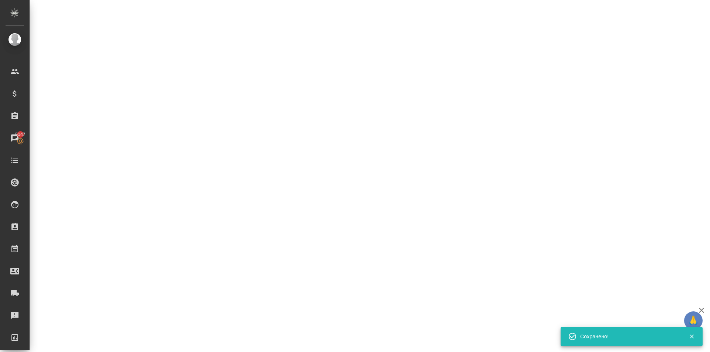
select select "RU"
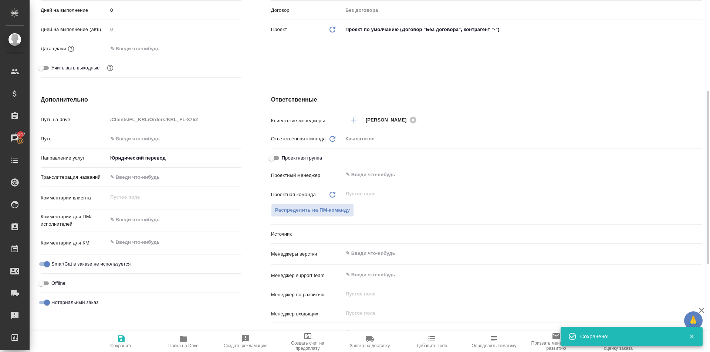
type textarea "x"
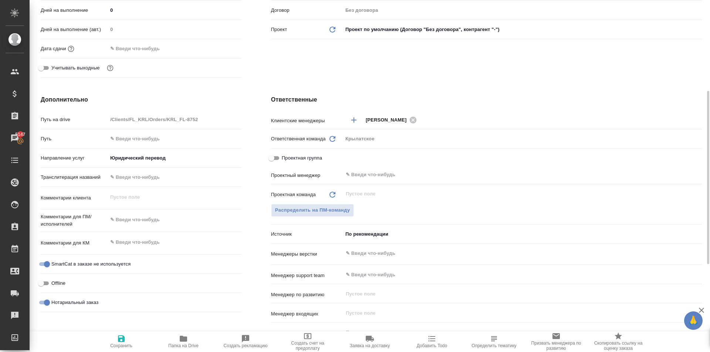
scroll to position [363, 0]
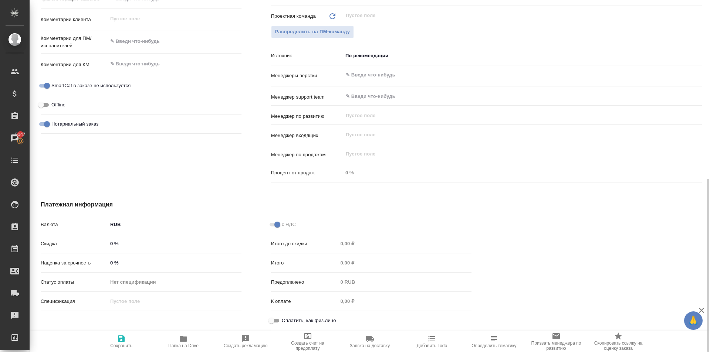
drag, startPoint x: 282, startPoint y: 319, endPoint x: 221, endPoint y: 337, distance: 63.5
click at [279, 320] on label "Оплатить, как физ.лицо" at bounding box center [301, 320] width 69 height 9
click at [277, 321] on input "Оплатить, как физ.лицо" at bounding box center [271, 320] width 27 height 9
checkbox input "true"
type textarea "x"
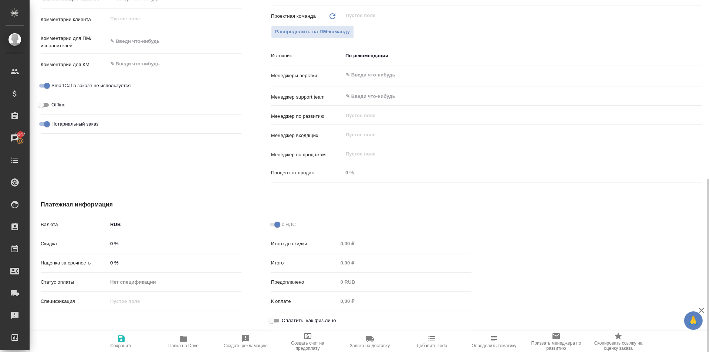
type textarea "x"
drag, startPoint x: 128, startPoint y: 335, endPoint x: 138, endPoint y: 332, distance: 10.1
click at [130, 334] on button "Сохранить" at bounding box center [121, 341] width 62 height 21
type textarea "x"
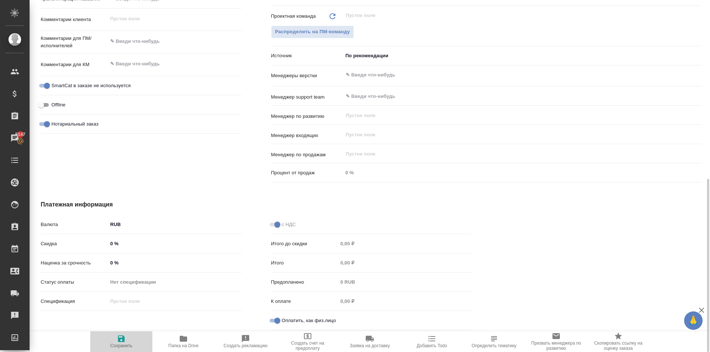
type textarea "x"
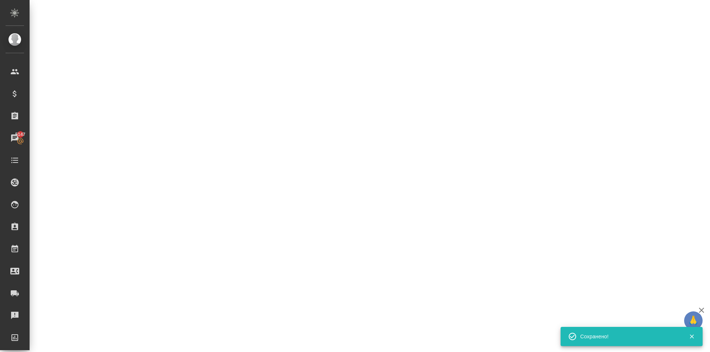
select select "RU"
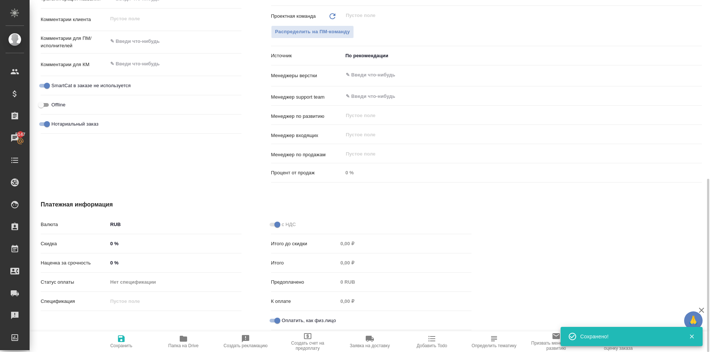
type textarea "x"
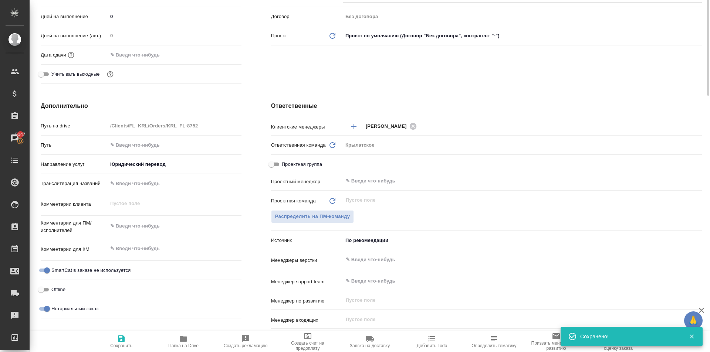
scroll to position [0, 0]
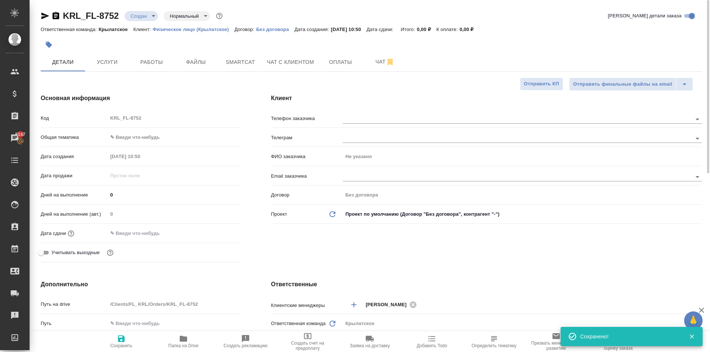
click at [154, 137] on body "🙏 .cls-1 fill:#fff; AWATERA [PERSON_NAME] Клиенты Спецификации Заказы 5147 Чаты…" at bounding box center [355, 176] width 710 height 352
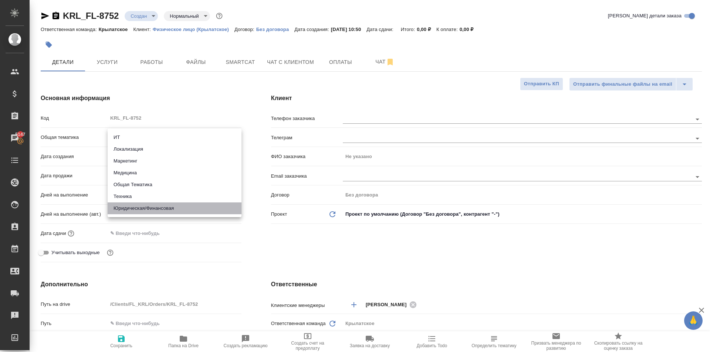
click at [154, 205] on li "Юридическая/Финансовая" at bounding box center [175, 209] width 134 height 12
type input "yr-fn"
type textarea "x"
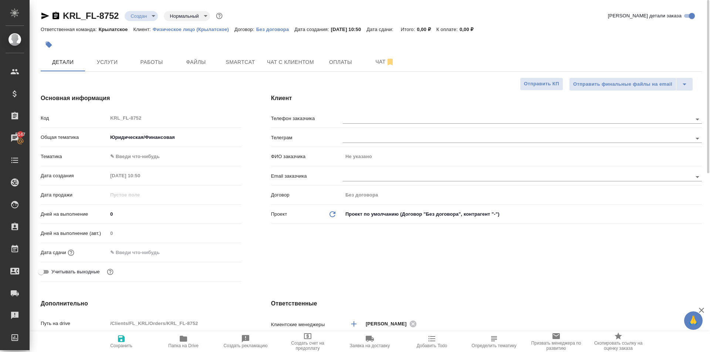
click at [131, 155] on body "🙏 .cls-1 fill:#fff; AWATERA [PERSON_NAME] Клиенты Спецификации Заказы 5147 Чаты…" at bounding box center [355, 176] width 710 height 352
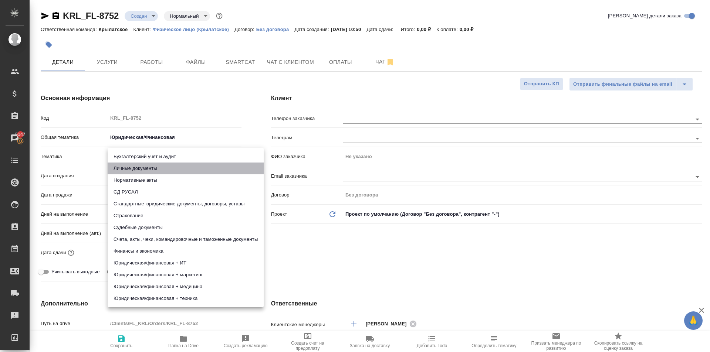
click at [133, 172] on li "Личные документы" at bounding box center [186, 169] width 156 height 12
type textarea "x"
type input "5a8b8b956a9677013d343cfe"
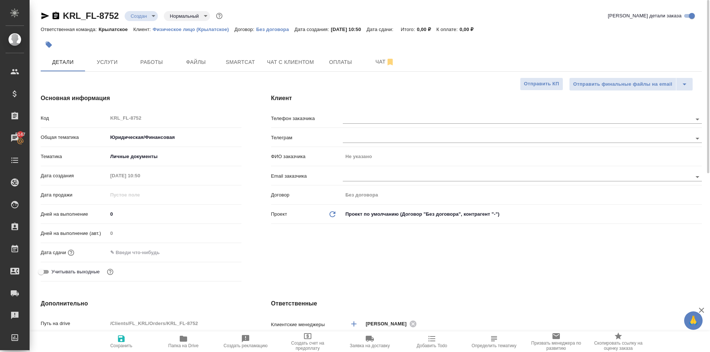
drag, startPoint x: 122, startPoint y: 251, endPoint x: 236, endPoint y: 258, distance: 114.8
click at [129, 251] on input "text" at bounding box center [140, 252] width 65 height 11
click at [222, 253] on icon "button" at bounding box center [219, 252] width 9 height 9
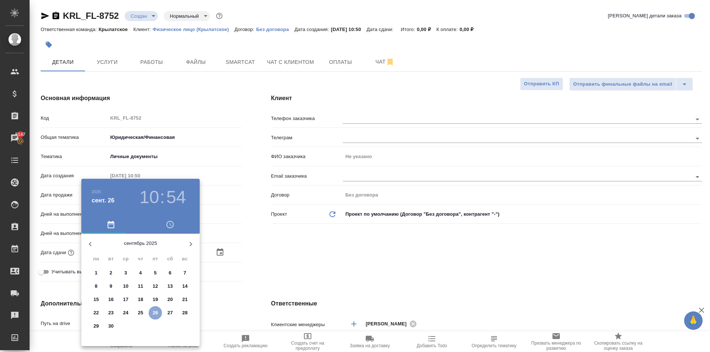
click at [159, 315] on span "26" at bounding box center [155, 312] width 13 height 7
type input "[DATE] 10:54"
type textarea "x"
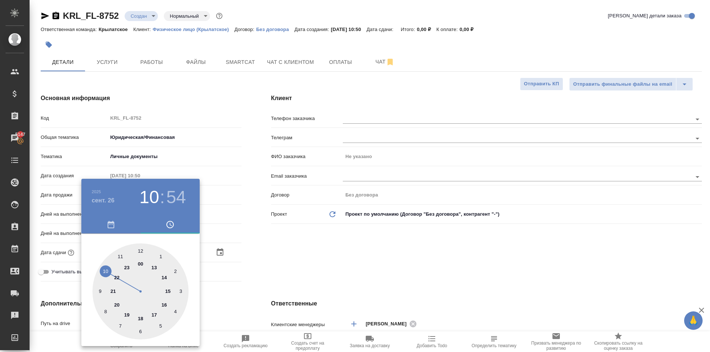
click at [121, 256] on div at bounding box center [140, 292] width 96 height 96
type input "[DATE] 11:54"
type textarea "x"
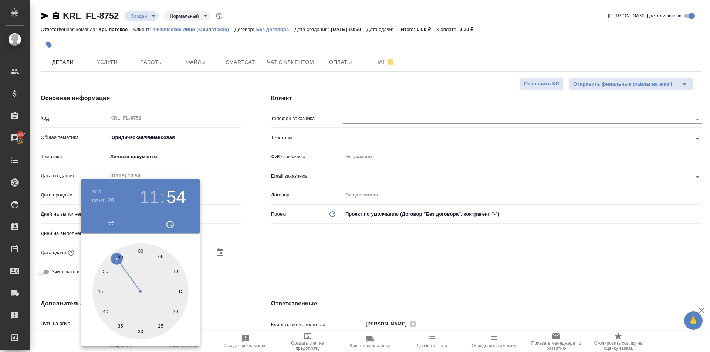
type input "[DATE] 11:29"
type textarea "x"
type input "[DATE] 11:30"
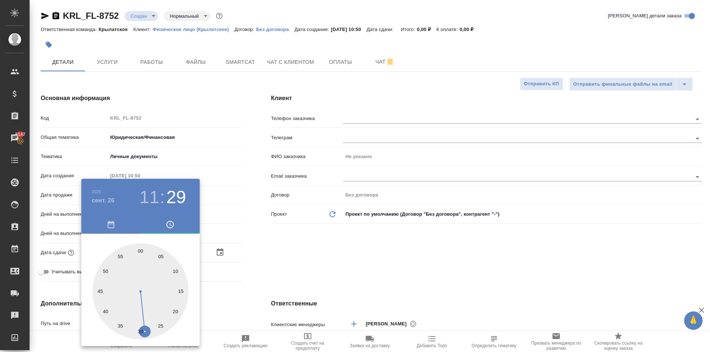
type textarea "x"
click at [142, 328] on div at bounding box center [140, 292] width 96 height 96
type textarea "x"
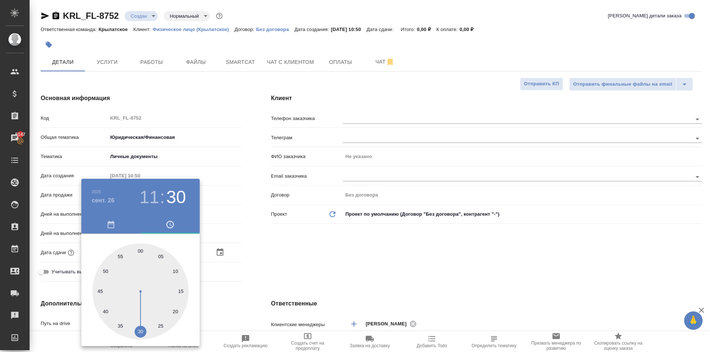
type textarea "x"
drag, startPoint x: 364, startPoint y: 278, endPoint x: 351, endPoint y: 282, distance: 13.7
click at [364, 278] on div at bounding box center [355, 176] width 710 height 352
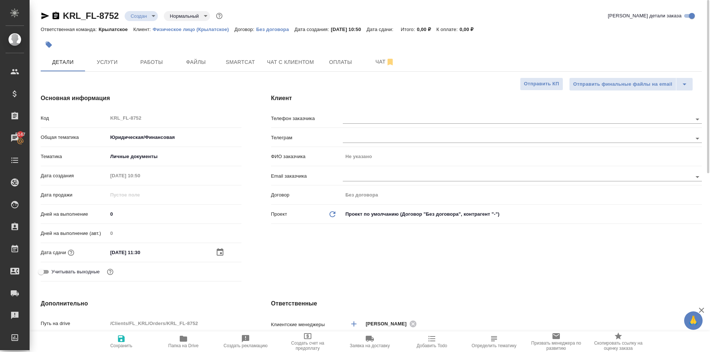
click at [125, 332] on button "Сохранить" at bounding box center [121, 341] width 62 height 21
type textarea "x"
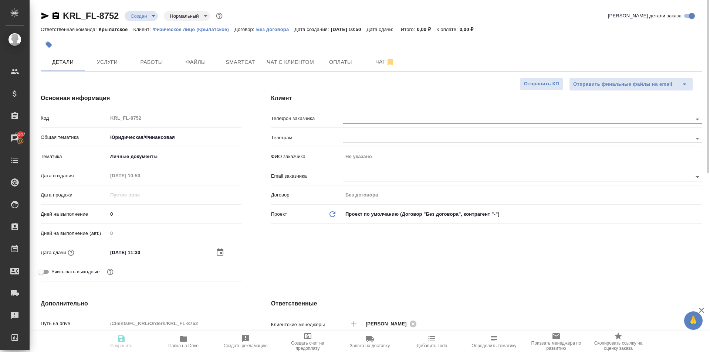
type textarea "x"
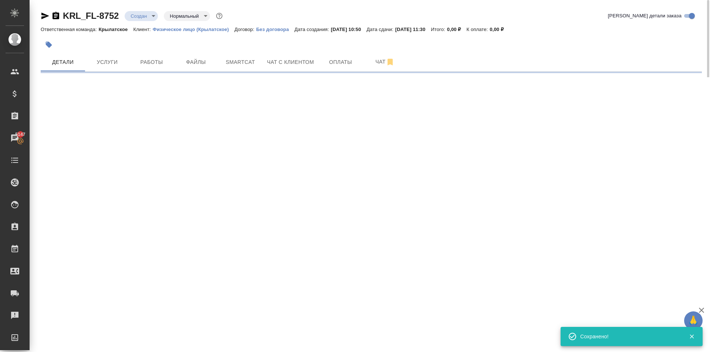
select select "RU"
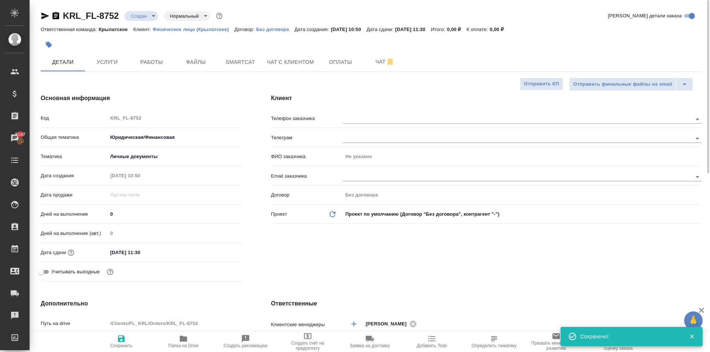
type textarea "x"
drag, startPoint x: 354, startPoint y: 103, endPoint x: 367, endPoint y: 118, distance: 20.2
click at [363, 109] on div "Клиент Телефон заказчика [PERSON_NAME] заказчика Не указано Email заказчика Дог…" at bounding box center [486, 189] width 460 height 220
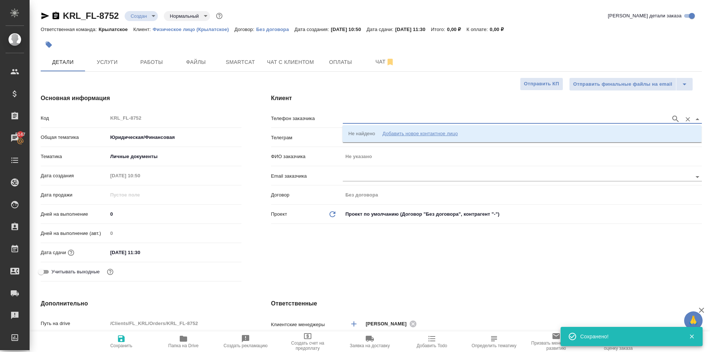
click at [367, 118] on input "text" at bounding box center [505, 119] width 324 height 9
click at [391, 136] on div "Добавить новое контактное лицо" at bounding box center [419, 133] width 75 height 7
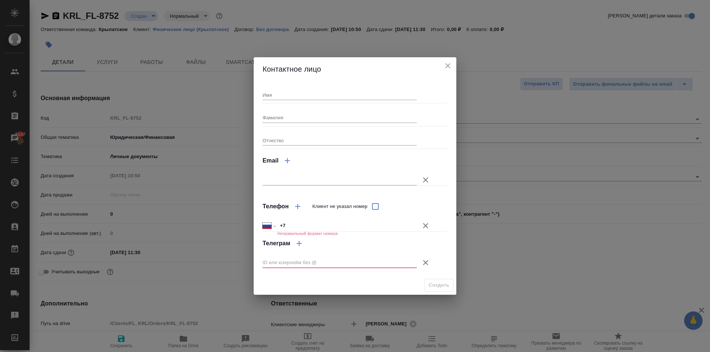
drag, startPoint x: 336, startPoint y: 103, endPoint x: 333, endPoint y: 96, distance: 8.3
click at [333, 97] on div "Имя Фамилия Отчество Email Телефон Клиент не указал номер Международный [GEOGRA…" at bounding box center [354, 178] width 185 height 189
click at [332, 94] on input "Имя" at bounding box center [339, 95] width 154 height 10
type input "[PERSON_NAME]"
click at [323, 225] on input "+7" at bounding box center [346, 226] width 139 height 11
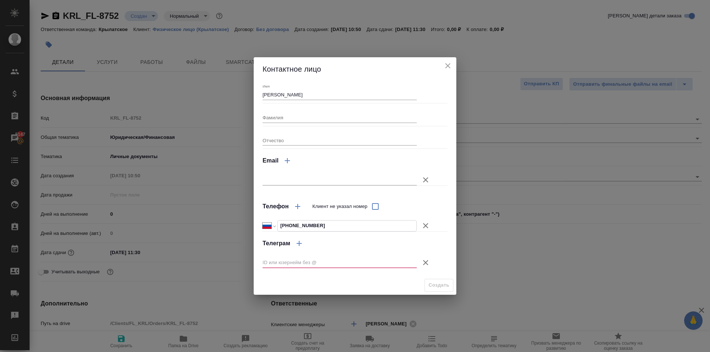
type input "[PHONE_NUMBER]"
click at [414, 259] on input "text" at bounding box center [339, 263] width 154 height 10
click at [422, 264] on icon "button" at bounding box center [425, 262] width 9 height 9
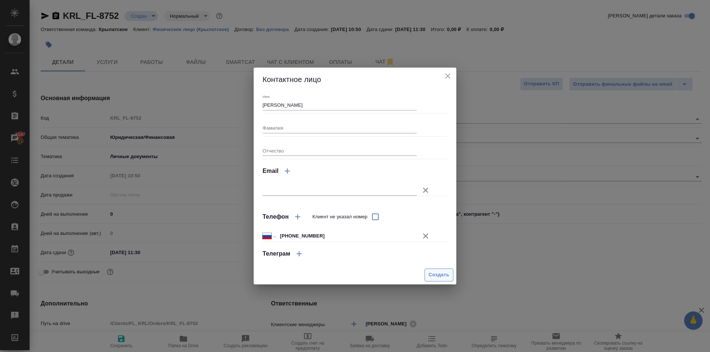
click at [429, 275] on span "Создать" at bounding box center [438, 275] width 21 height 8
type input "[PERSON_NAME]"
type textarea "x"
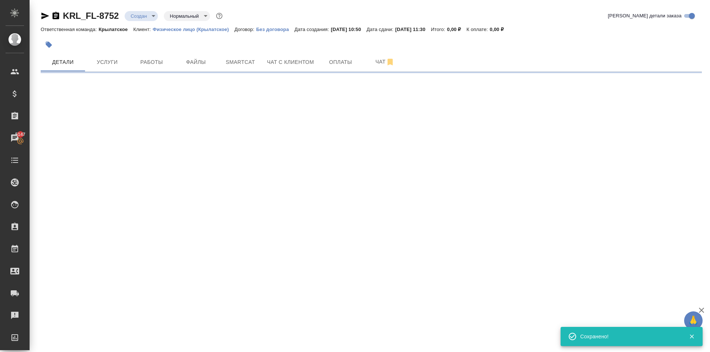
type input "holyTrinity"
select select "RU"
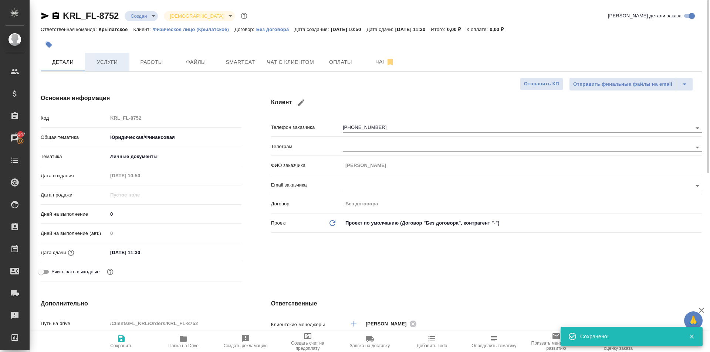
type textarea "x"
click at [190, 65] on span "Файлы" at bounding box center [195, 62] width 35 height 9
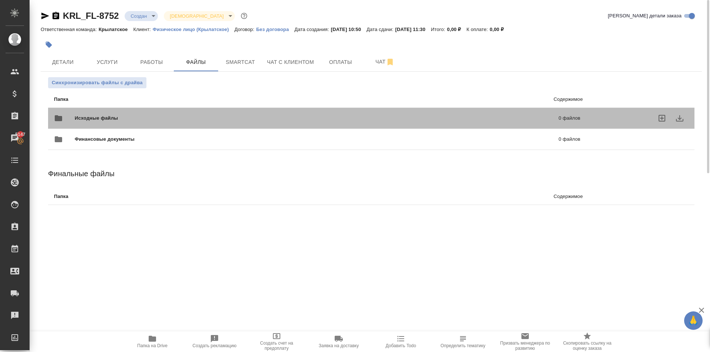
click at [112, 115] on span "Исходные файлы" at bounding box center [206, 118] width 263 height 7
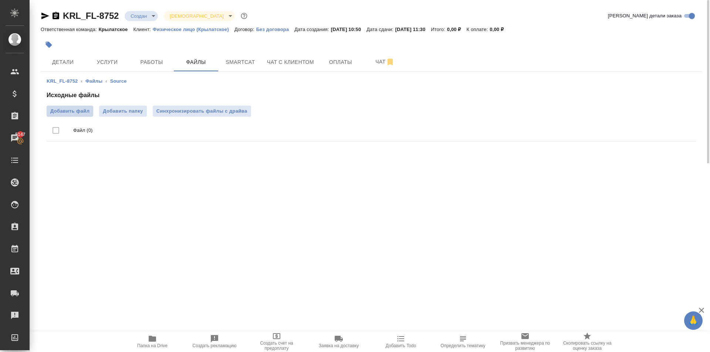
click at [85, 110] on span "Добавить файл" at bounding box center [69, 111] width 39 height 7
click at [0, 0] on input "Добавить файл" at bounding box center [0, 0] width 0 height 0
click at [114, 61] on span "Услуги" at bounding box center [106, 62] width 35 height 9
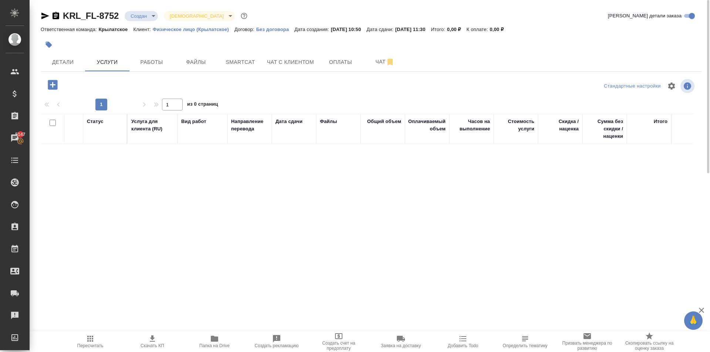
click at [57, 82] on icon "button" at bounding box center [53, 85] width 10 height 10
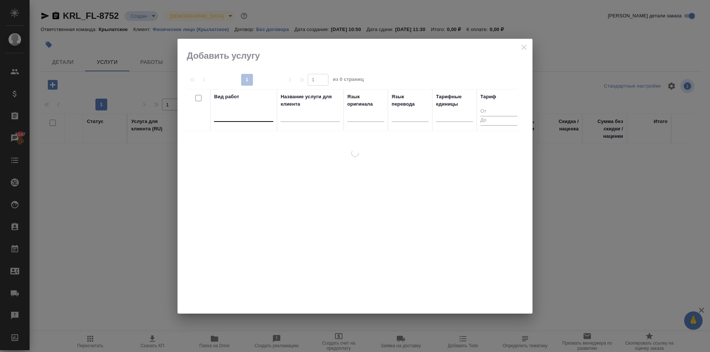
click at [230, 120] on div at bounding box center [243, 114] width 59 height 11
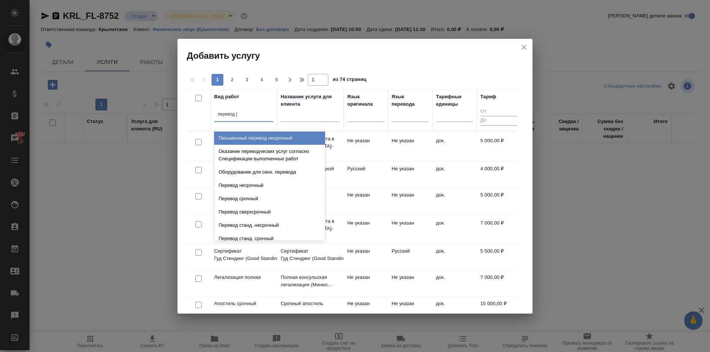
type input "перевод ст"
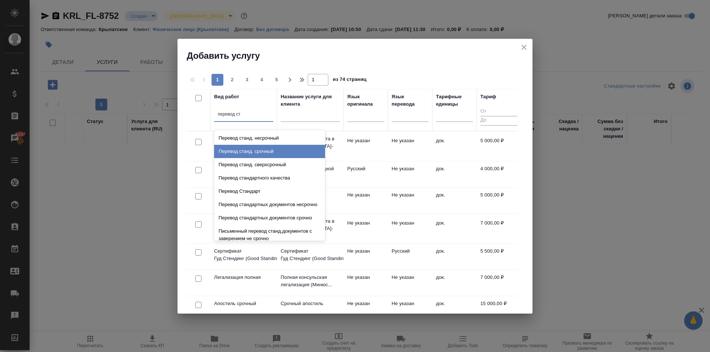
click at [302, 147] on div "Перевод станд. срочный" at bounding box center [269, 151] width 111 height 13
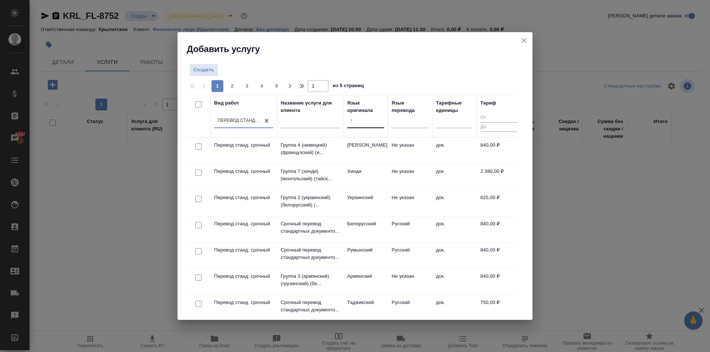
click at [367, 127] on div "у" at bounding box center [365, 121] width 37 height 14
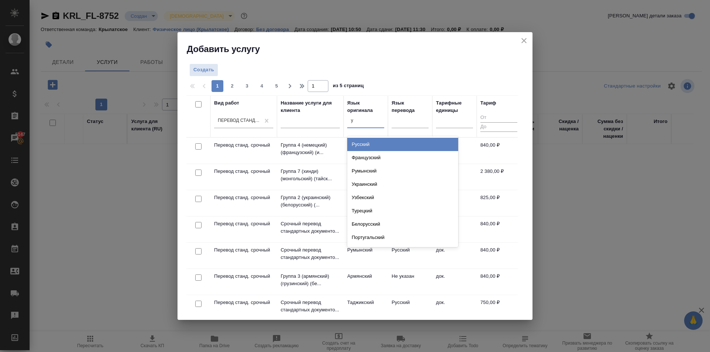
type input "ук"
click at [374, 146] on div "Украинский" at bounding box center [402, 144] width 111 height 13
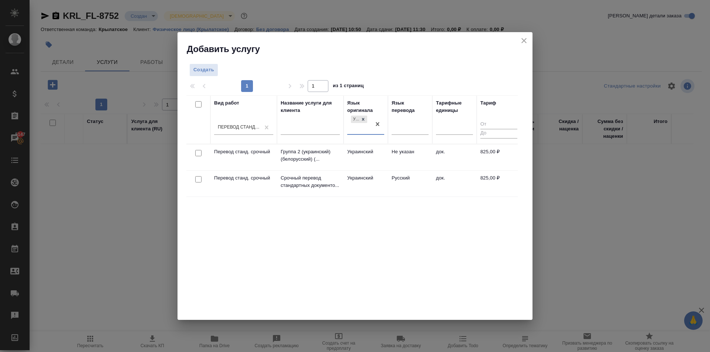
click at [377, 155] on td "Украинский" at bounding box center [365, 157] width 44 height 26
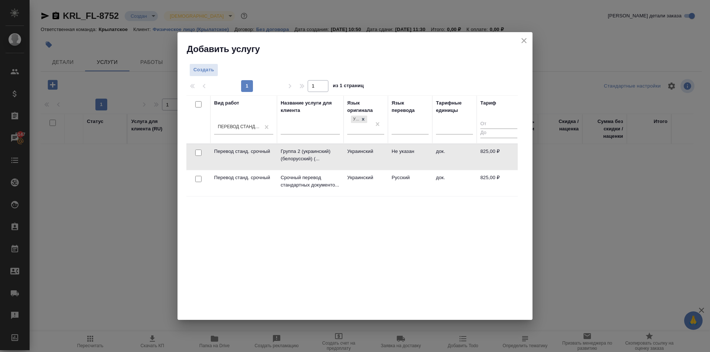
click at [373, 183] on td "Украинский" at bounding box center [365, 183] width 44 height 26
click at [374, 183] on td "Украинский" at bounding box center [365, 183] width 44 height 26
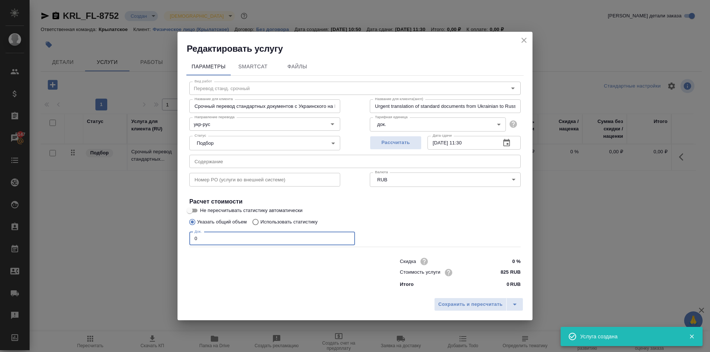
drag, startPoint x: 222, startPoint y: 244, endPoint x: 149, endPoint y: 235, distance: 73.6
click at [149, 235] on div "Редактировать услугу Параметры SmartCat Файлы Вид работ Перевод станд. срочный …" at bounding box center [355, 176] width 710 height 352
type input "1"
click at [483, 308] on span "Сохранить и пересчитать" at bounding box center [470, 304] width 64 height 8
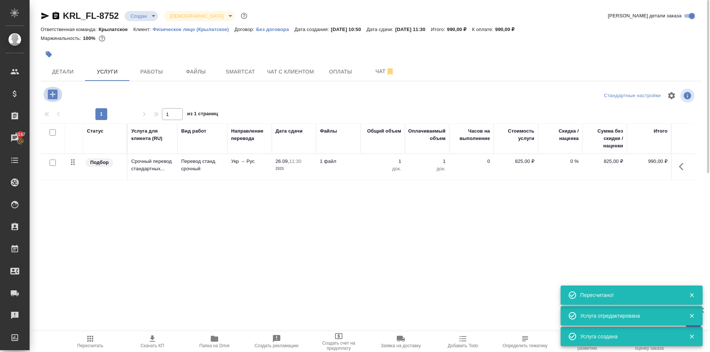
click at [54, 96] on icon "button" at bounding box center [53, 94] width 10 height 10
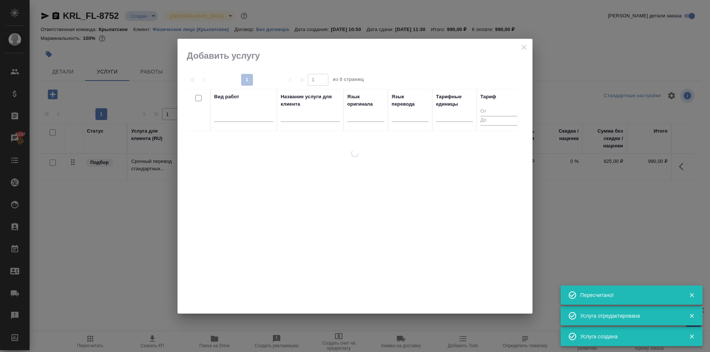
click at [229, 107] on div "Вид работ" at bounding box center [243, 110] width 59 height 34
click at [234, 113] on div at bounding box center [243, 114] width 59 height 11
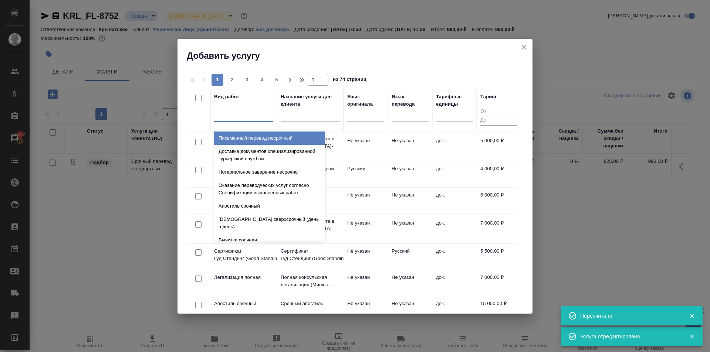
type input "щ"
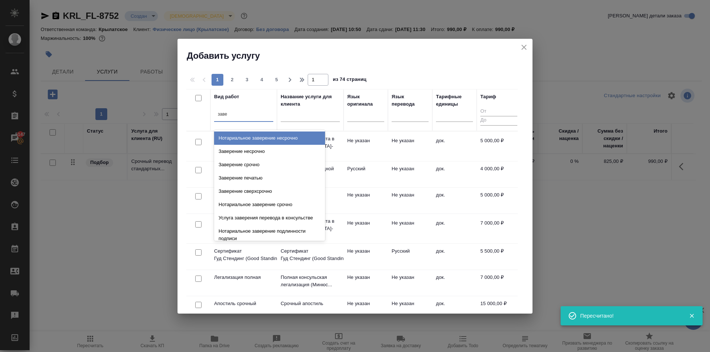
type input "завер"
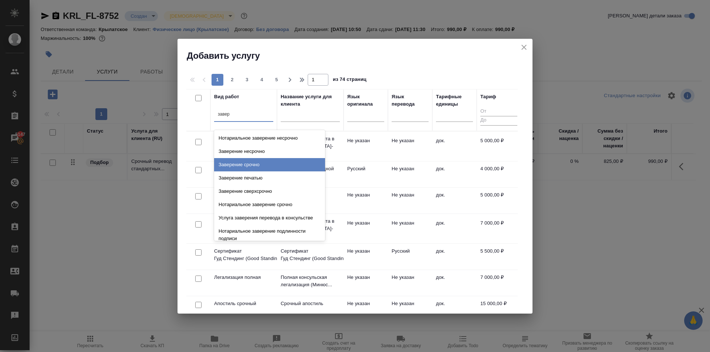
click at [288, 163] on div "Заверение срочно" at bounding box center [269, 164] width 111 height 13
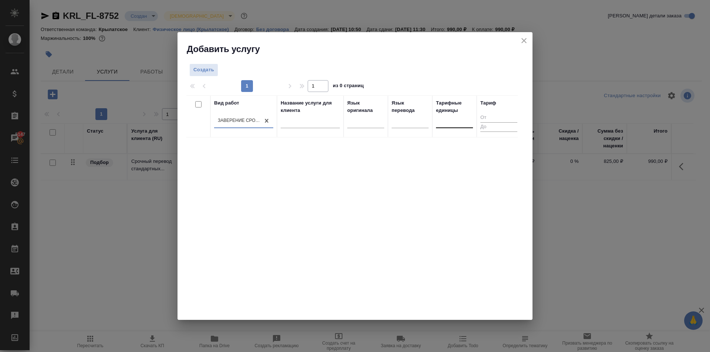
click at [447, 124] on div at bounding box center [454, 120] width 37 height 11
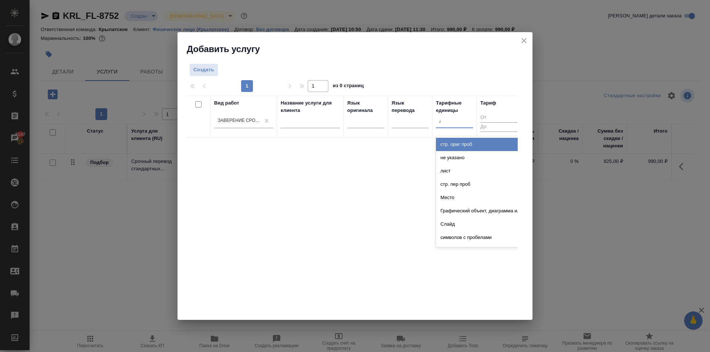
type input "до"
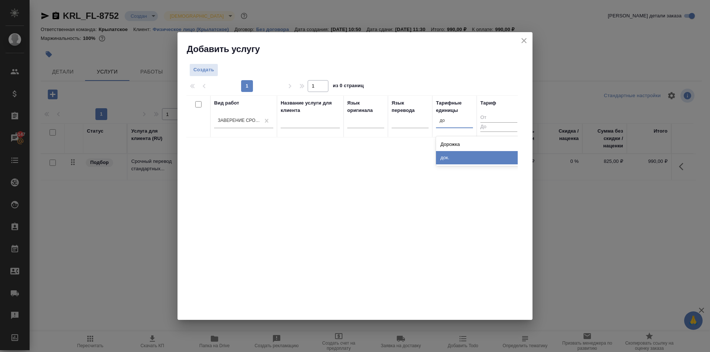
drag, startPoint x: 445, startPoint y: 159, endPoint x: 386, endPoint y: 124, distance: 68.6
click at [441, 158] on div "док." at bounding box center [491, 157] width 111 height 13
click at [213, 71] on span "Создать" at bounding box center [203, 70] width 21 height 8
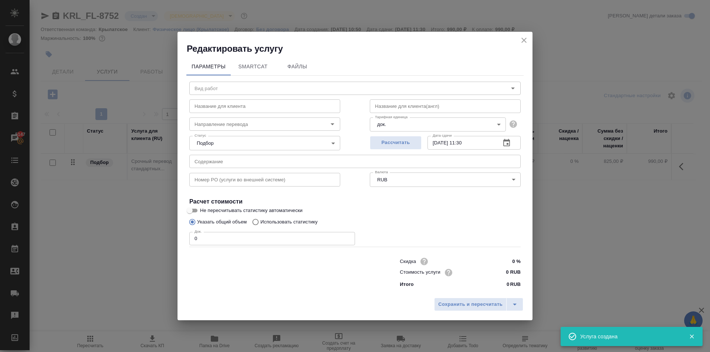
type input "Заверение срочно"
click at [498, 269] on input "0 RUB" at bounding box center [507, 272] width 28 height 11
type input "1100 RUB"
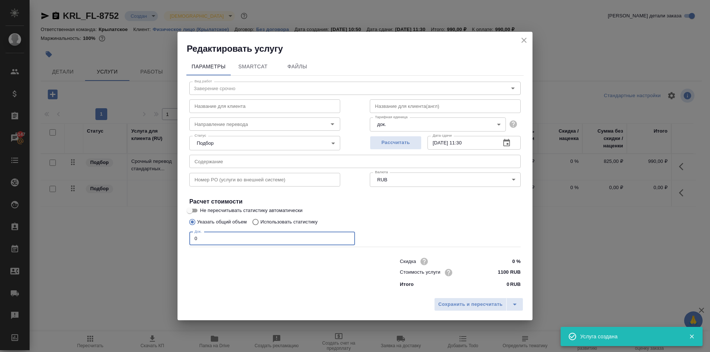
drag, startPoint x: 296, startPoint y: 237, endPoint x: 156, endPoint y: 228, distance: 140.3
click at [156, 228] on div "Редактировать услугу Параметры SmartCat Файлы Вид работ Заверение срочно Вид ра…" at bounding box center [355, 176] width 710 height 352
type input "1"
click at [482, 302] on span "Сохранить и пересчитать" at bounding box center [470, 304] width 64 height 8
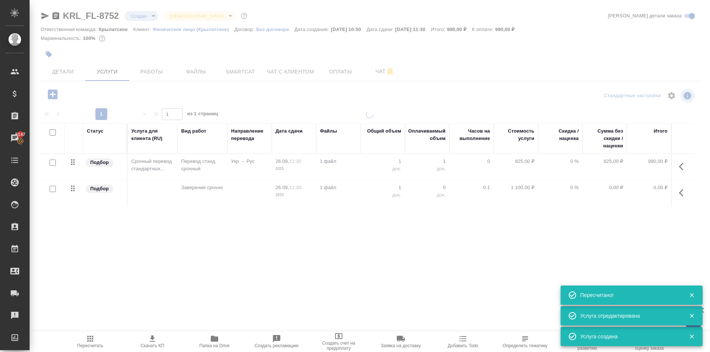
type input "urgent"
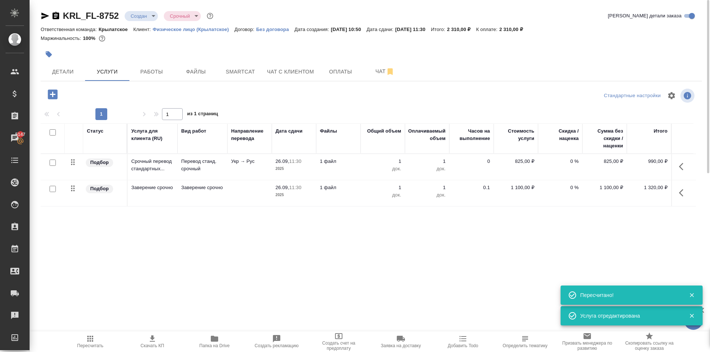
click at [97, 333] on button "Пересчитать" at bounding box center [90, 341] width 62 height 21
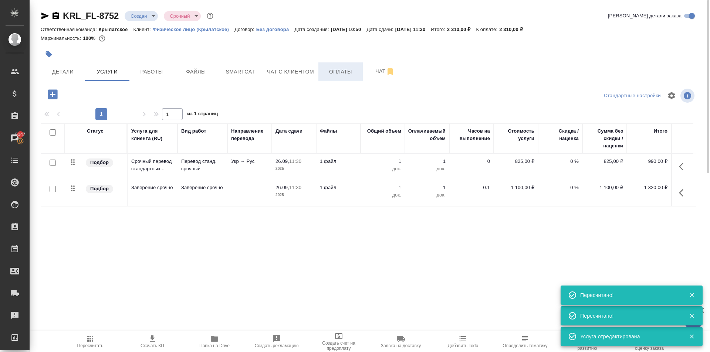
click at [357, 75] on span "Оплаты" at bounding box center [340, 71] width 35 height 9
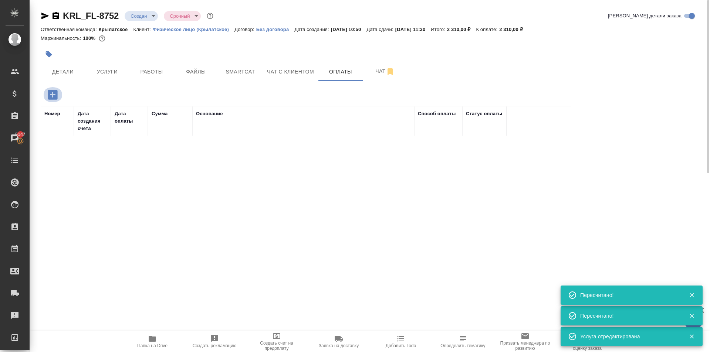
click at [60, 95] on button "button" at bounding box center [52, 94] width 20 height 15
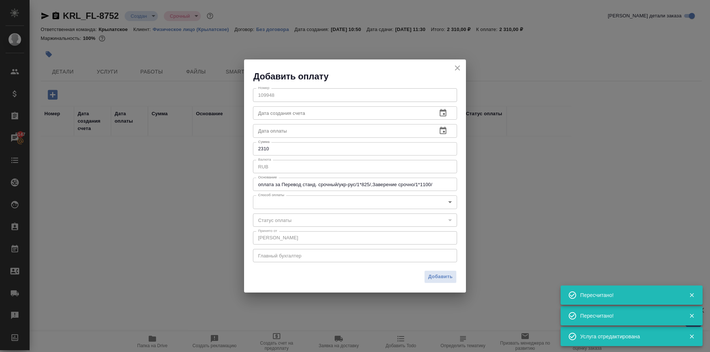
click at [325, 204] on body "🙏 .cls-1 fill:#fff; AWATERA [PERSON_NAME] Спецификации Заказы 5147 Чаты Todo Пр…" at bounding box center [355, 176] width 710 height 352
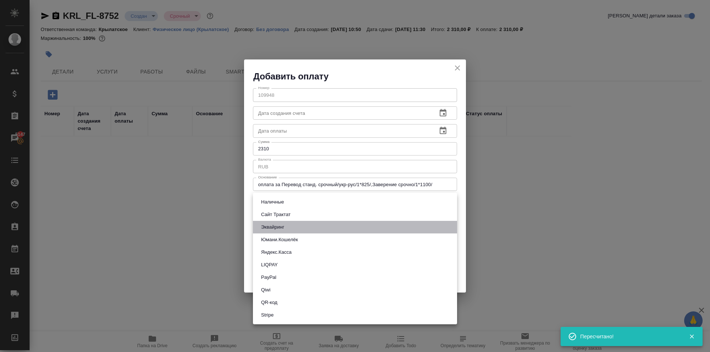
click at [293, 224] on li "Эквайринг" at bounding box center [355, 227] width 204 height 13
type input "acquiring"
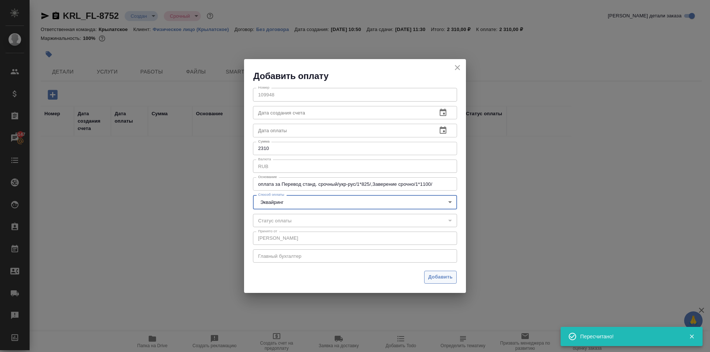
click at [440, 273] on span "Добавить" at bounding box center [440, 277] width 24 height 8
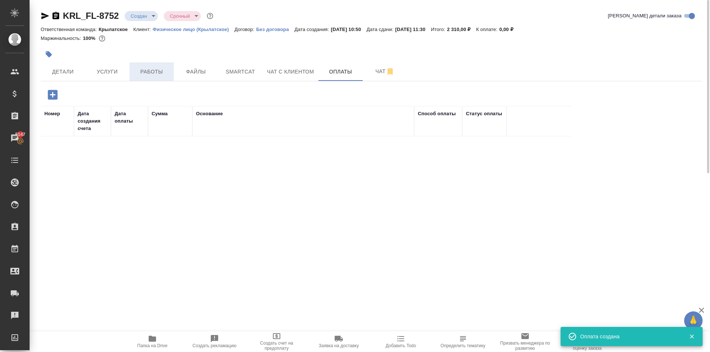
click at [158, 69] on span "Работы" at bounding box center [151, 71] width 35 height 9
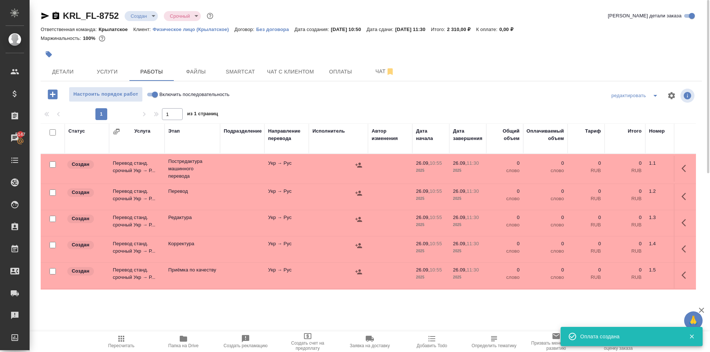
click at [152, 94] on input "Включить последовательность" at bounding box center [155, 94] width 27 height 9
checkbox input "true"
click at [52, 132] on input "checkbox" at bounding box center [53, 132] width 6 height 6
checkbox input "true"
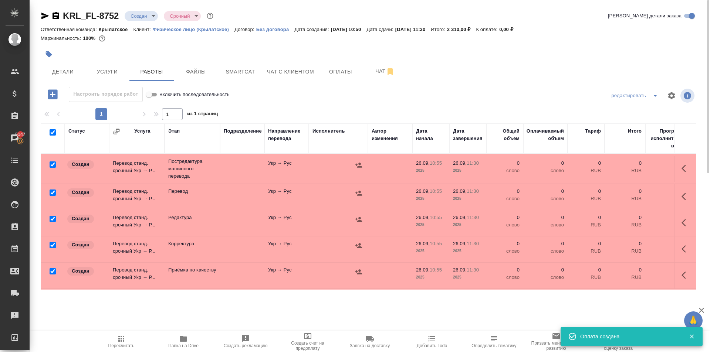
checkbox input "true"
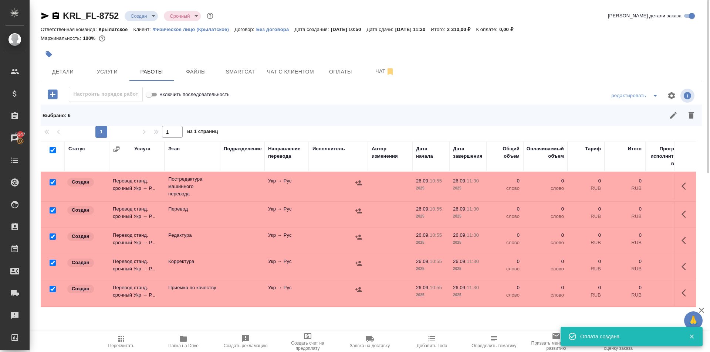
click at [52, 208] on input "checkbox" at bounding box center [53, 210] width 6 height 6
checkbox input "false"
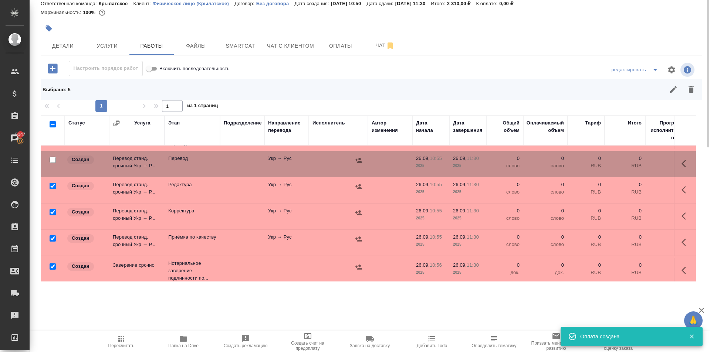
scroll to position [35, 0]
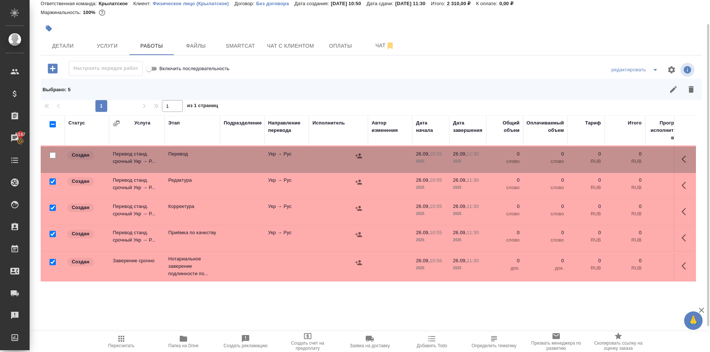
click at [56, 257] on div at bounding box center [52, 262] width 17 height 10
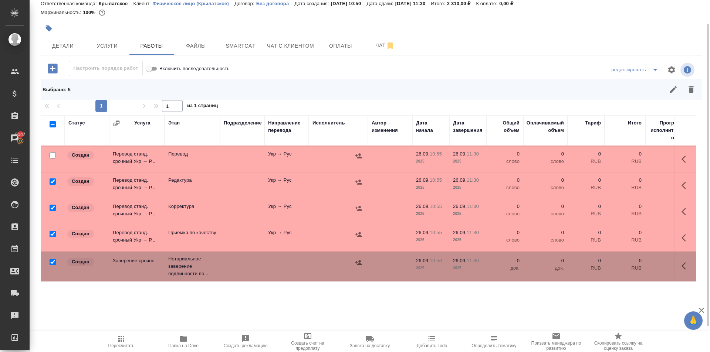
click at [54, 259] on input "checkbox" at bounding box center [53, 262] width 6 height 6
checkbox input "false"
drag, startPoint x: 694, startPoint y: 84, endPoint x: 675, endPoint y: 97, distance: 22.6
click at [691, 86] on button "button" at bounding box center [691, 90] width 18 height 18
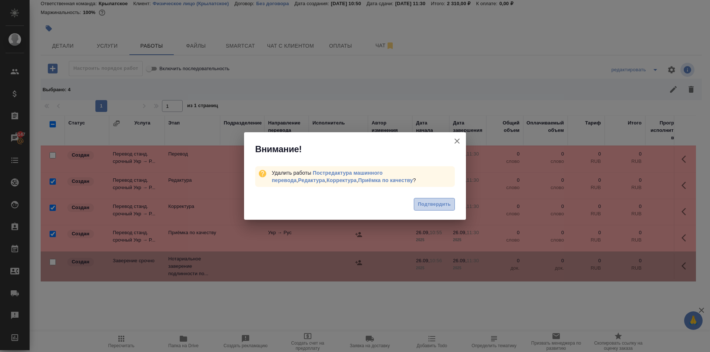
click at [448, 204] on span "Подтвердить" at bounding box center [434, 204] width 33 height 8
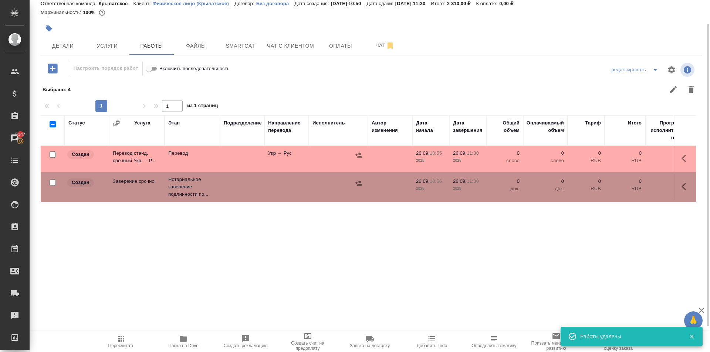
scroll to position [0, 0]
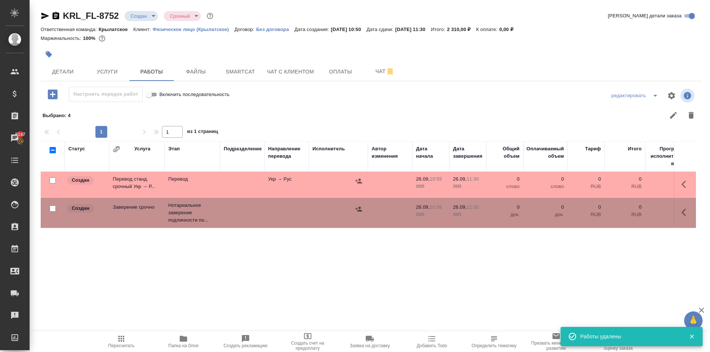
drag, startPoint x: 682, startPoint y: 186, endPoint x: 678, endPoint y: 184, distance: 4.7
click at [681, 185] on icon "button" at bounding box center [685, 184] width 9 height 9
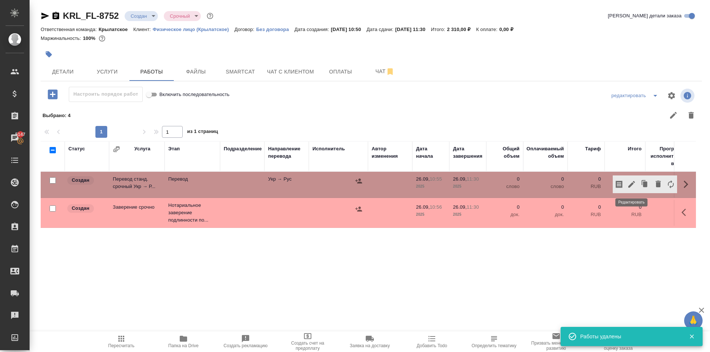
click at [635, 189] on button "button" at bounding box center [631, 185] width 13 height 18
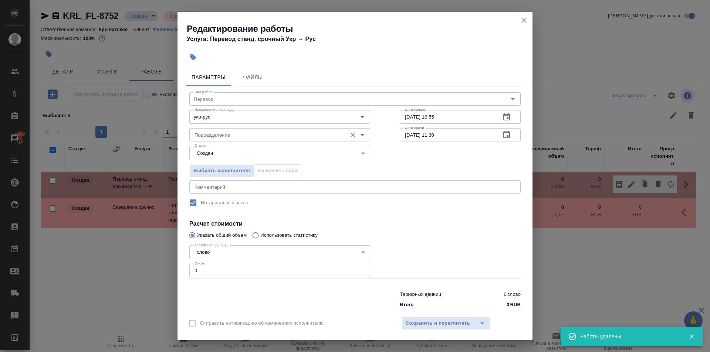
click at [290, 125] on div "Подразделение Подразделение" at bounding box center [279, 134] width 181 height 18
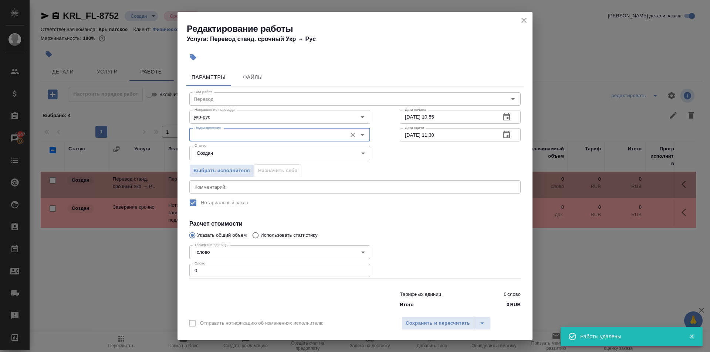
click at [293, 130] on input "Подразделение" at bounding box center [267, 134] width 152 height 9
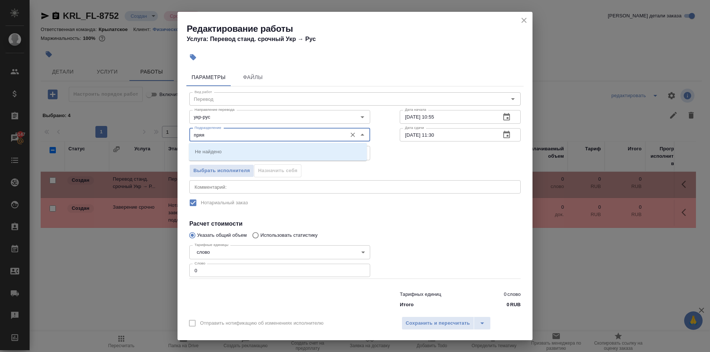
drag, startPoint x: 220, startPoint y: 135, endPoint x: 102, endPoint y: 140, distance: 118.0
click at [102, 140] on div "Редактирование работы Услуга: Перевод станд. срочный Укр → [PERSON_NAME] Файлы …" at bounding box center [355, 176] width 710 height 352
click at [231, 157] on li "Прямая загрузка (шаблонные документы)" at bounding box center [278, 151] width 178 height 13
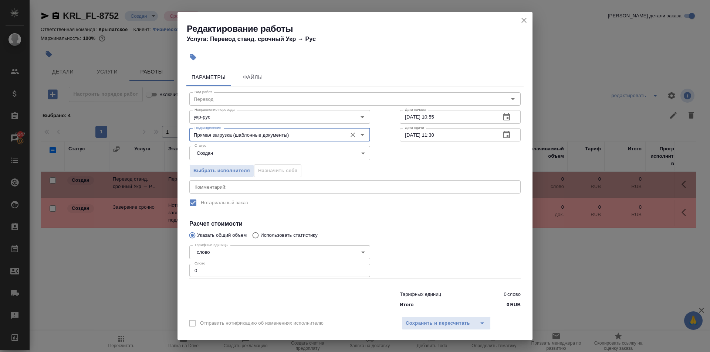
type input "Прямая загрузка (шаблонные документы)"
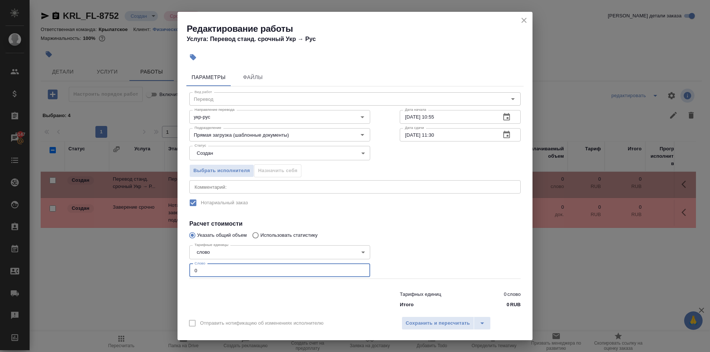
drag, startPoint x: 200, startPoint y: 274, endPoint x: 188, endPoint y: 269, distance: 12.4
click at [188, 269] on div "Тарифные единицы слово 5a8b1489cc6b4906c91bfd90 Тарифные единицы Слово 0 Слово" at bounding box center [279, 261] width 210 height 66
type input "10"
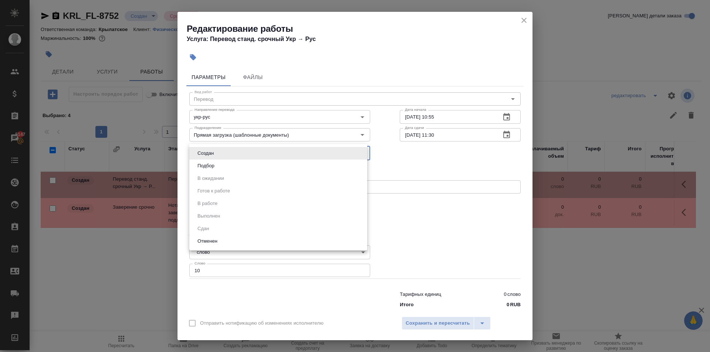
drag, startPoint x: 207, startPoint y: 154, endPoint x: 208, endPoint y: 162, distance: 8.6
click at [209, 157] on body "🙏 .cls-1 fill:#fff; AWATERA [PERSON_NAME] Спецификации Заказы 5147 Чаты Todo Пр…" at bounding box center [355, 176] width 710 height 352
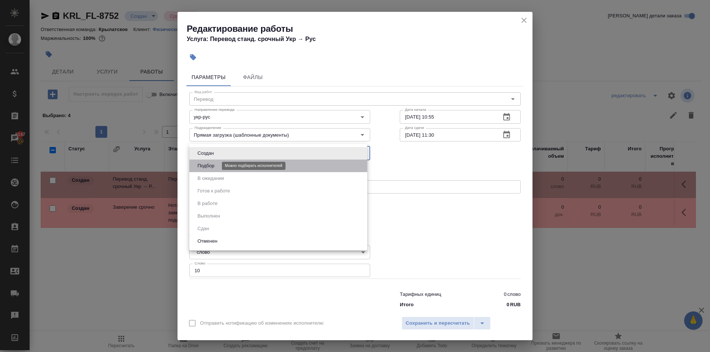
click at [208, 162] on button "Подбор" at bounding box center [205, 166] width 21 height 8
type input "recruiting"
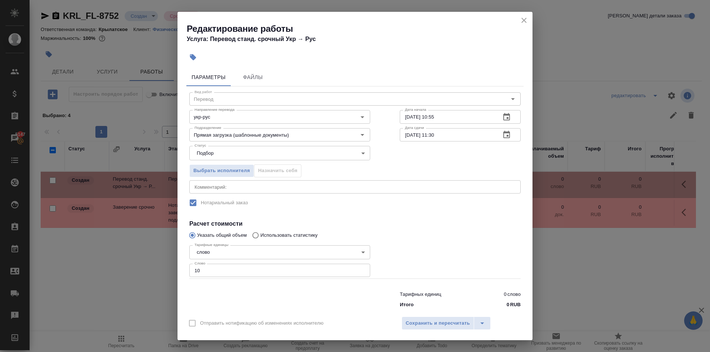
click at [429, 313] on div "Отправить нотификацию об изменениях исполнителю Сохранить и пересчитать" at bounding box center [354, 326] width 355 height 28
click at [434, 320] on span "Сохранить и пересчитать" at bounding box center [437, 323] width 64 height 8
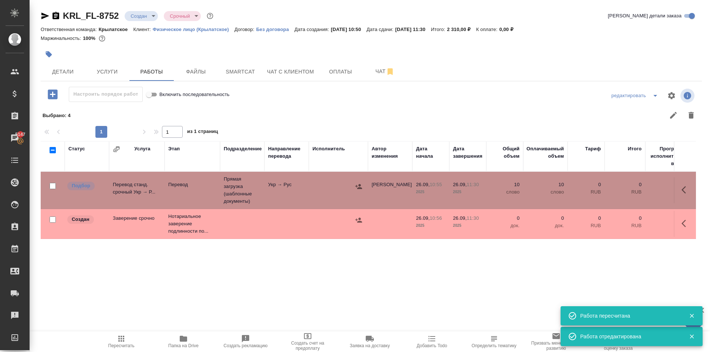
click at [686, 221] on icon "button" at bounding box center [685, 223] width 9 height 9
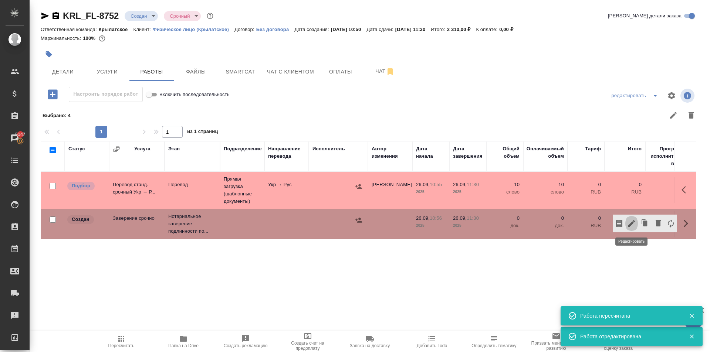
click at [626, 225] on button "button" at bounding box center [631, 224] width 13 height 18
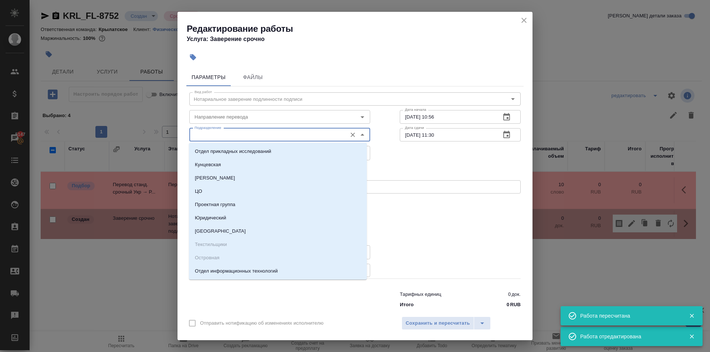
click at [234, 135] on input "Подразделение" at bounding box center [267, 134] width 152 height 9
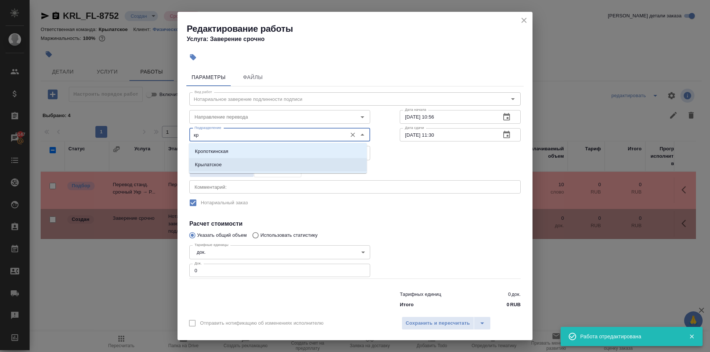
click at [211, 164] on p "Крылатское" at bounding box center [208, 164] width 27 height 7
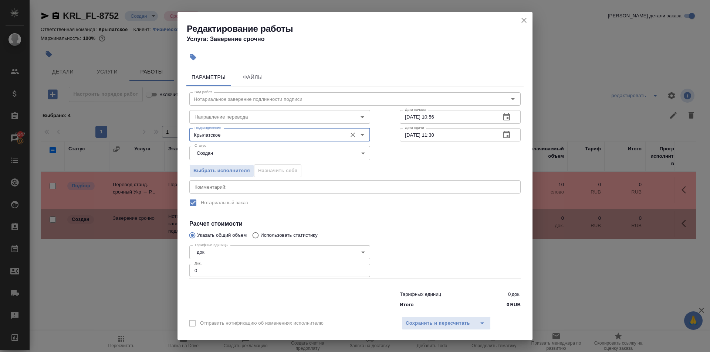
type input "Крылатское"
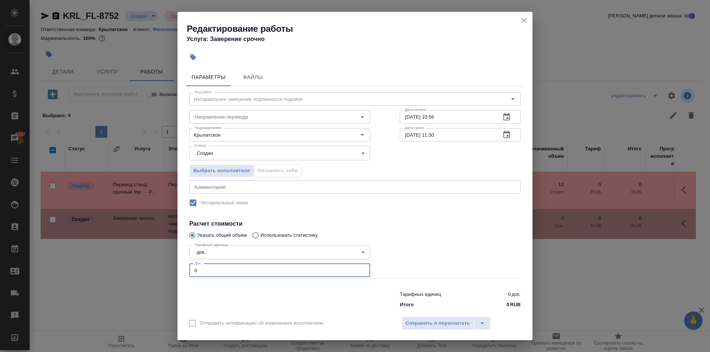
drag, startPoint x: 193, startPoint y: 267, endPoint x: 211, endPoint y: 268, distance: 18.9
click at [211, 268] on input "0" at bounding box center [279, 270] width 181 height 13
type input "1"
click at [447, 325] on span "Сохранить и пересчитать" at bounding box center [437, 323] width 64 height 8
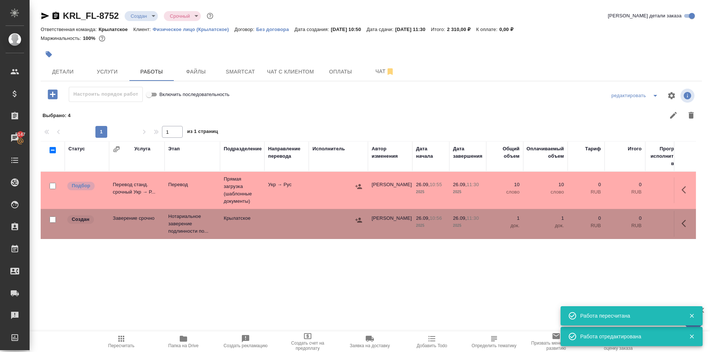
click at [358, 220] on icon "button" at bounding box center [358, 220] width 7 height 7
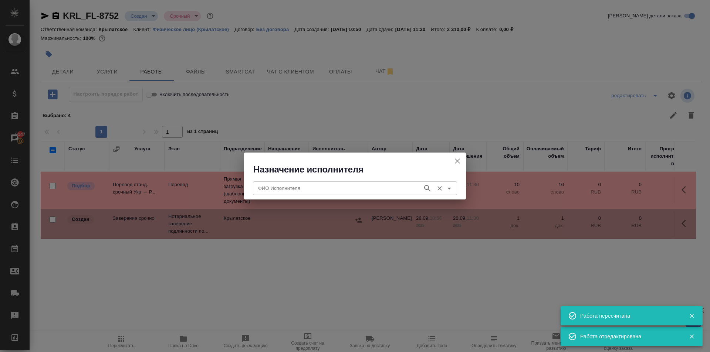
click at [332, 188] on input "ФИО Исполнителя" at bounding box center [337, 188] width 164 height 9
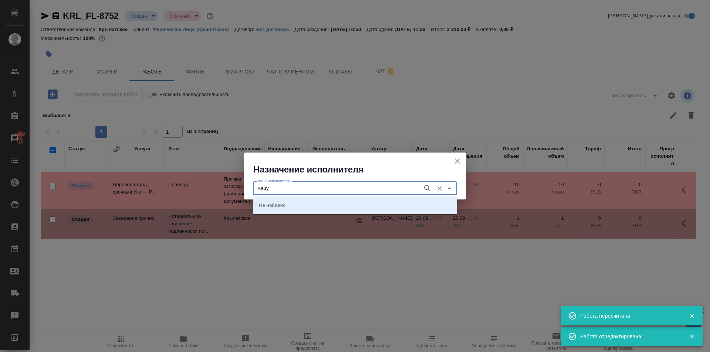
type input "мацу"
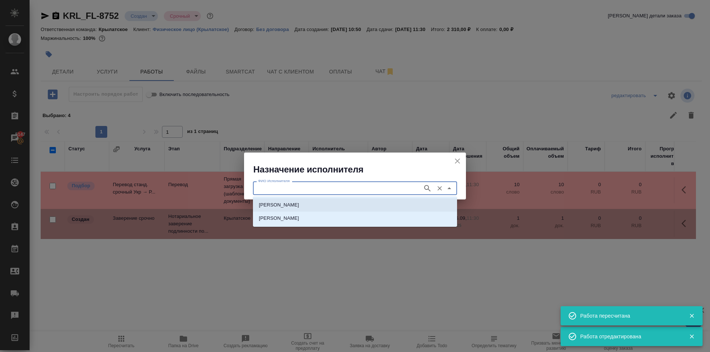
click at [349, 205] on li "[PERSON_NAME]" at bounding box center [355, 204] width 204 height 13
type input "[PERSON_NAME]"
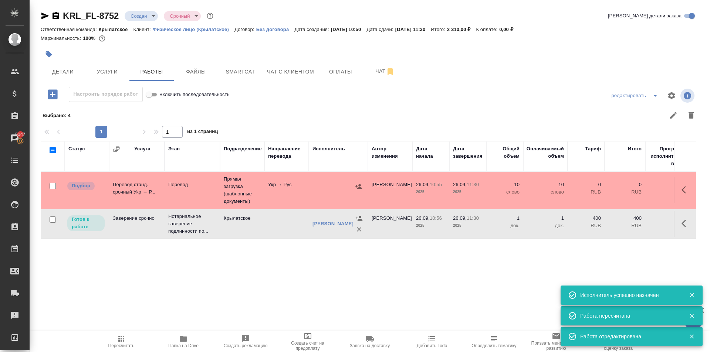
click at [131, 333] on button "Пересчитать" at bounding box center [121, 341] width 62 height 21
